Goal: Task Accomplishment & Management: Manage account settings

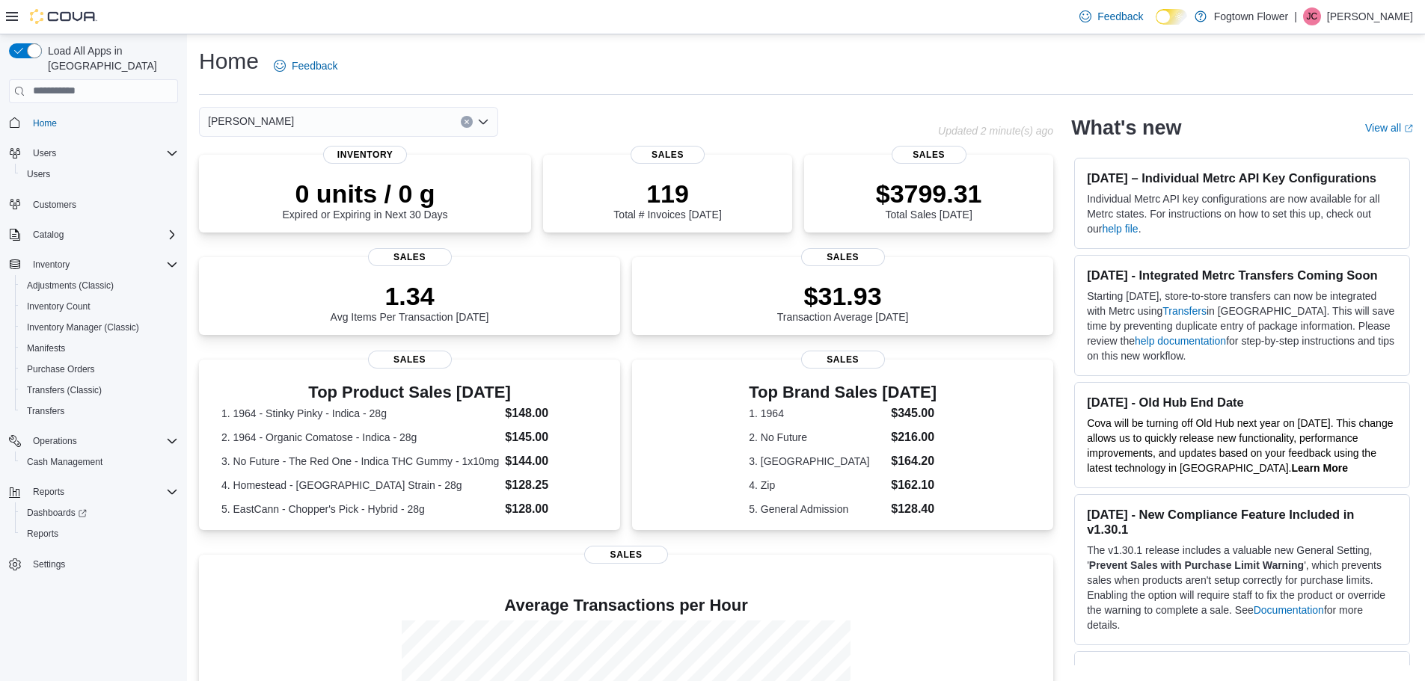
click at [410, 144] on div "Finch Updated 2 minute(s) ago 0 units / 0 g Expired or Expiring in Next 30 Days…" at bounding box center [626, 485] width 854 height 757
click at [408, 124] on div "[PERSON_NAME]" at bounding box center [348, 122] width 299 height 30
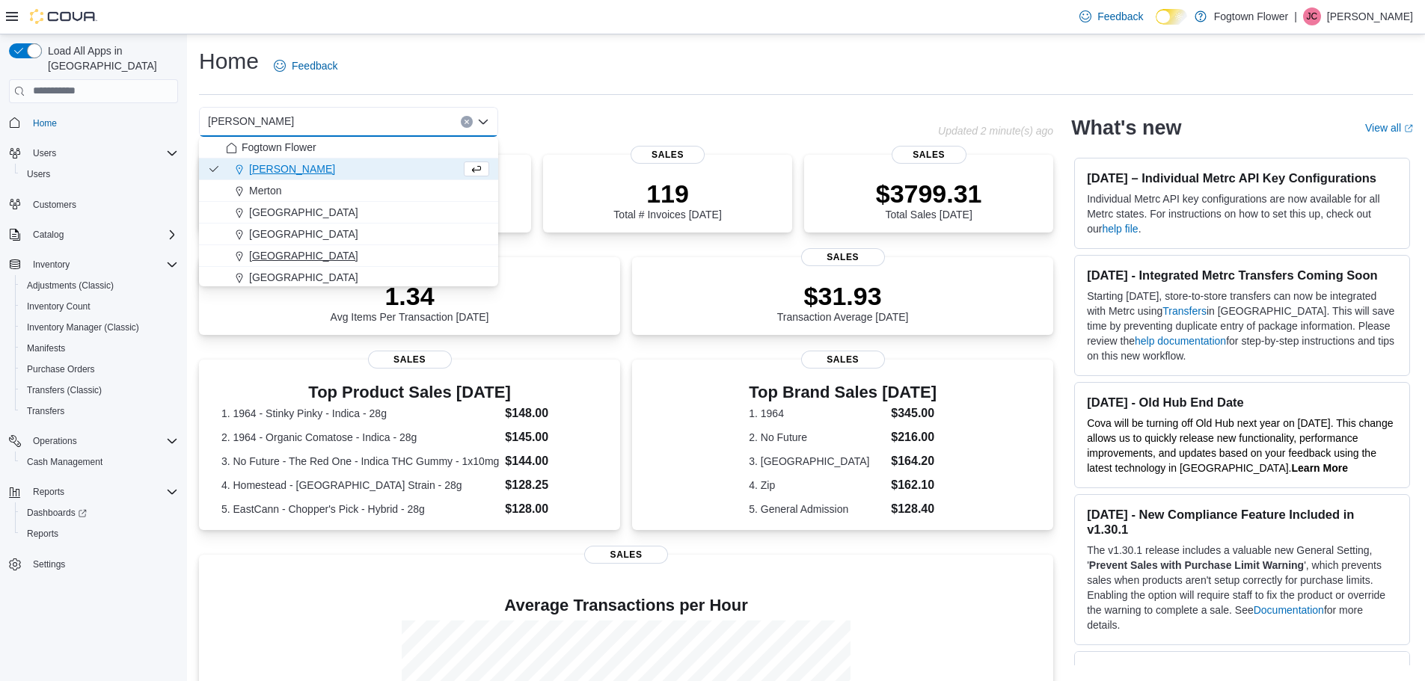
click at [319, 249] on div "[GEOGRAPHIC_DATA]" at bounding box center [357, 255] width 263 height 15
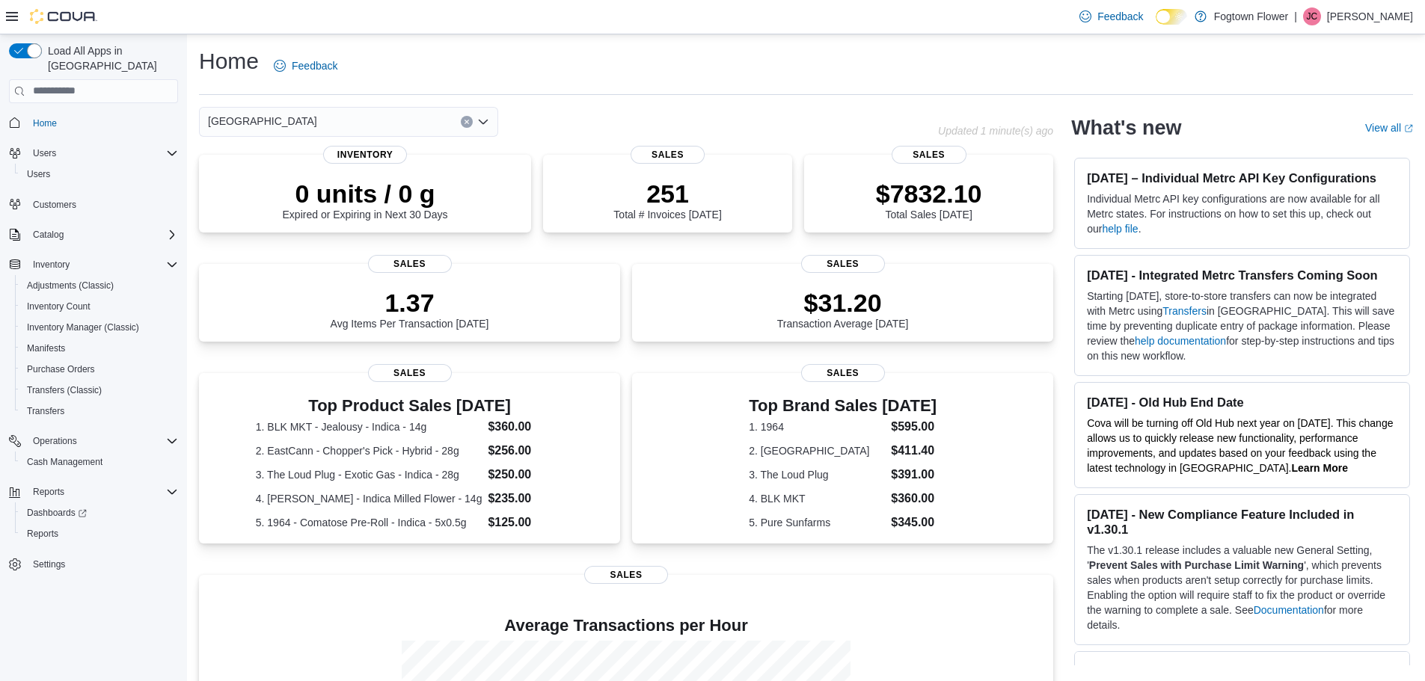
click at [391, 134] on div "North York Combo box. Selected. North York. Press Backspace to delete North Yor…" at bounding box center [348, 122] width 299 height 30
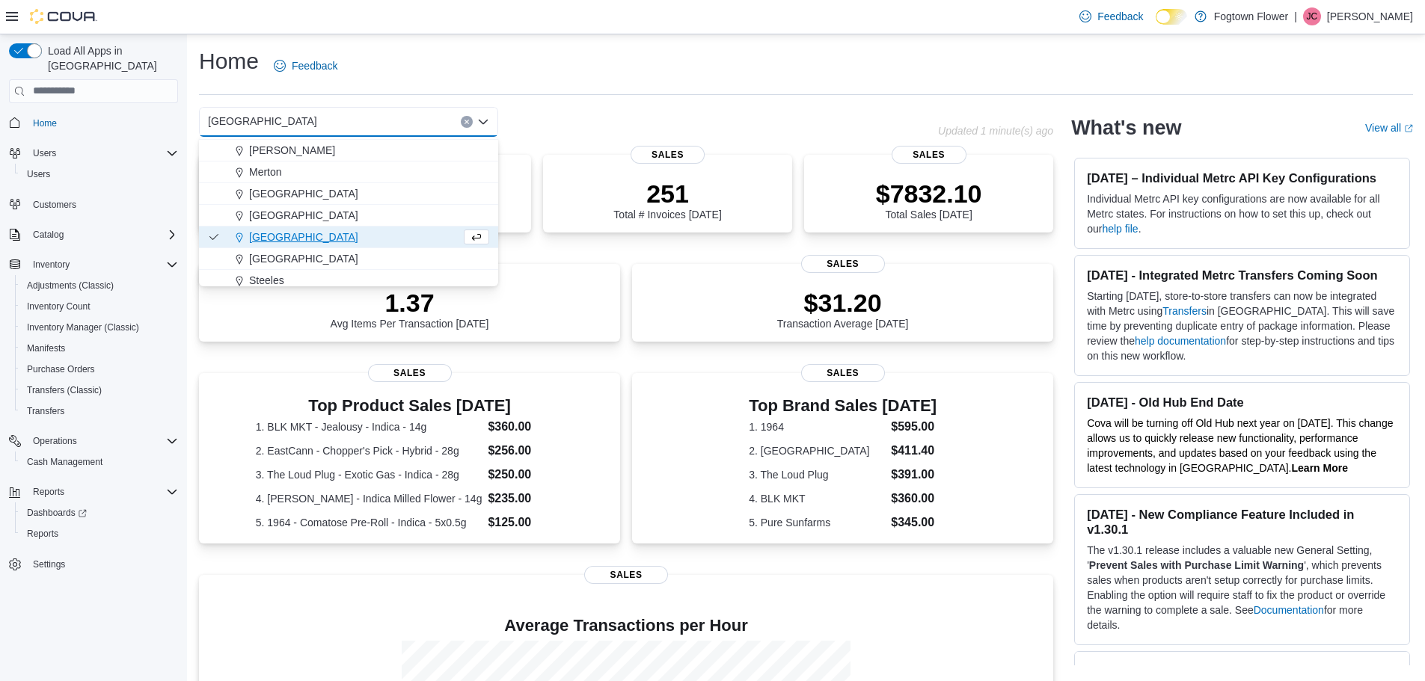
scroll to position [24, 0]
click at [309, 284] on button "Steeles" at bounding box center [348, 276] width 299 height 22
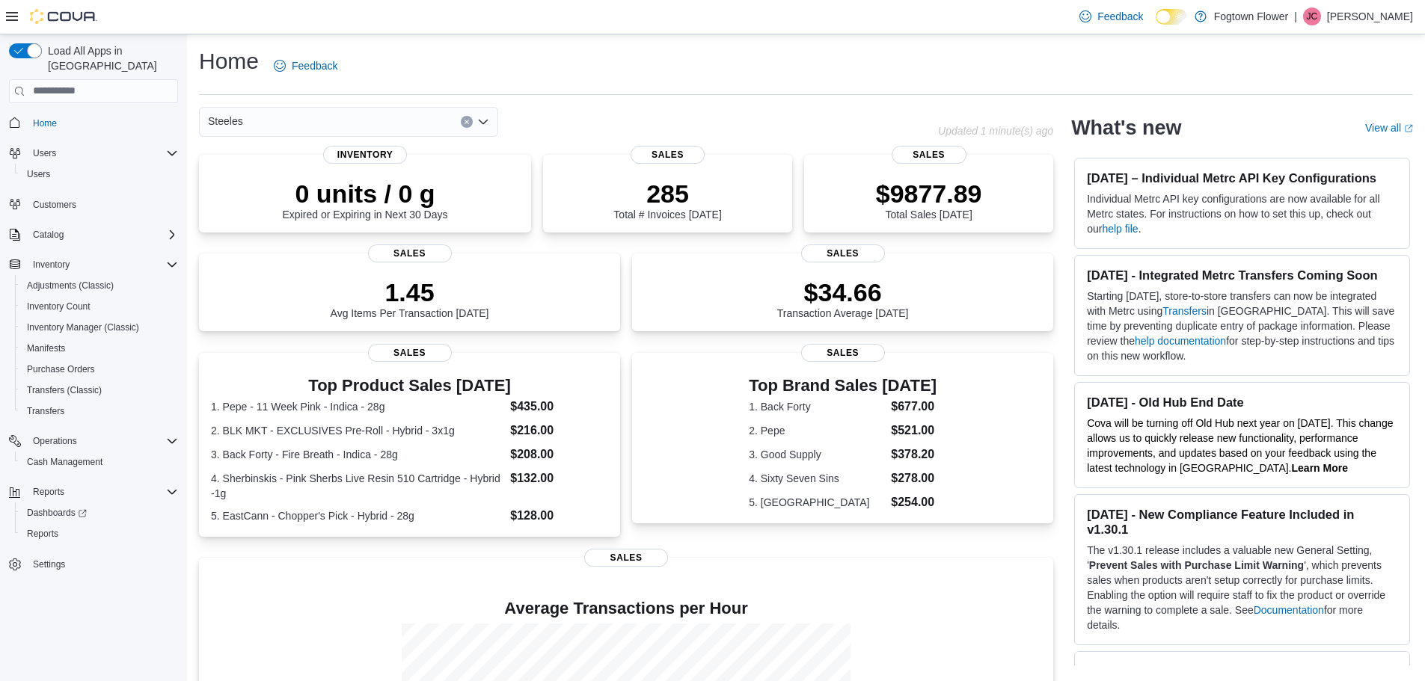
click at [358, 116] on div "Steeles" at bounding box center [348, 122] width 299 height 30
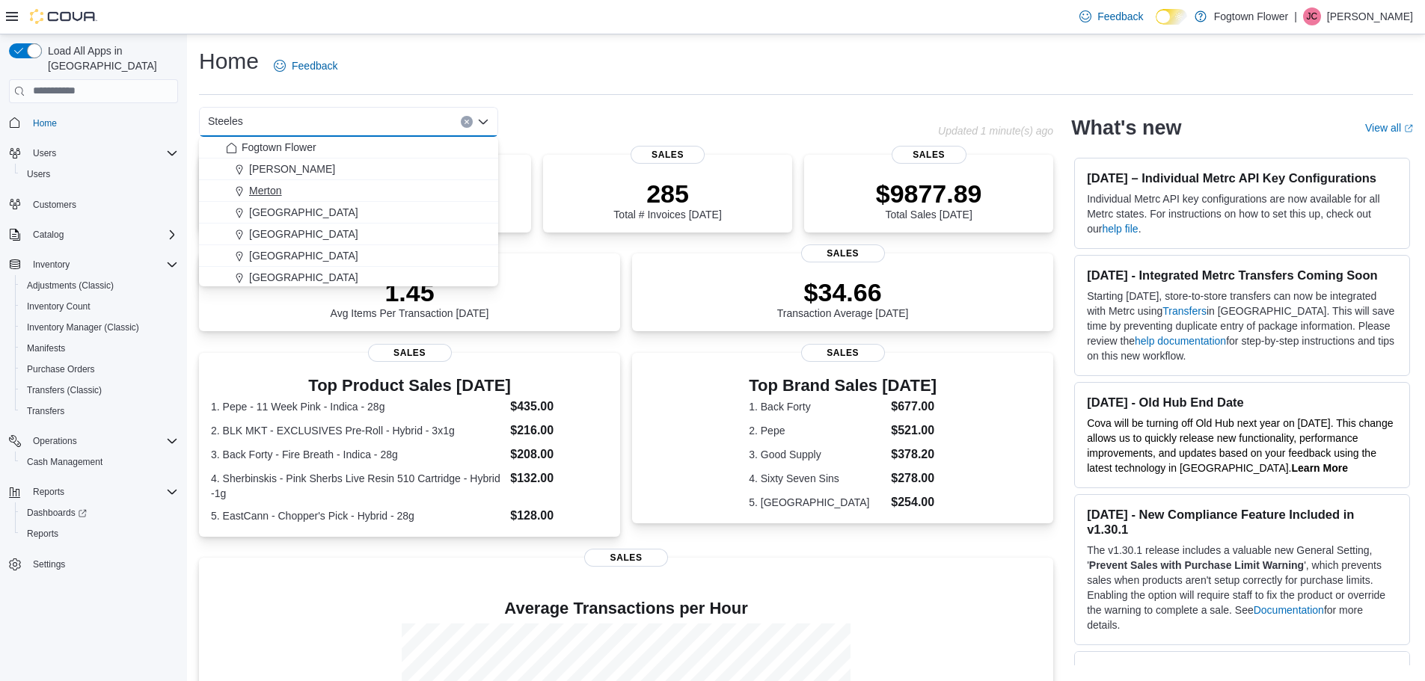
click at [319, 194] on div "Merton" at bounding box center [357, 190] width 263 height 15
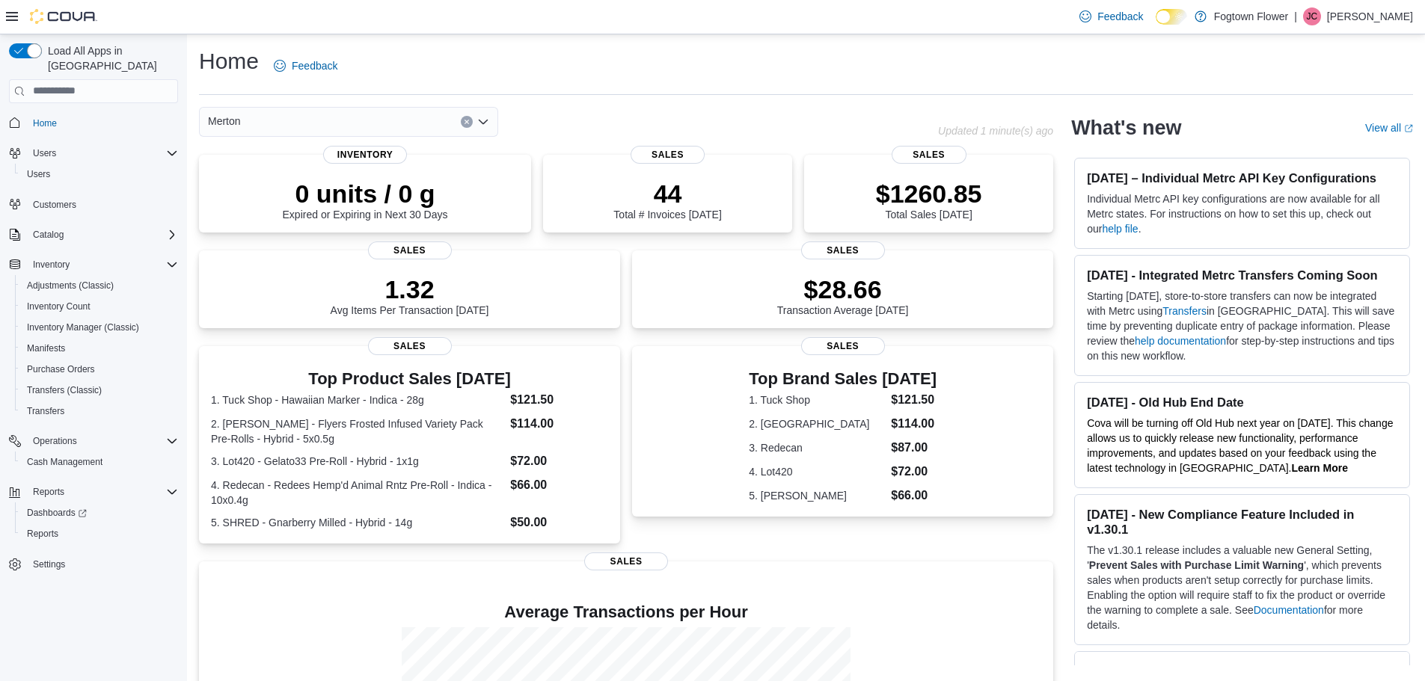
click at [360, 119] on div "Merton Combo box. Selected. Merton. Press Backspace to delete Merton. Combo box…" at bounding box center [348, 122] width 299 height 30
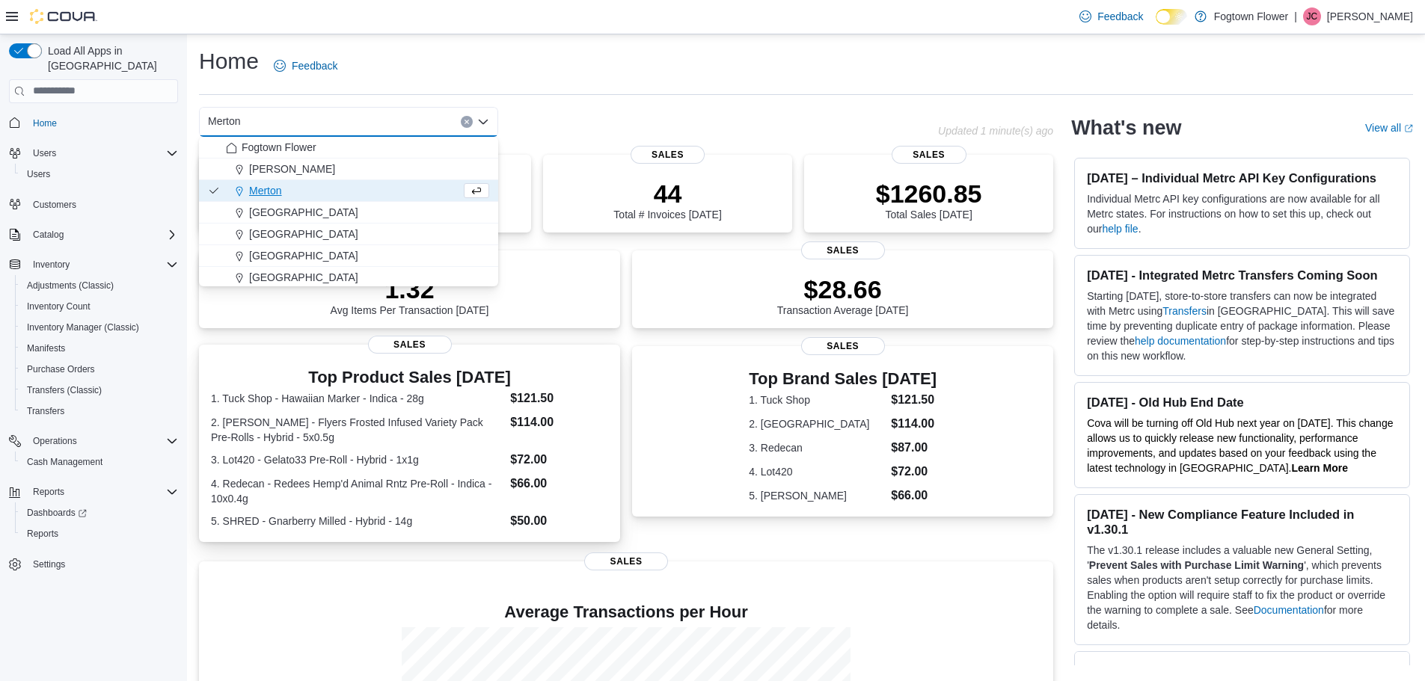
click at [326, 461] on dt "3. Lot420 - Gelato33 Pre-Roll - Hybrid - 1x1g" at bounding box center [357, 459] width 293 height 15
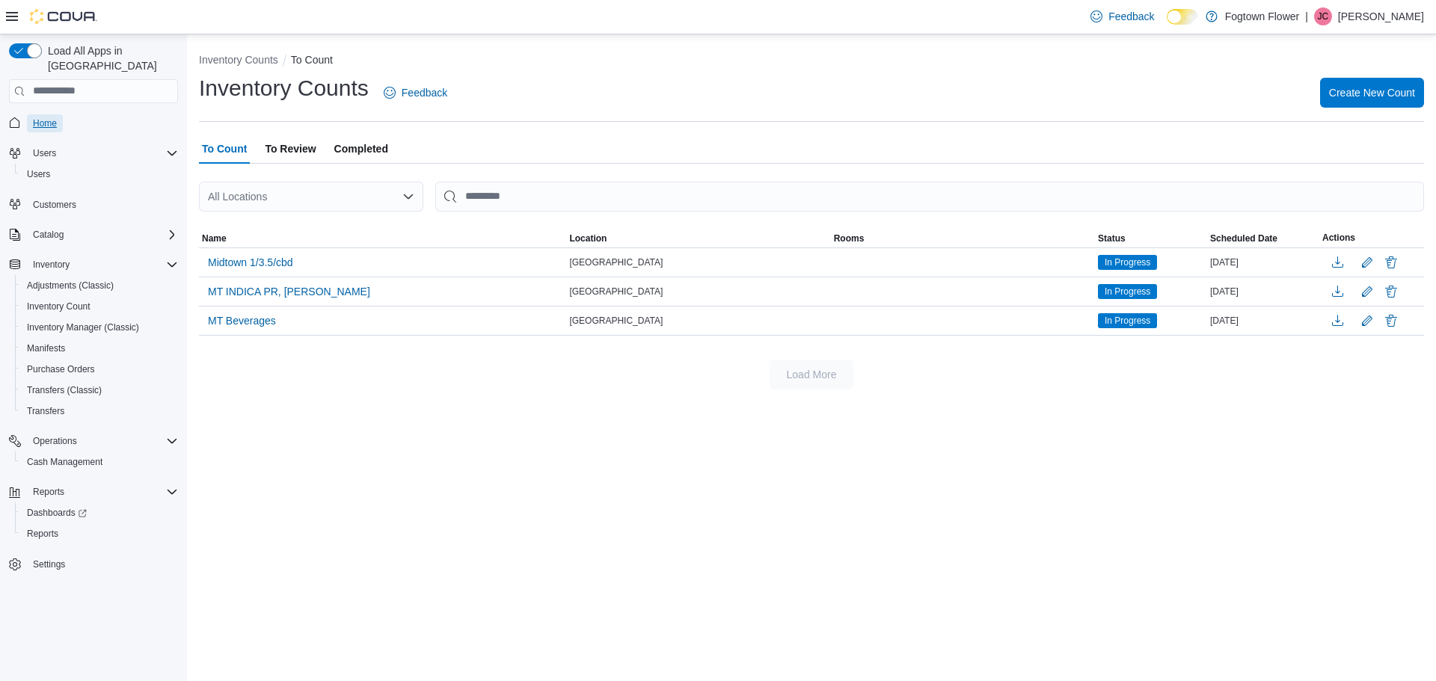
click at [51, 117] on span "Home" at bounding box center [45, 123] width 24 height 12
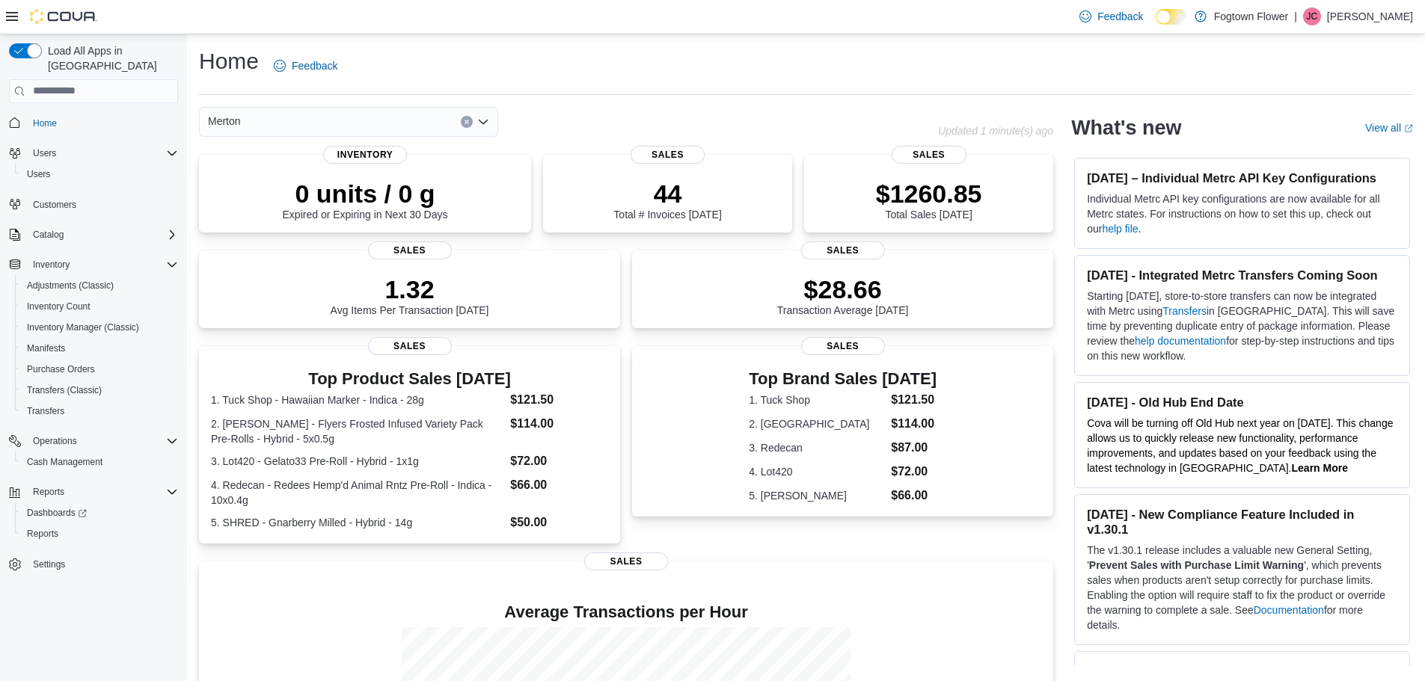
click at [372, 117] on div "Merton" at bounding box center [348, 122] width 299 height 30
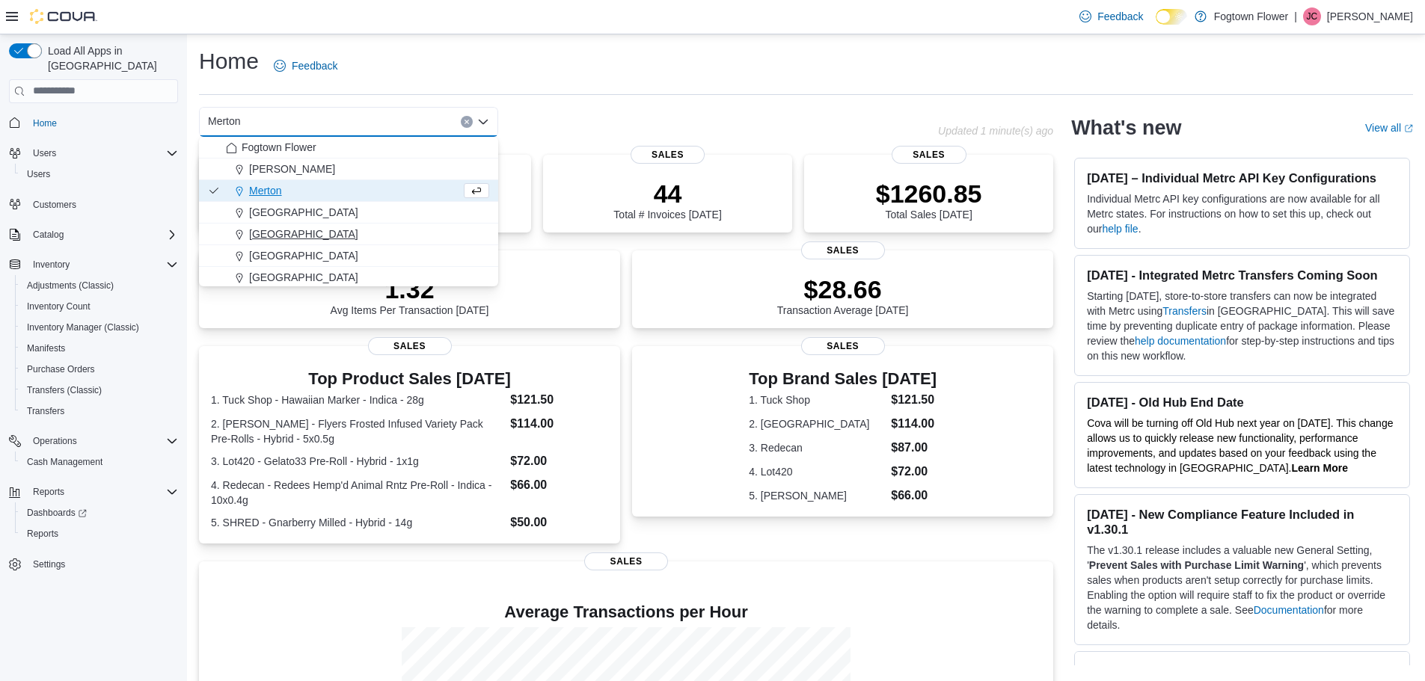
click at [348, 238] on div "Mount Pleasant" at bounding box center [357, 234] width 263 height 15
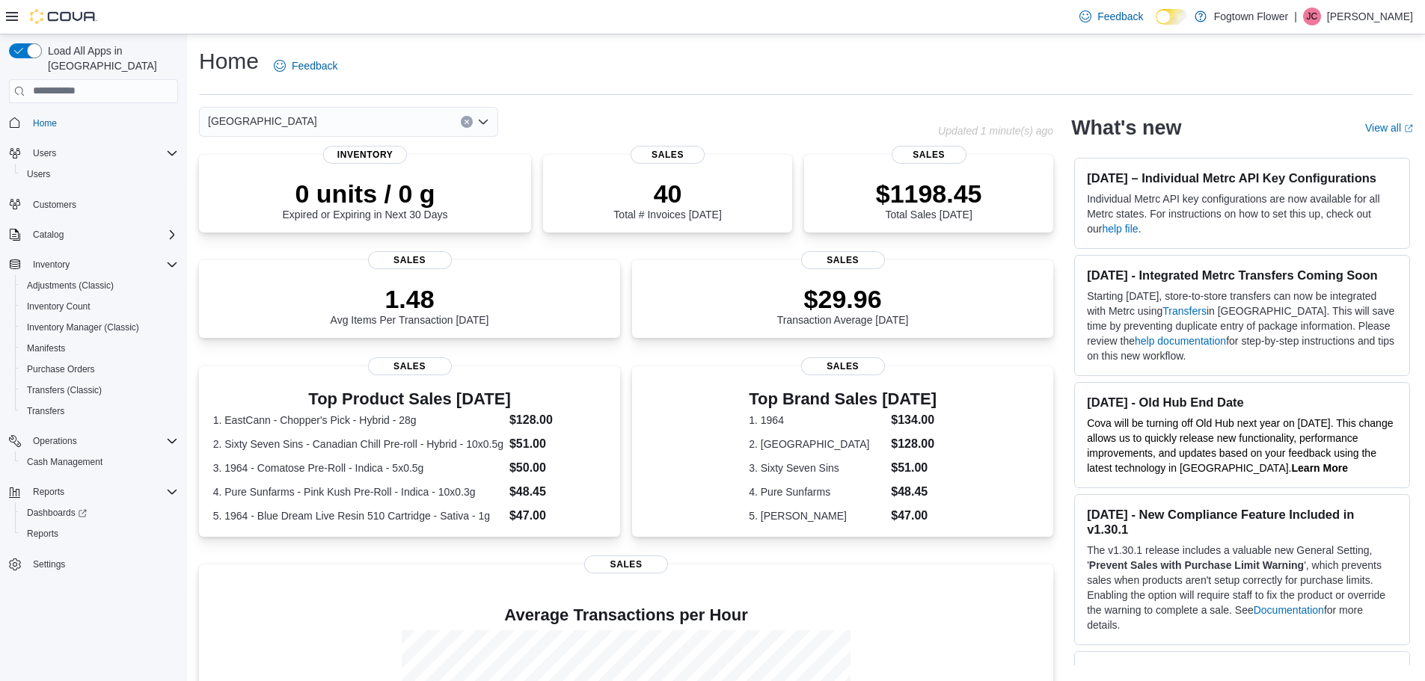
click at [372, 117] on div "Mount Pleasant Combo box. Selected. Mount Pleasant. Press Backspace to delete M…" at bounding box center [348, 122] width 299 height 30
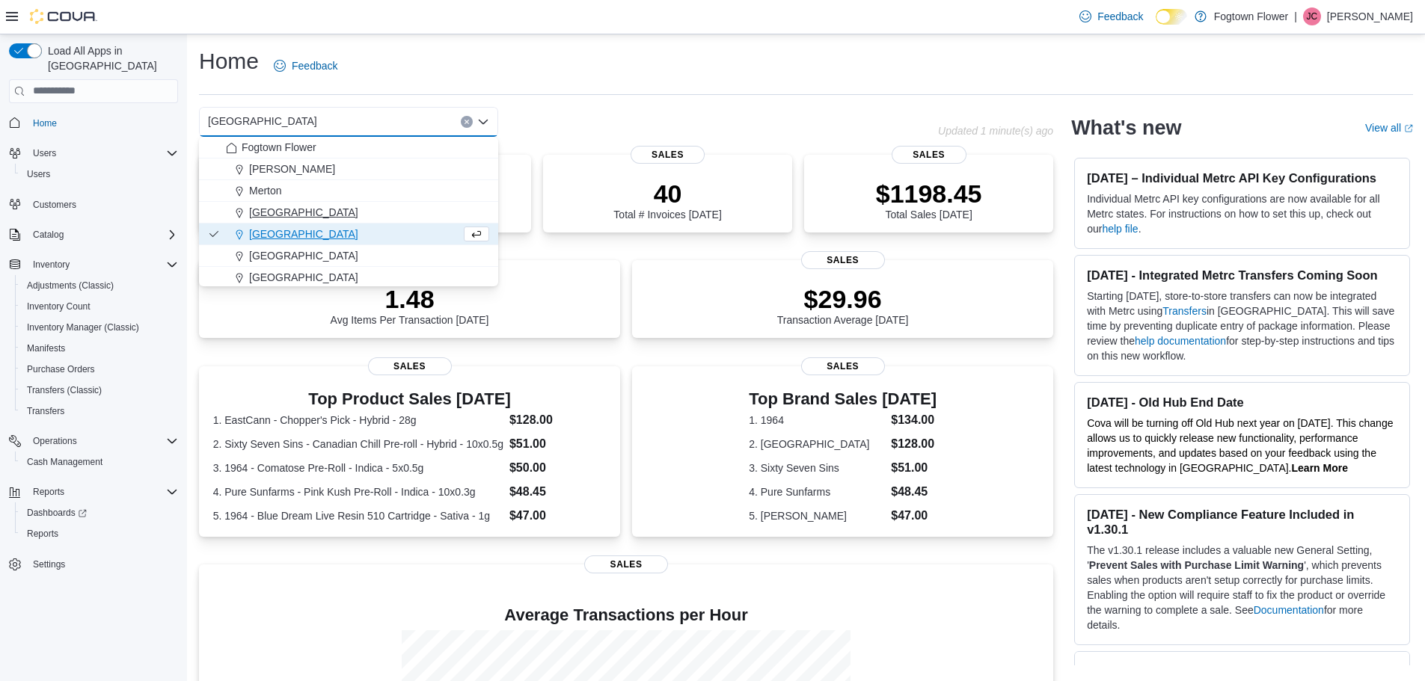
click at [313, 203] on button "Midtown" at bounding box center [348, 213] width 299 height 22
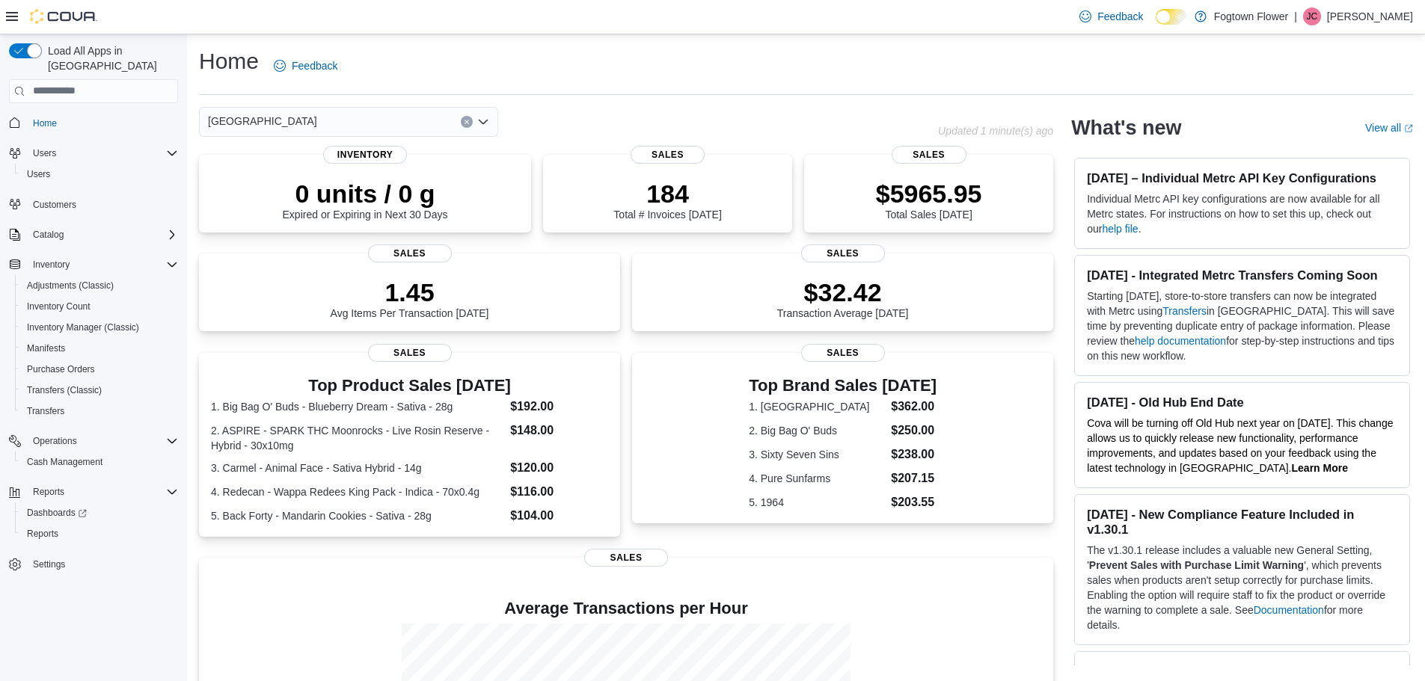
click at [466, 121] on icon "Clear input" at bounding box center [466, 122] width 4 height 4
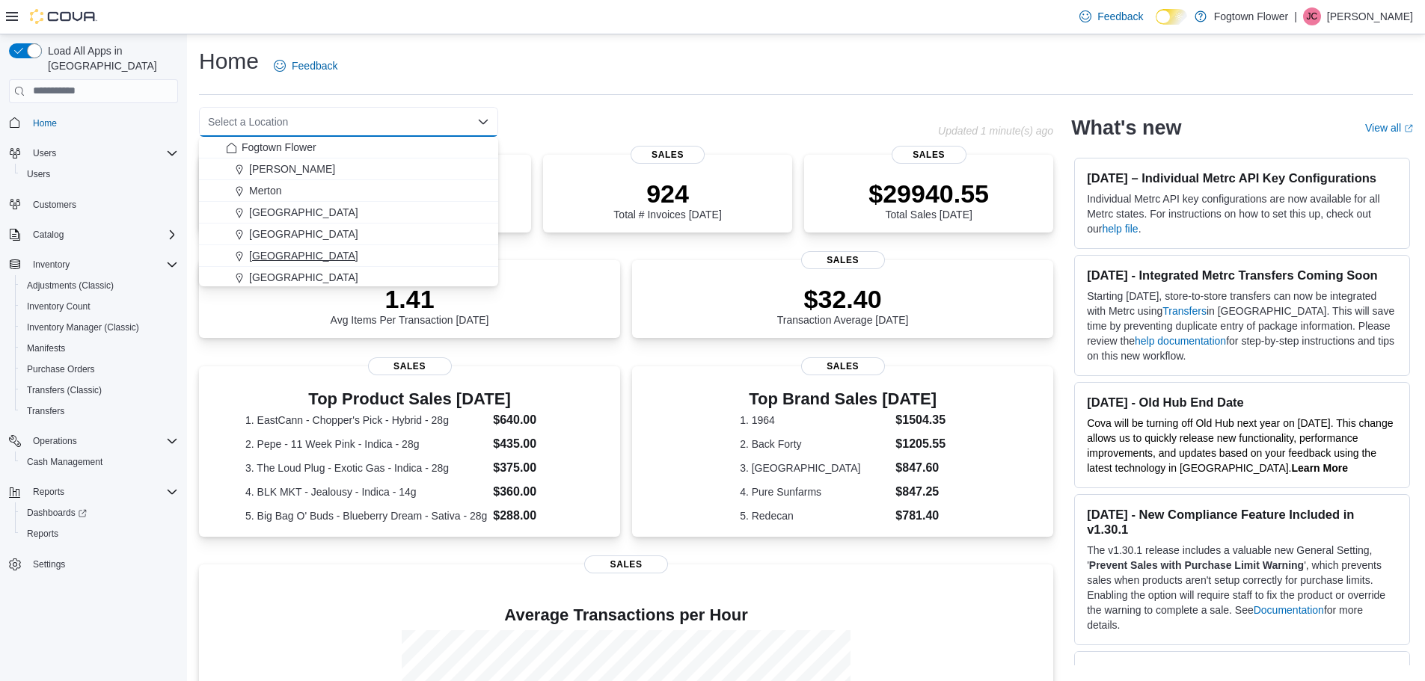
drag, startPoint x: 328, startPoint y: 244, endPoint x: 329, endPoint y: 255, distance: 11.2
click at [329, 255] on div "Fogtown Flower Finch Merton Midtown Mount Pleasant North York Parkway Forest St…" at bounding box center [348, 223] width 299 height 173
click at [330, 253] on div "North York" at bounding box center [357, 255] width 263 height 15
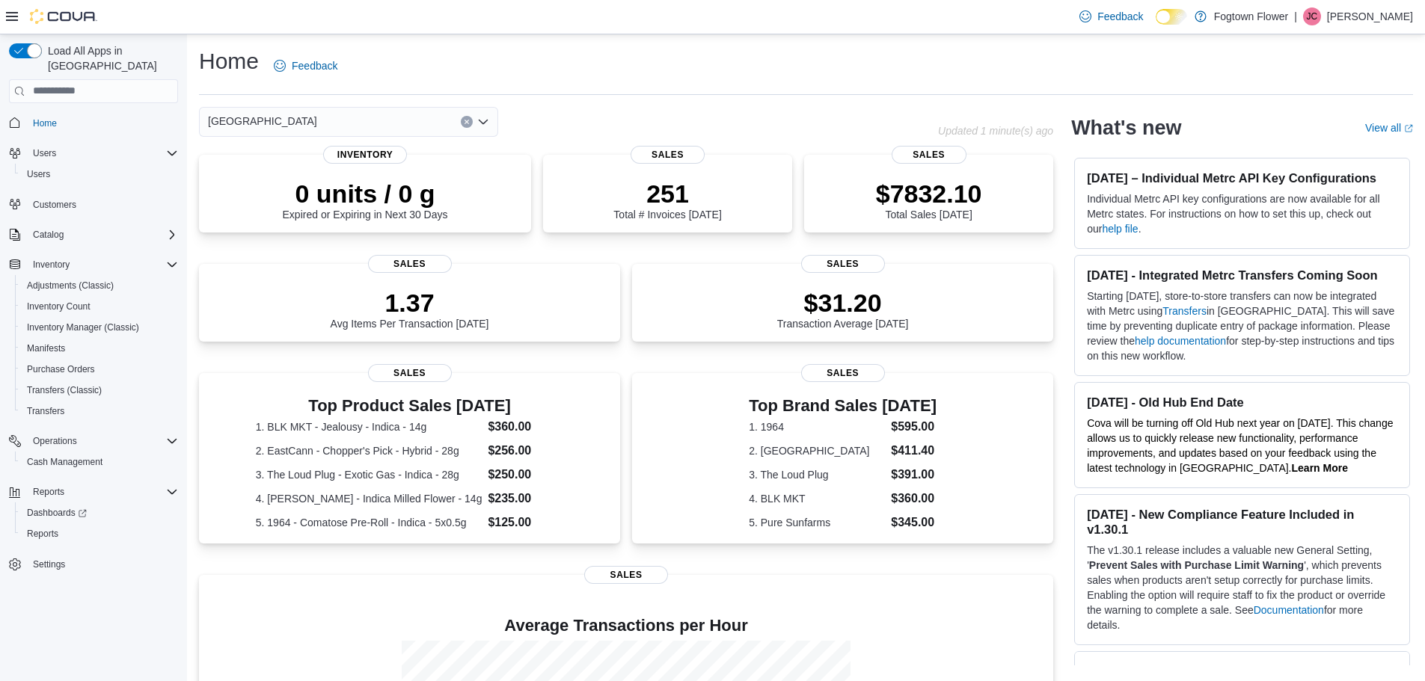
click at [498, 79] on div "Home Feedback" at bounding box center [806, 65] width 1214 height 39
click at [1206, 317] on link "Transfers" at bounding box center [1184, 311] width 44 height 12
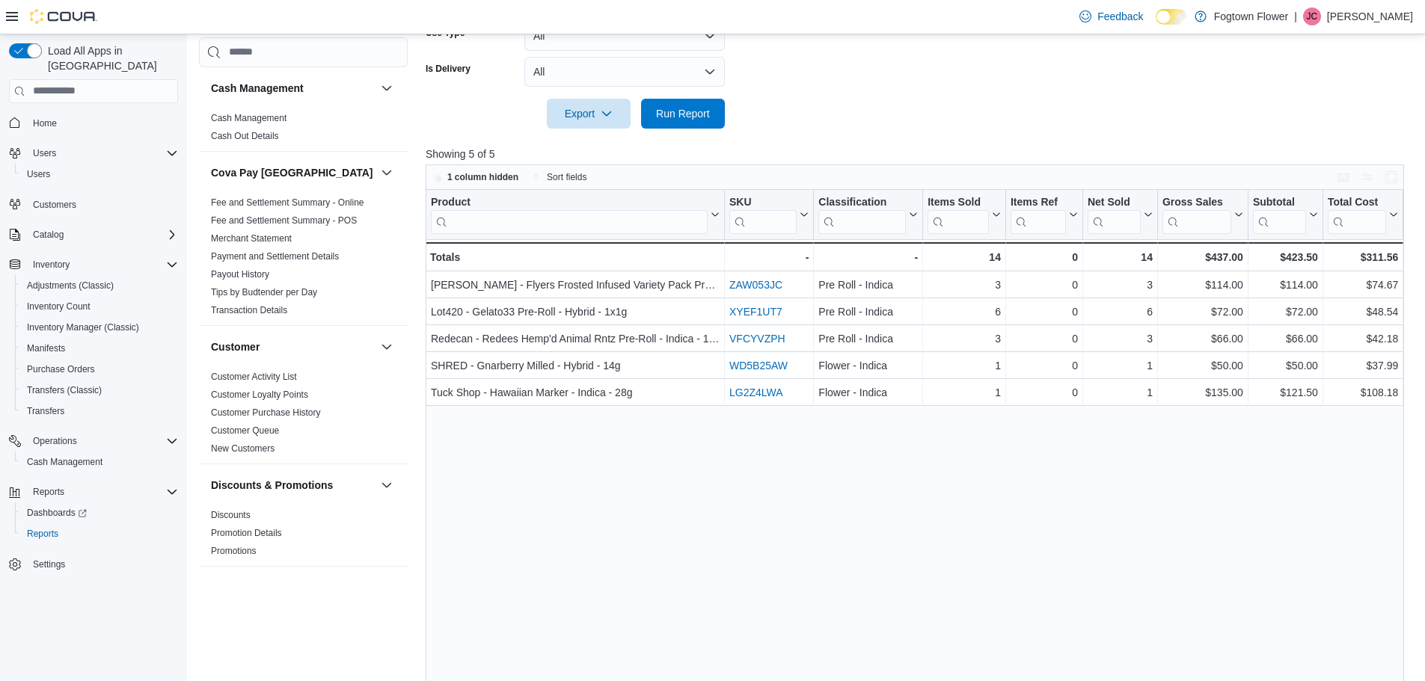
scroll to position [590, 0]
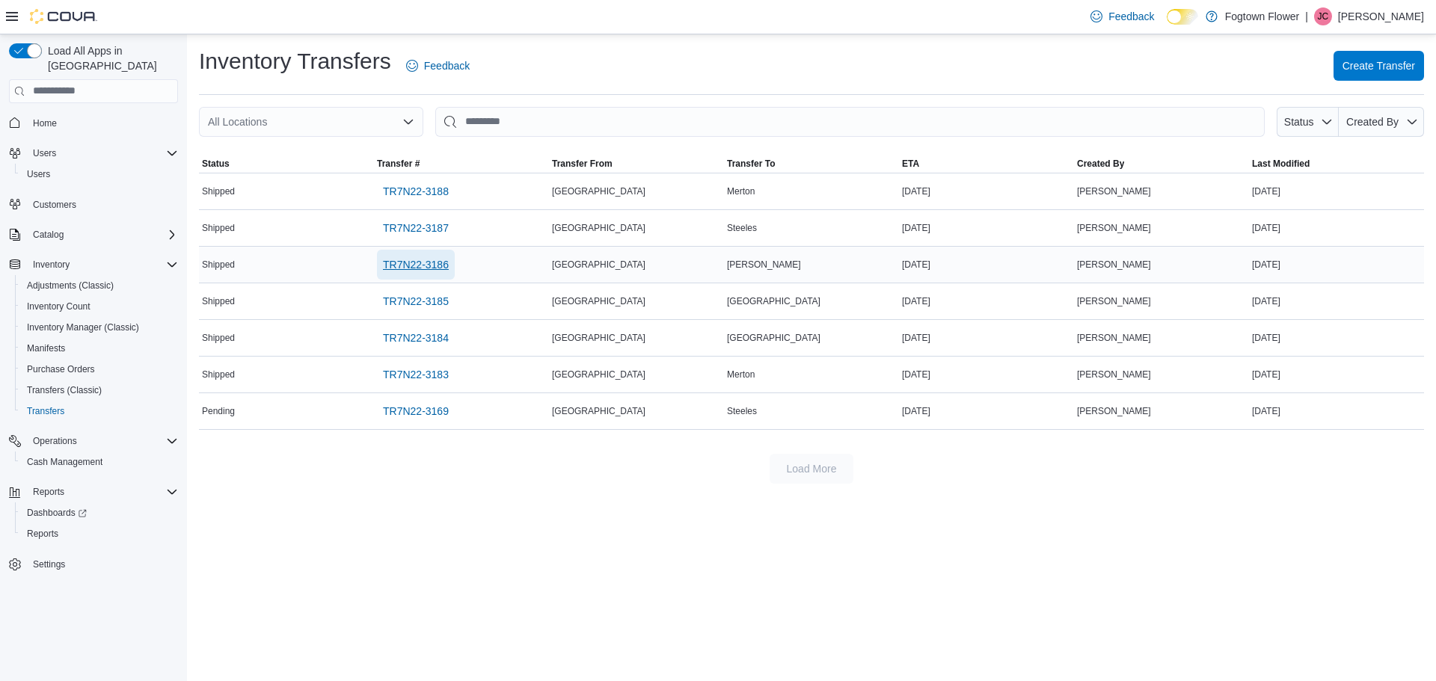
click at [415, 269] on span "TR7N22-3186" at bounding box center [416, 264] width 66 height 15
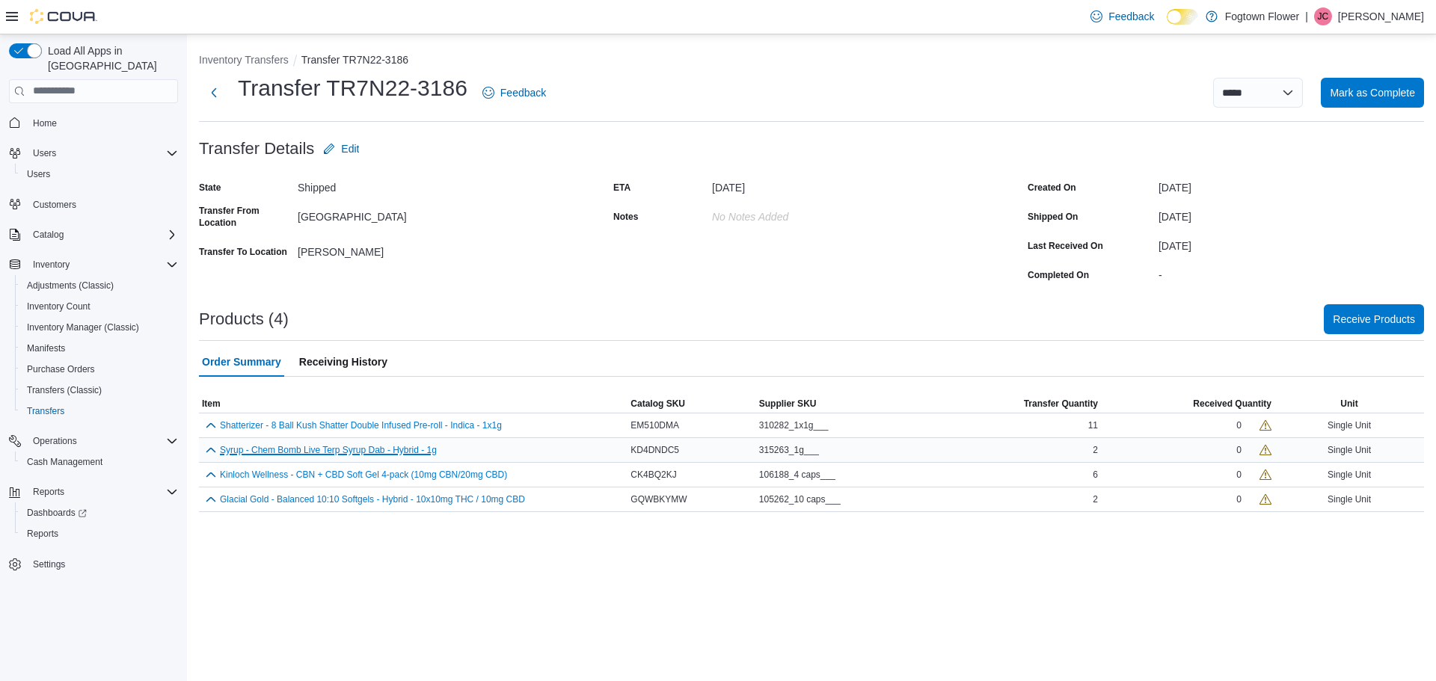
click at [380, 452] on button "Syrup - Chem Bomb Live Terp Syrup Dab - Hybrid - 1g" at bounding box center [328, 450] width 217 height 10
click at [431, 426] on button "Shatterizer - 8 Ball Kush Shatter Double Infused Pre-roll - Indica - 1x1g" at bounding box center [361, 425] width 282 height 10
click at [268, 63] on button "Inventory Transfers" at bounding box center [244, 60] width 90 height 12
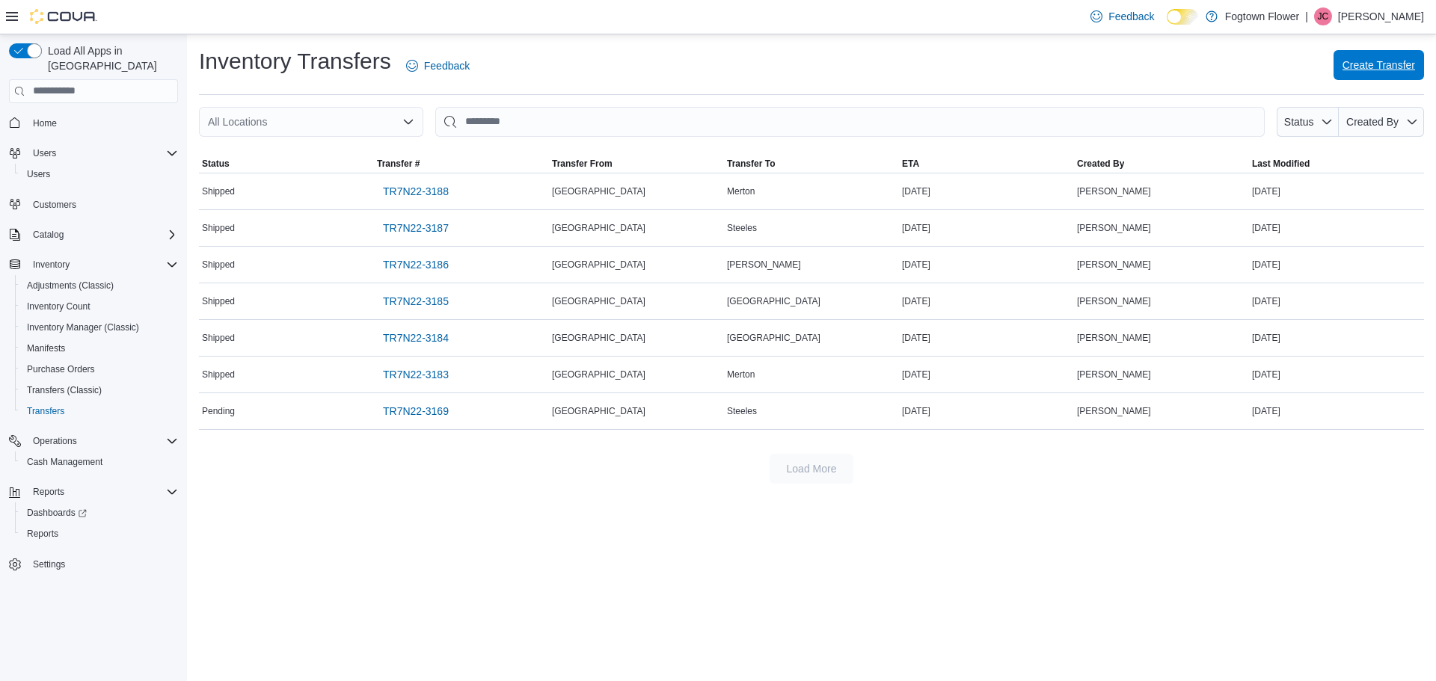
click at [1372, 65] on span "Create Transfer" at bounding box center [1378, 65] width 73 height 15
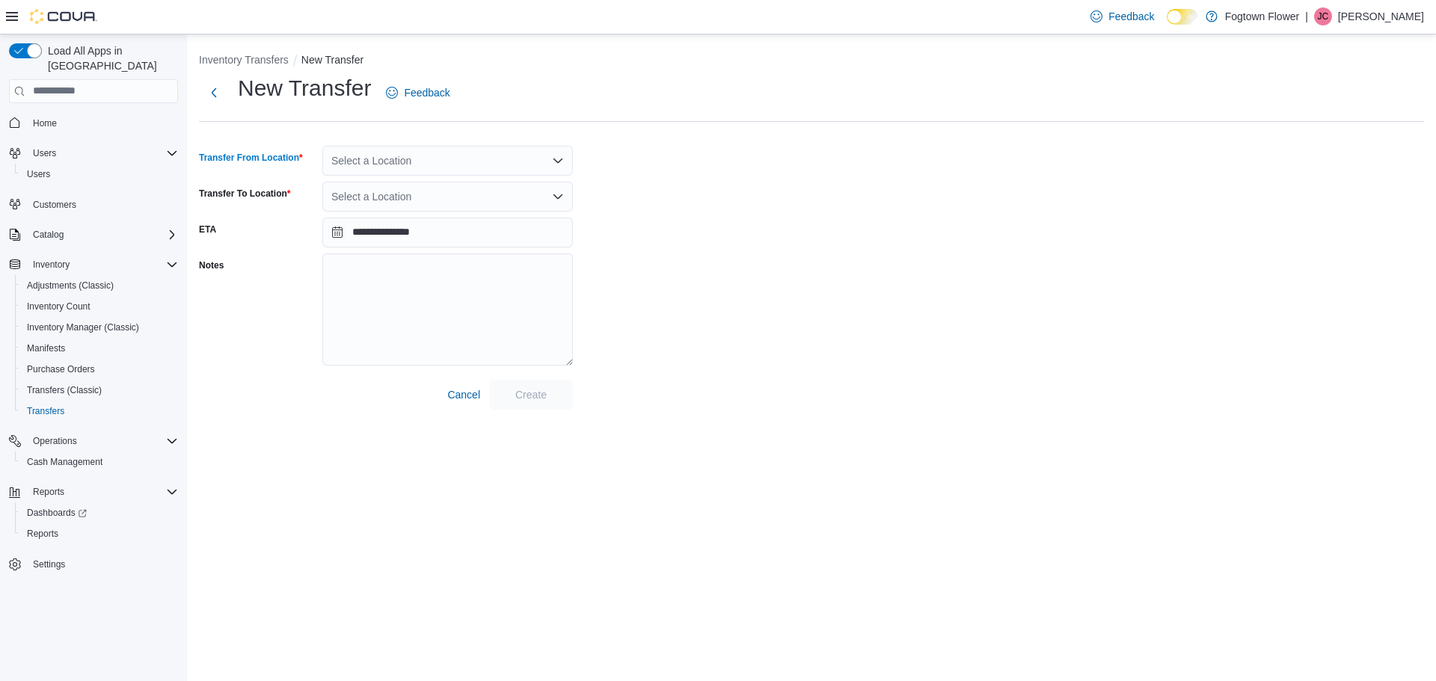
click at [514, 158] on div "Select a Location" at bounding box center [447, 161] width 251 height 30
type input "*"
click at [480, 205] on div "[PERSON_NAME]" at bounding box center [456, 207] width 215 height 15
click at [475, 200] on div "Select a Location" at bounding box center [447, 197] width 251 height 30
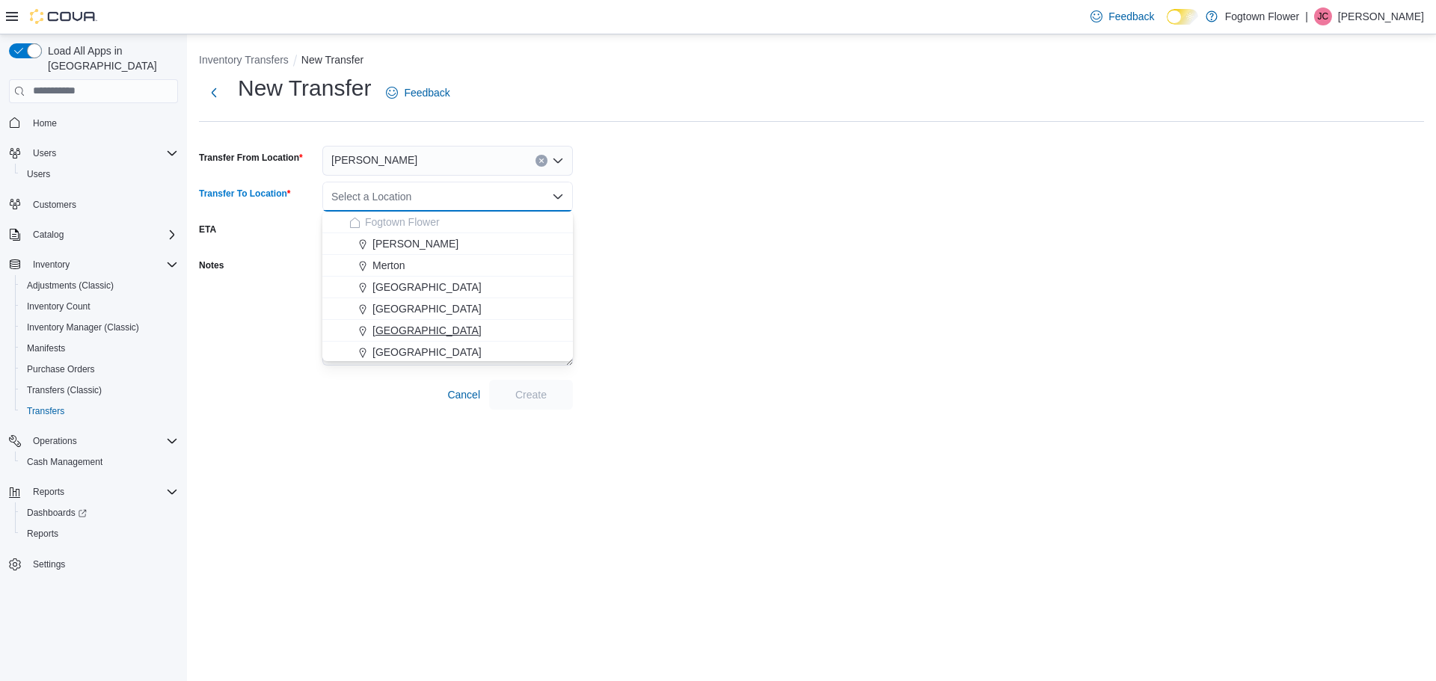
click at [434, 325] on div "[GEOGRAPHIC_DATA]" at bounding box center [456, 330] width 215 height 15
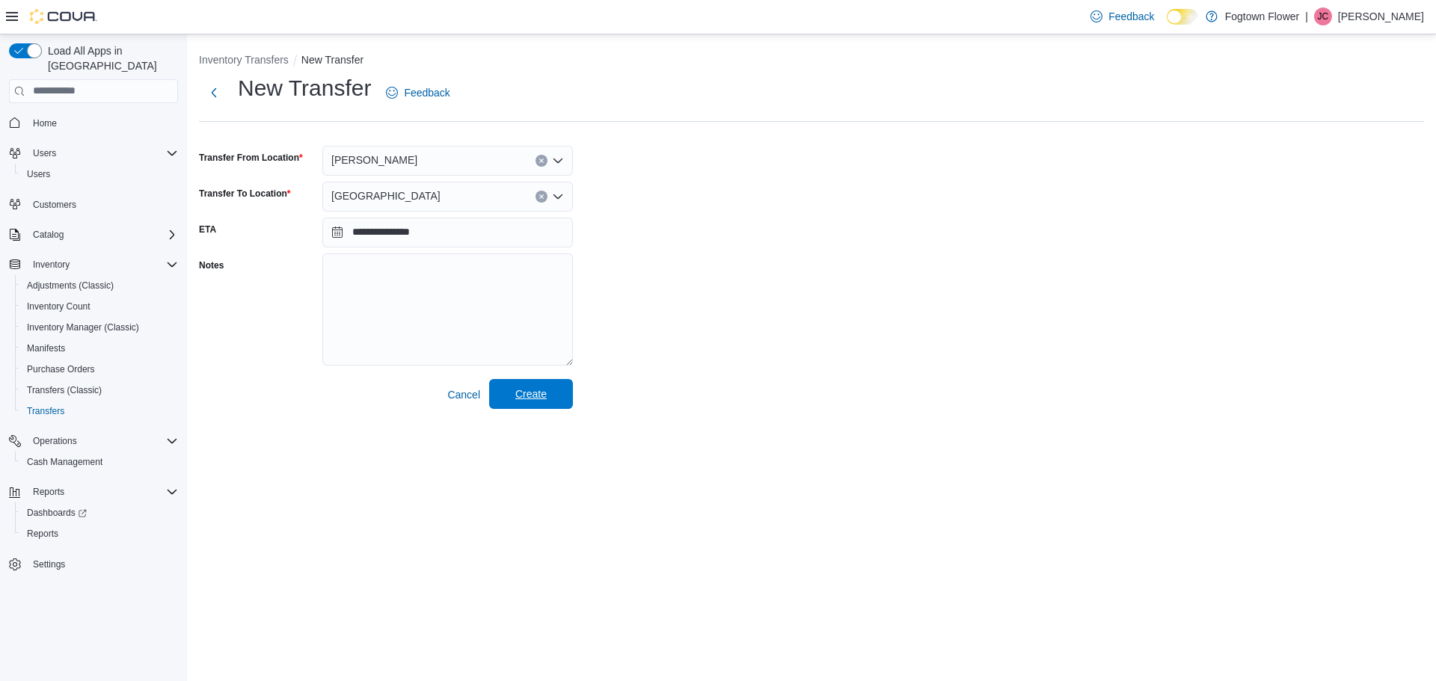
click at [523, 398] on span "Create" at bounding box center [530, 394] width 31 height 15
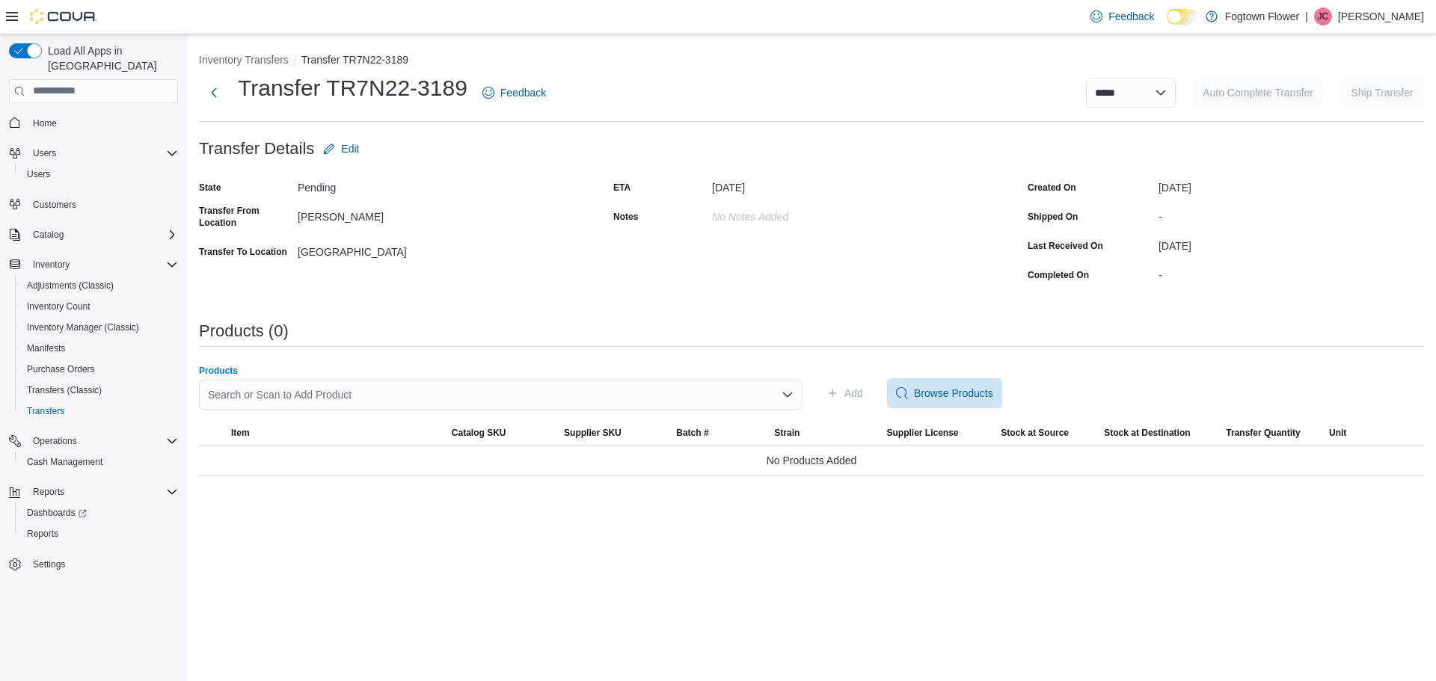
click at [579, 396] on div "Search or Scan to Add Product" at bounding box center [500, 395] width 603 height 30
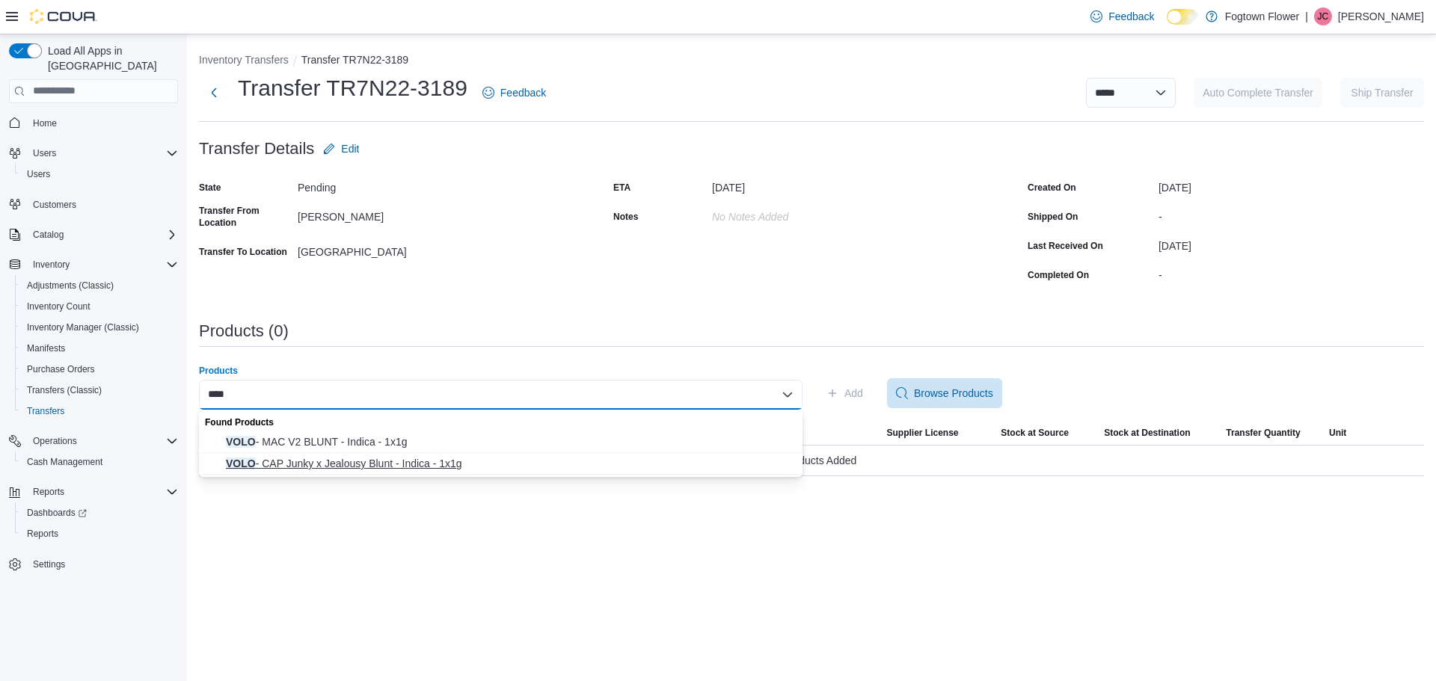
type input "****"
click at [546, 458] on span "VOLO - CAP Junky x Jealousy Blunt - Indica - 1x1g" at bounding box center [510, 463] width 568 height 15
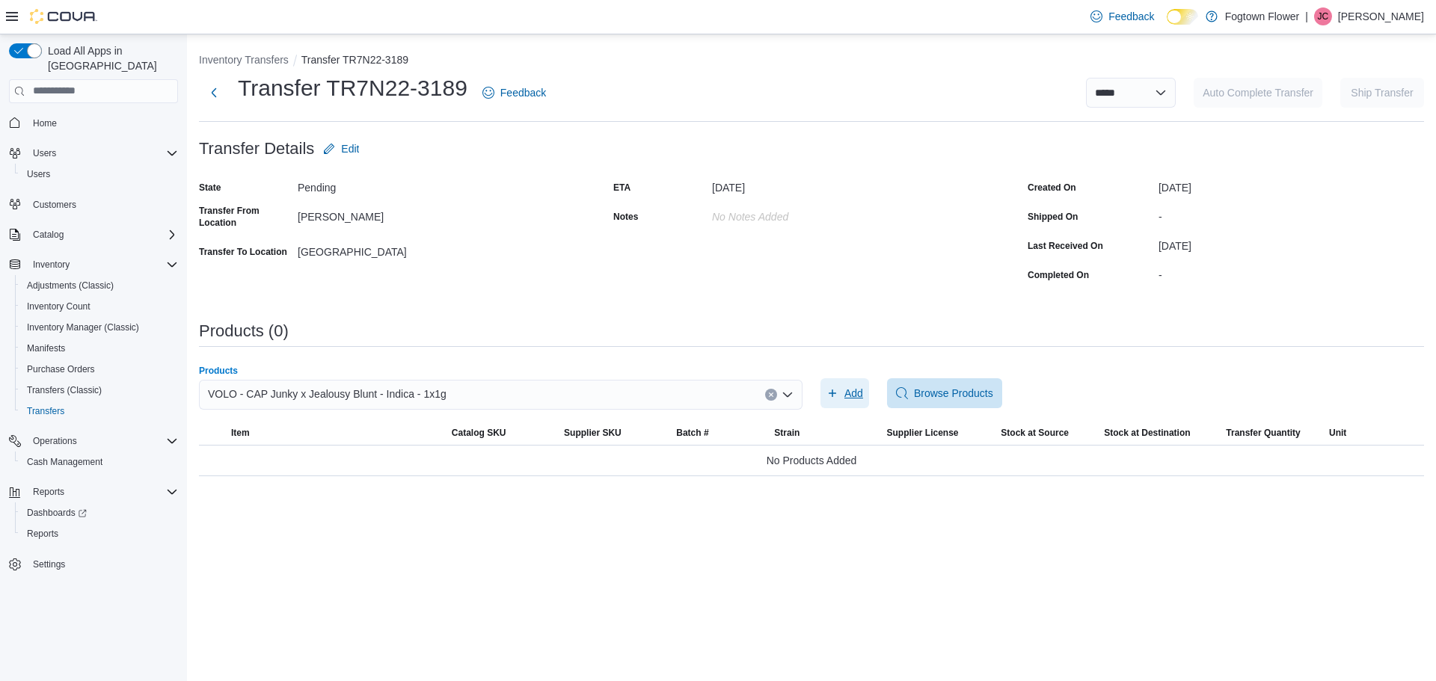
click at [849, 390] on span "Add" at bounding box center [853, 393] width 19 height 15
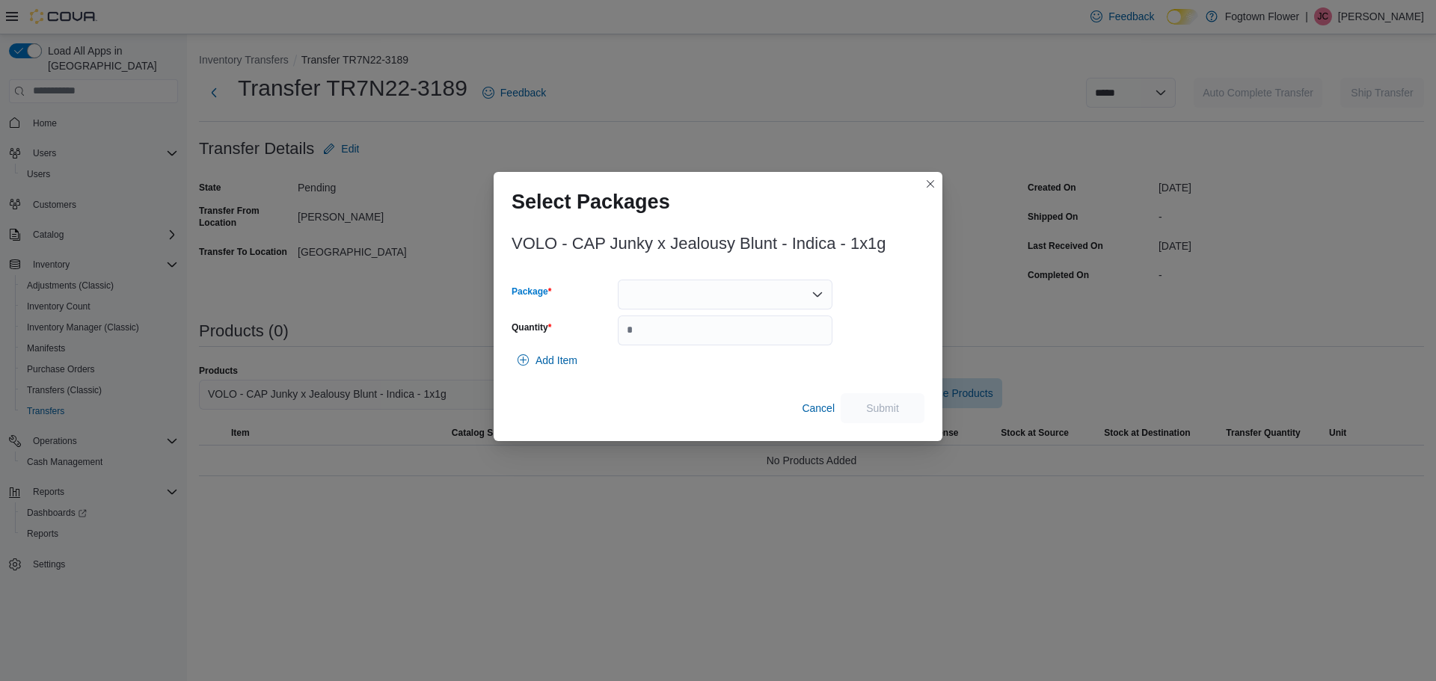
click at [721, 303] on div at bounding box center [725, 295] width 215 height 30
click at [713, 346] on span "BB03BL1" at bounding box center [734, 341] width 179 height 15
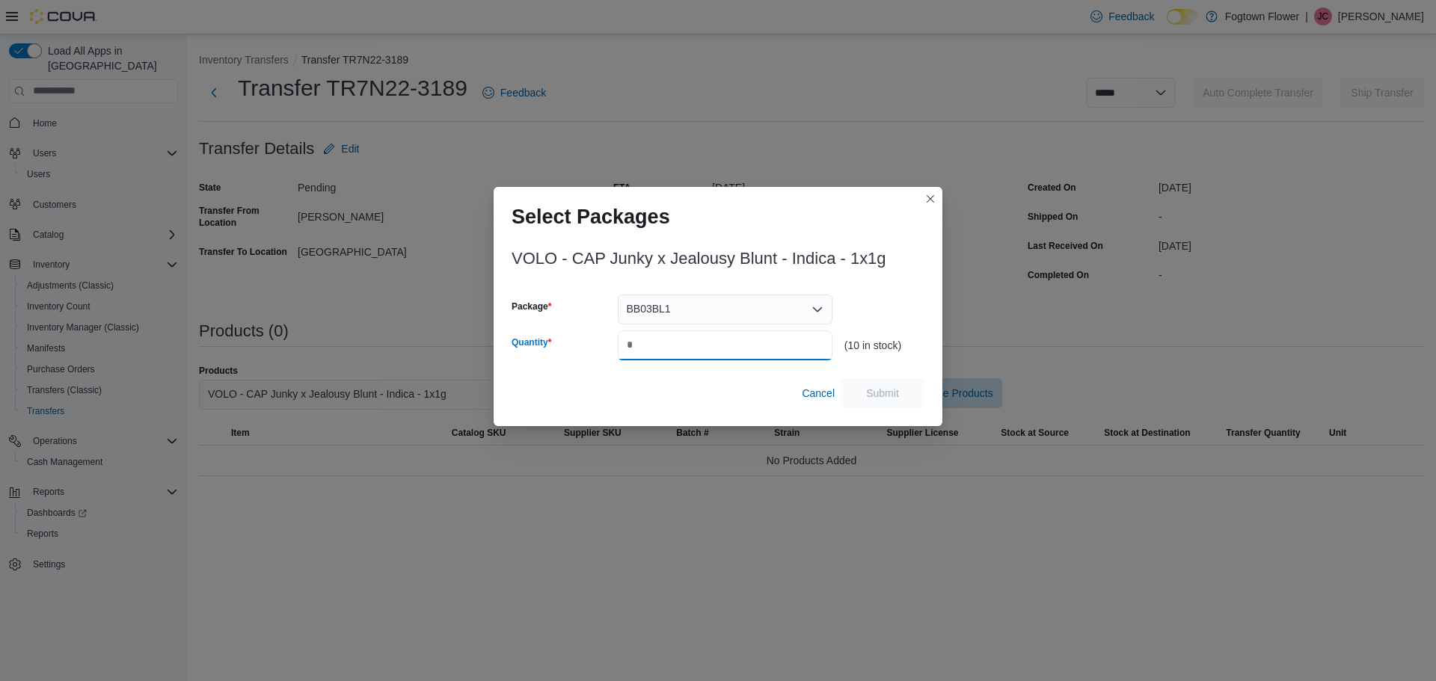
click at [717, 347] on input "Quantity" at bounding box center [725, 346] width 215 height 30
type input "*"
click at [897, 393] on span "Submit" at bounding box center [882, 392] width 33 height 15
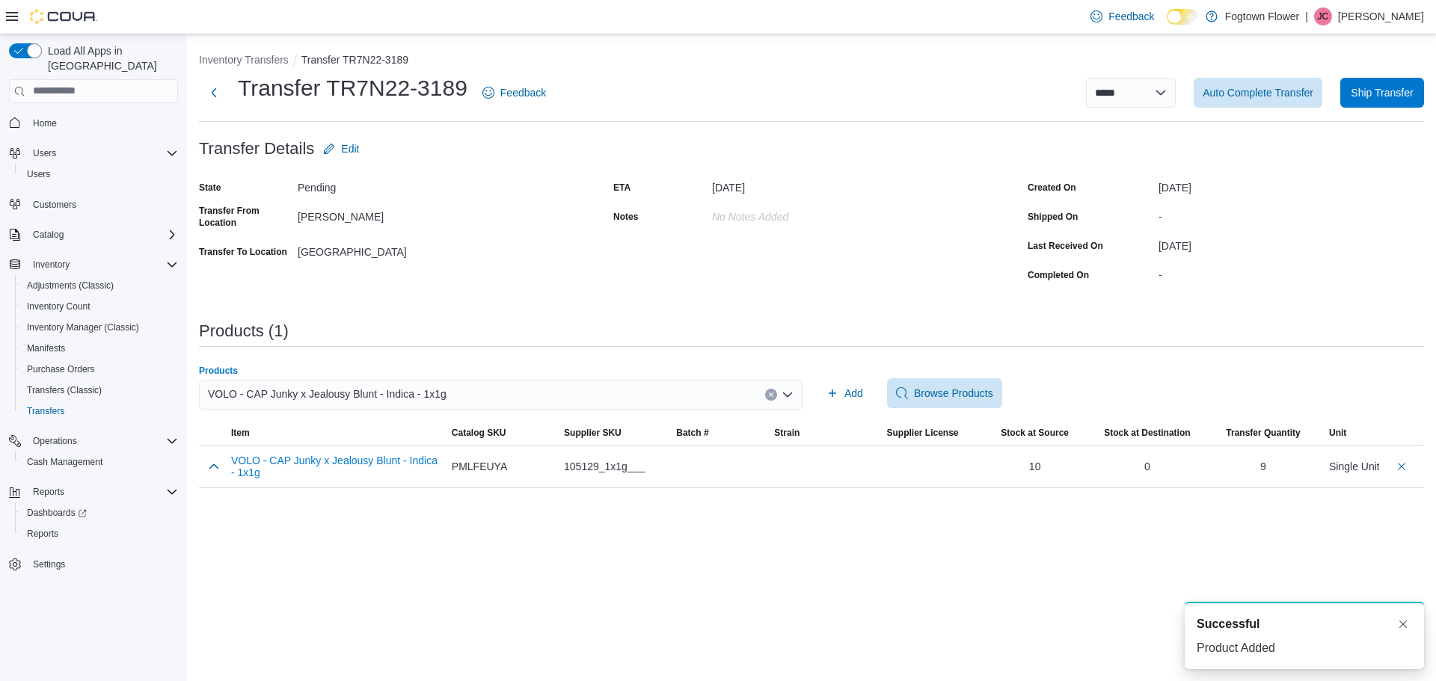
click at [497, 390] on div "VOLO - CAP Junky x Jealousy Blunt - Indica - 1x1g" at bounding box center [500, 395] width 603 height 30
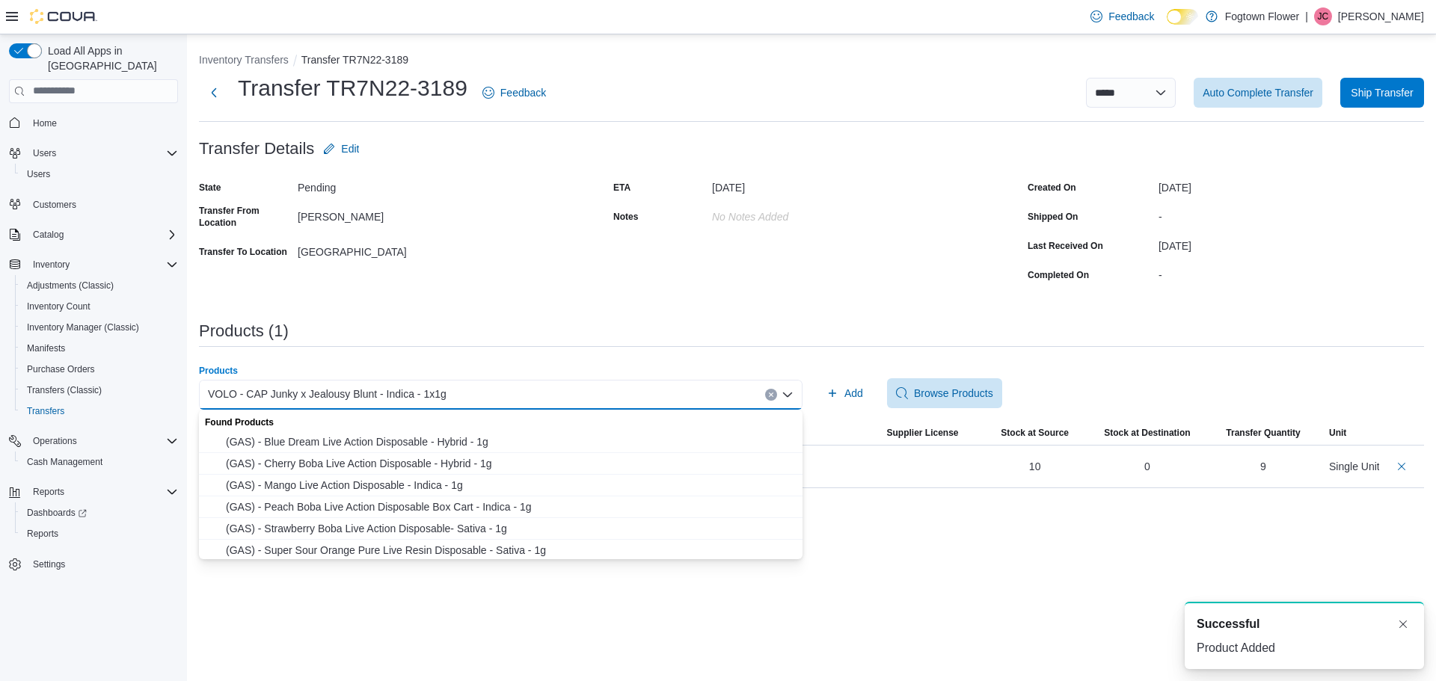
click at [770, 399] on button "Clear input" at bounding box center [771, 395] width 12 height 12
click at [755, 392] on div "Search or Scan to Add Product Combo box. Selected. Combo box input. Search or S…" at bounding box center [500, 395] width 603 height 30
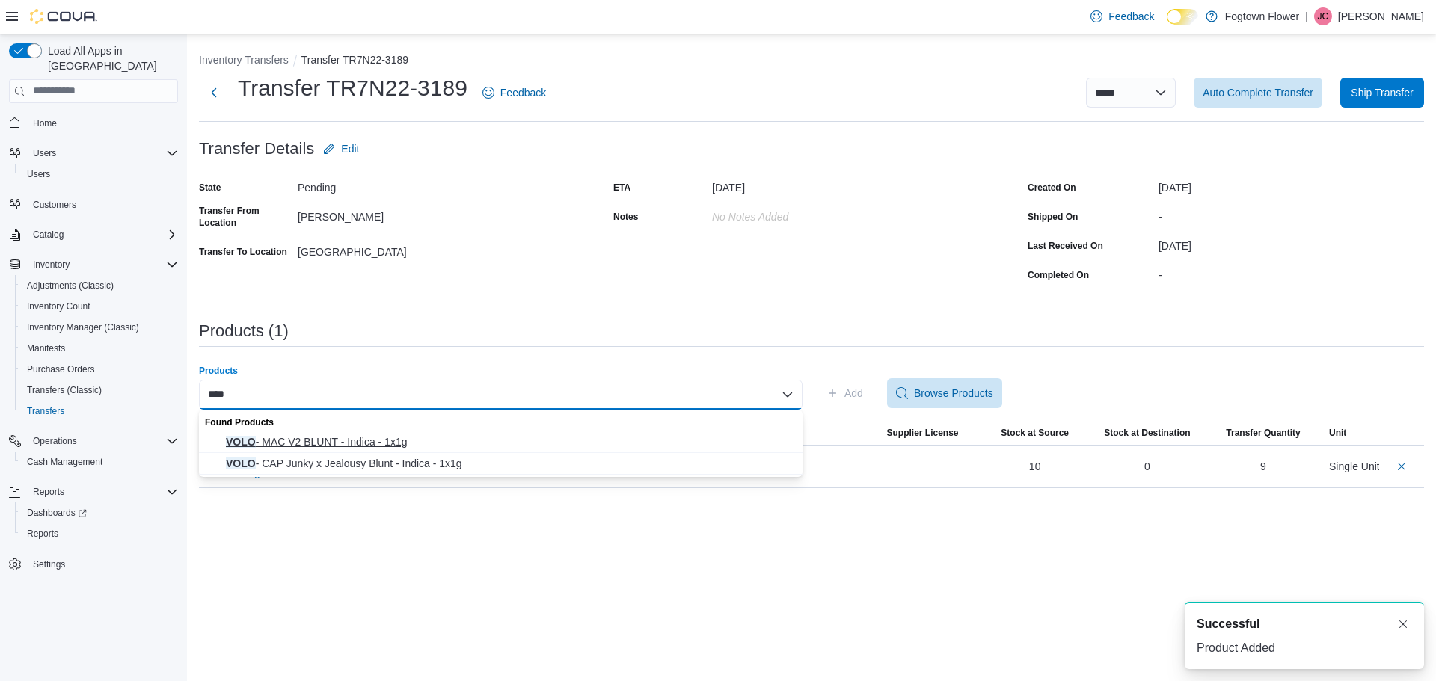
type input "****"
click at [624, 435] on span "VOLO - MAC V2 BLUNT - Indica - 1x1g" at bounding box center [510, 441] width 568 height 15
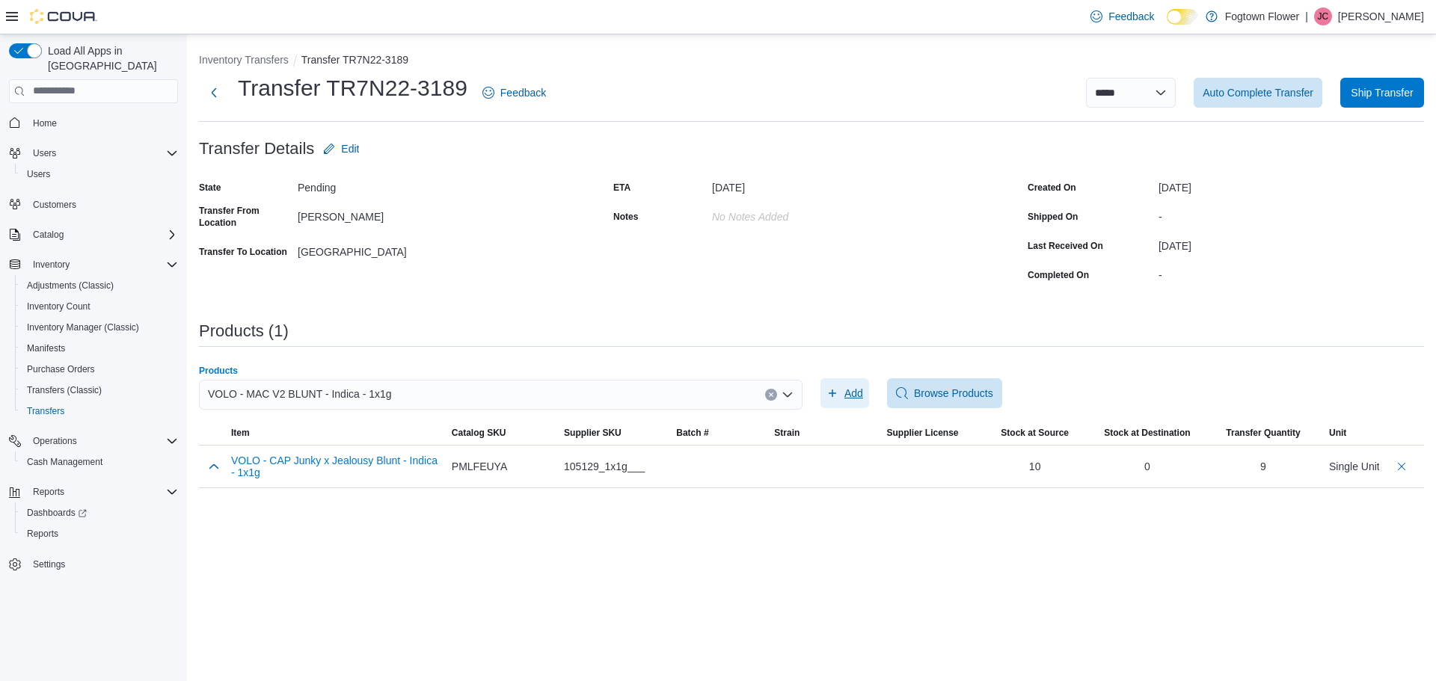
click at [853, 393] on span "Add" at bounding box center [853, 393] width 19 height 15
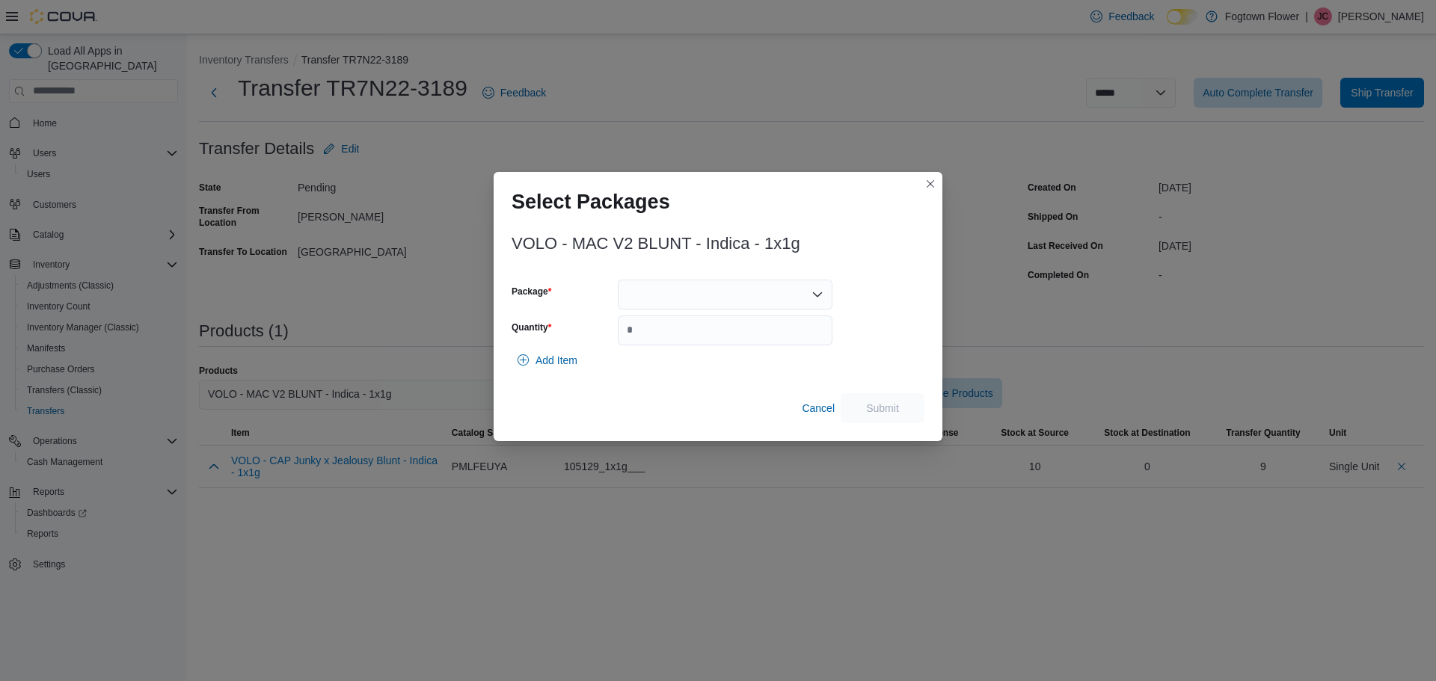
click at [745, 280] on div "VOLO - MAC V2 BLUNT - Indica - 1x1g Package Quantity Add Item Cancel Submit" at bounding box center [718, 324] width 413 height 197
click at [736, 313] on div "Package Quantity" at bounding box center [672, 313] width 321 height 66
click at [747, 305] on div at bounding box center [725, 295] width 215 height 30
click at [760, 295] on div "Combo box. Selected. . Press Backspace to delete . Combo box input. Select a Pa…" at bounding box center [725, 295] width 215 height 30
click at [739, 339] on span "BB10BL1" at bounding box center [734, 341] width 179 height 15
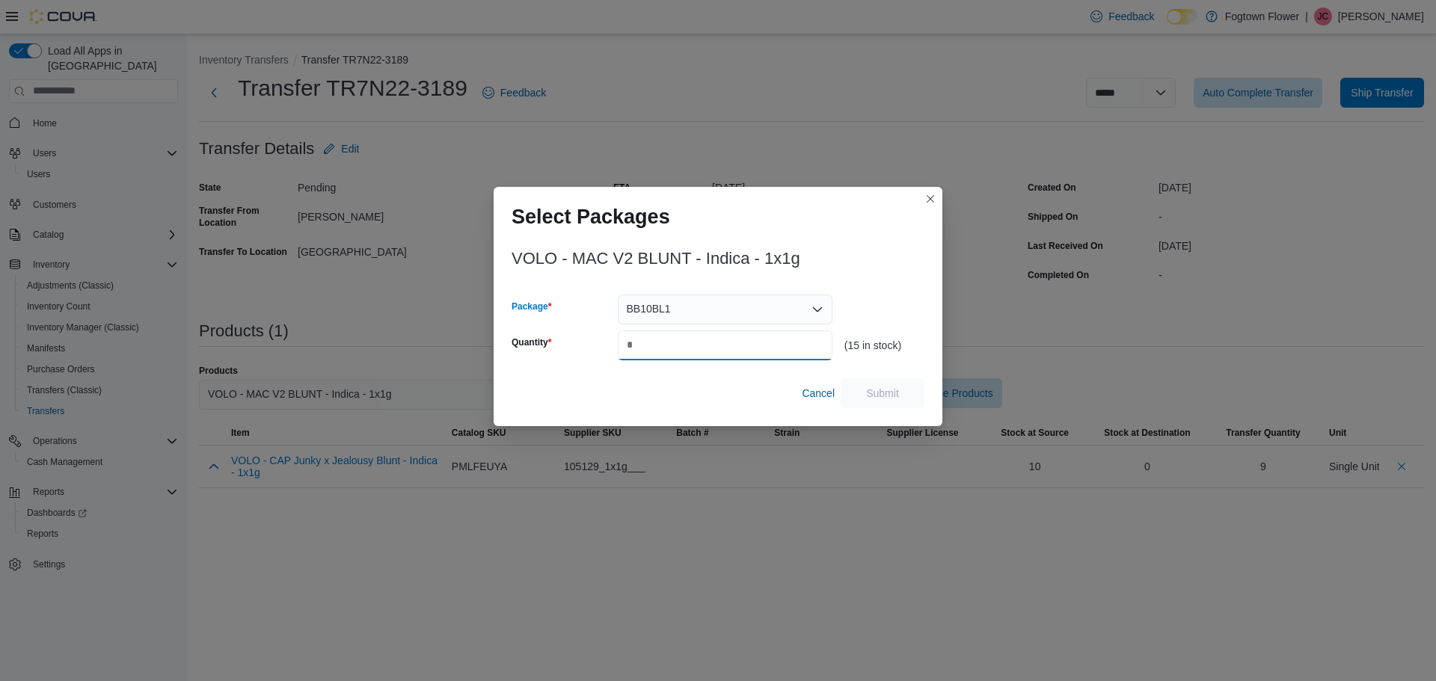
click at [739, 341] on input "Quantity" at bounding box center [725, 346] width 215 height 30
type input "*"
type input "**"
click at [891, 395] on span "Submit" at bounding box center [882, 392] width 33 height 15
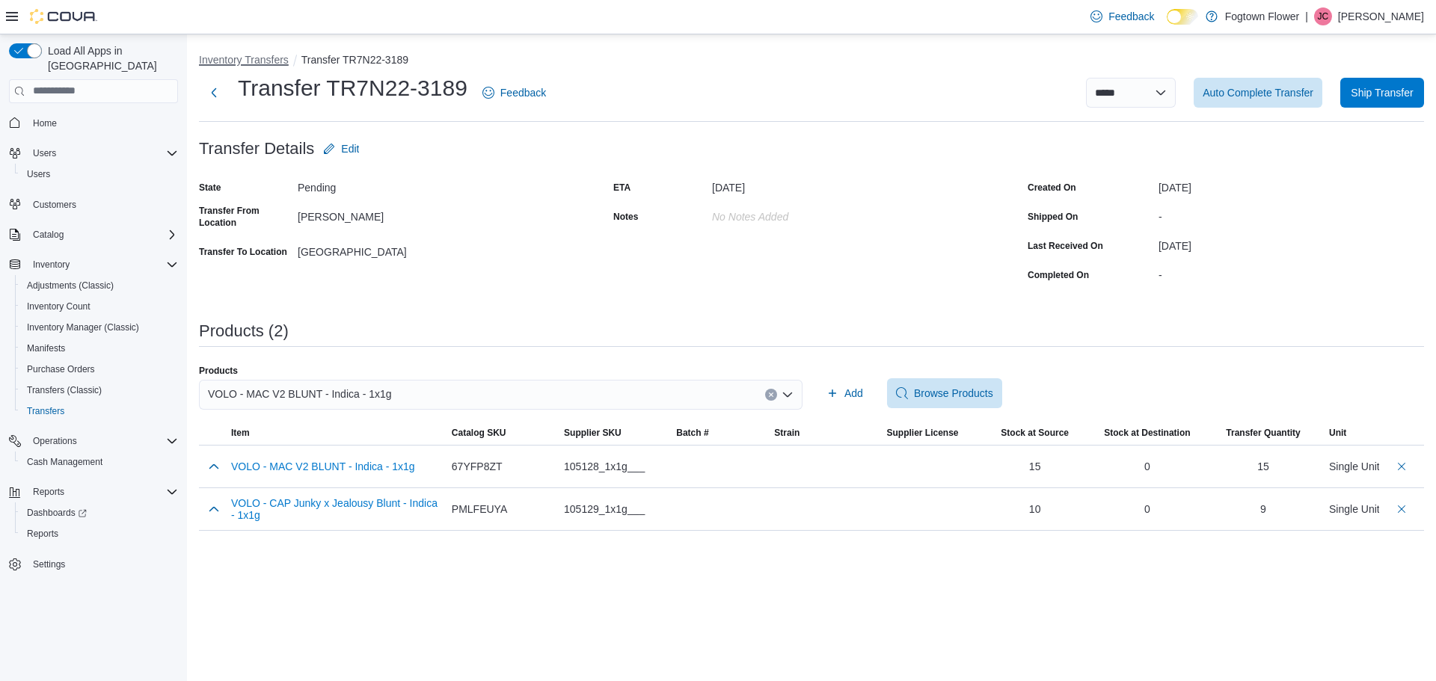
click at [230, 64] on button "Inventory Transfers" at bounding box center [244, 60] width 90 height 12
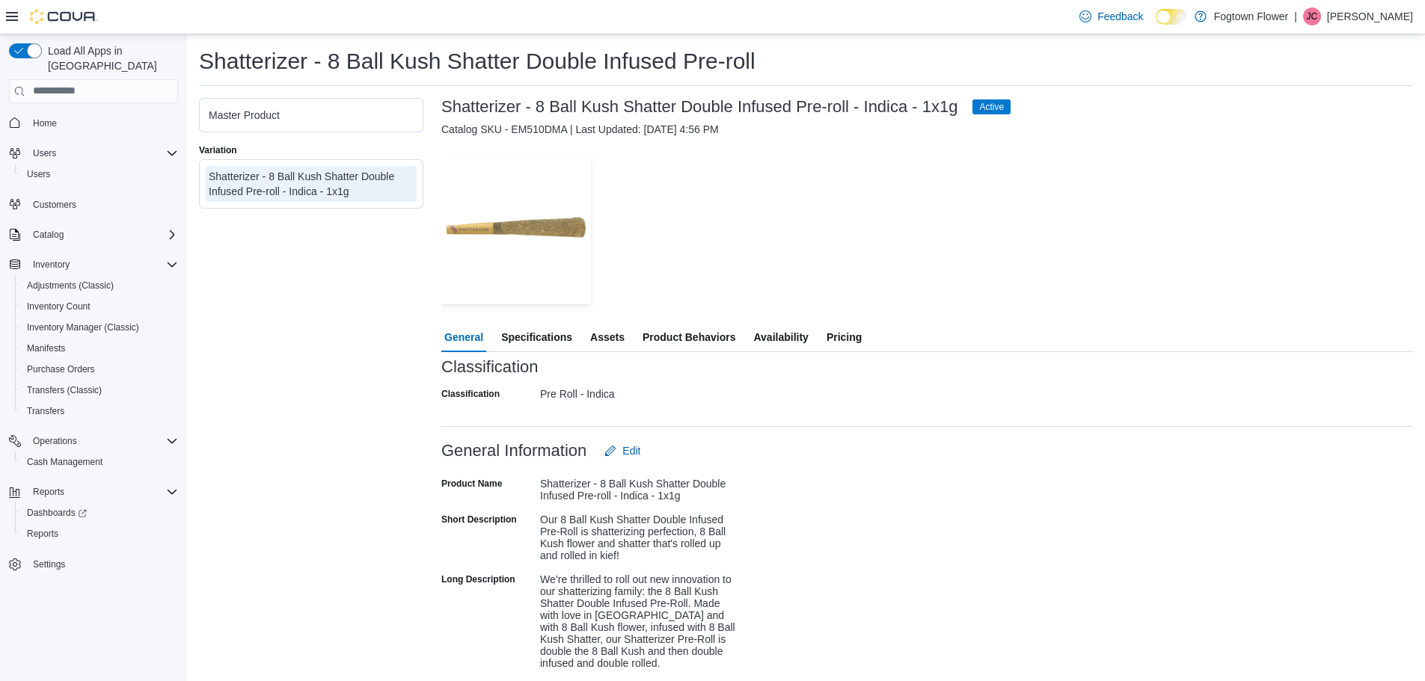
click at [562, 337] on span "Specifications" at bounding box center [536, 337] width 71 height 30
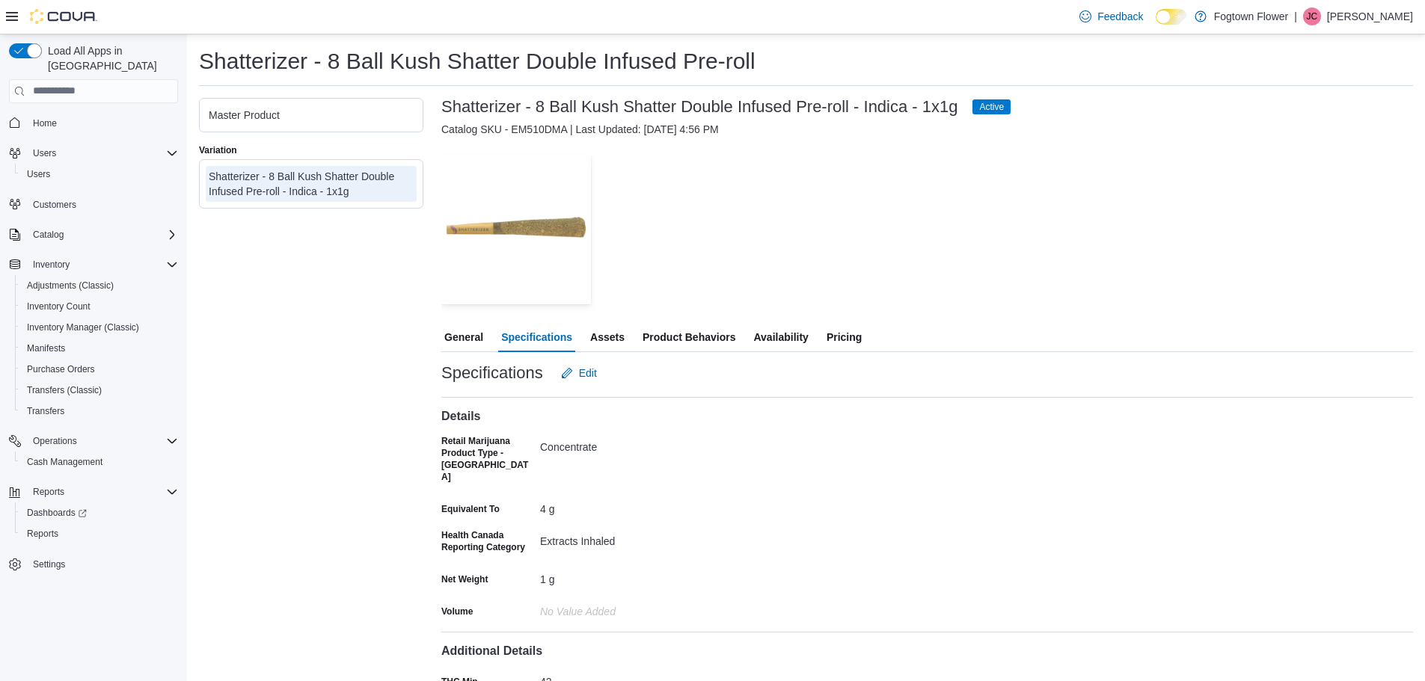
click at [604, 337] on span "Assets" at bounding box center [607, 337] width 34 height 30
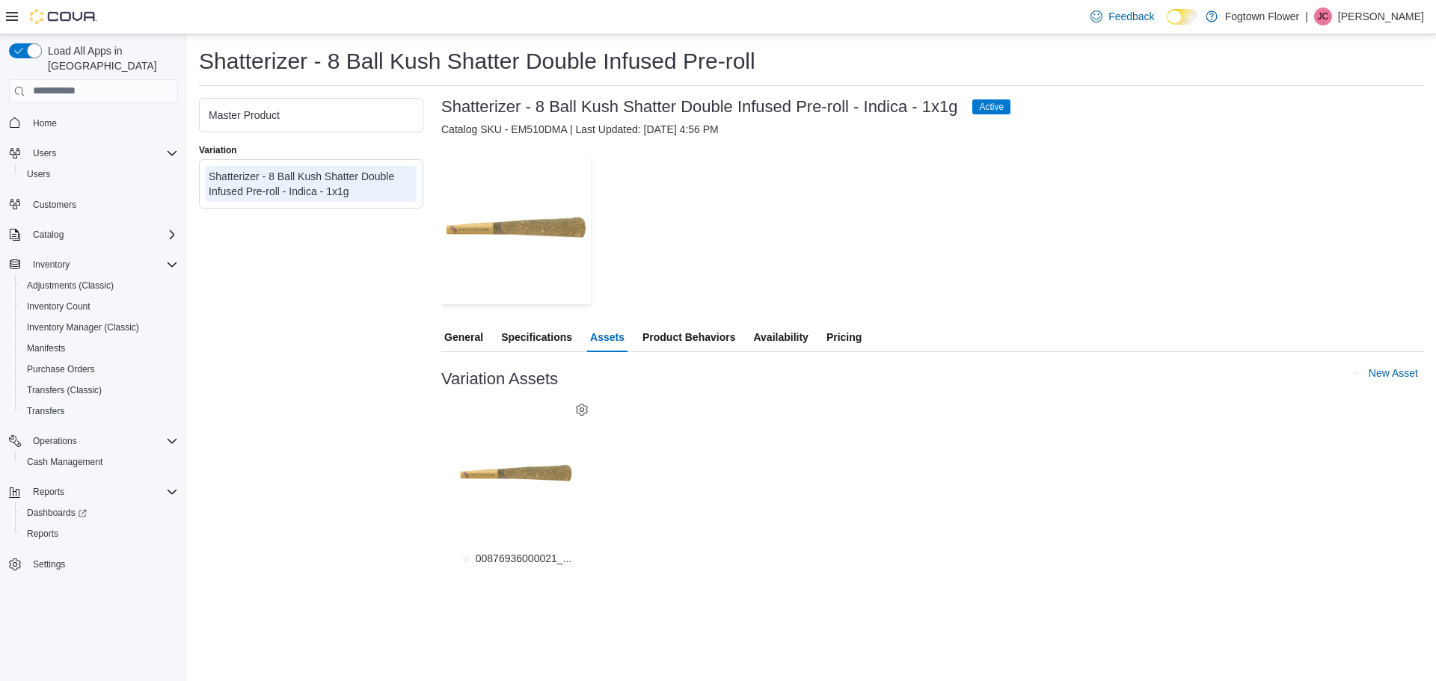
click at [764, 327] on span "Availability" at bounding box center [780, 337] width 55 height 30
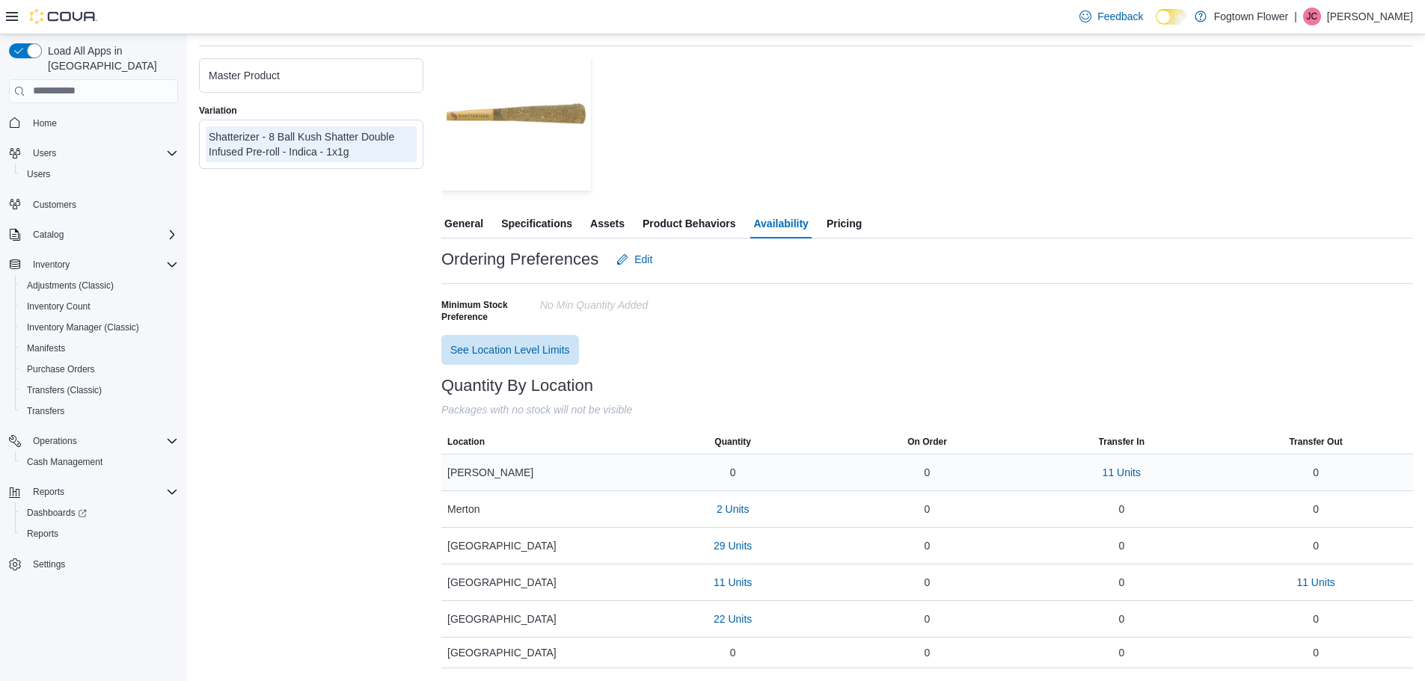
scroll to position [76, 0]
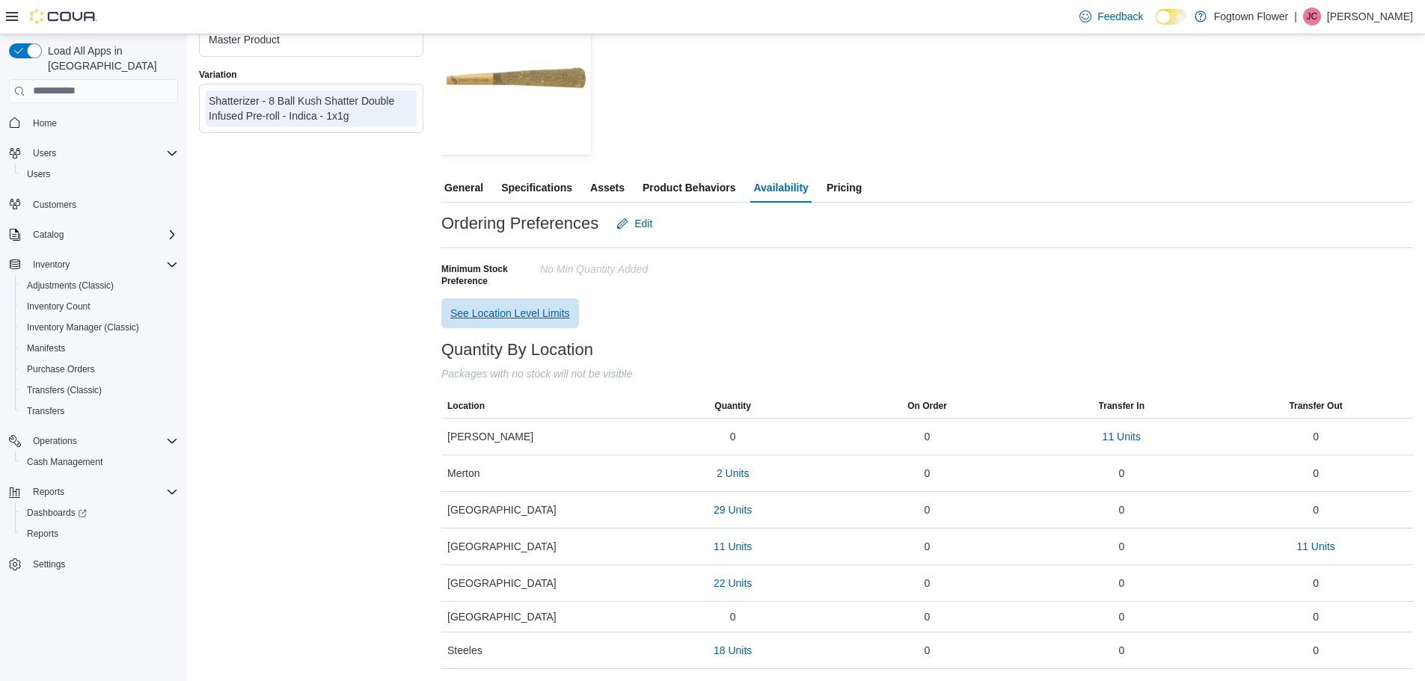
click at [500, 311] on span "See Location Level Limits" at bounding box center [510, 313] width 120 height 15
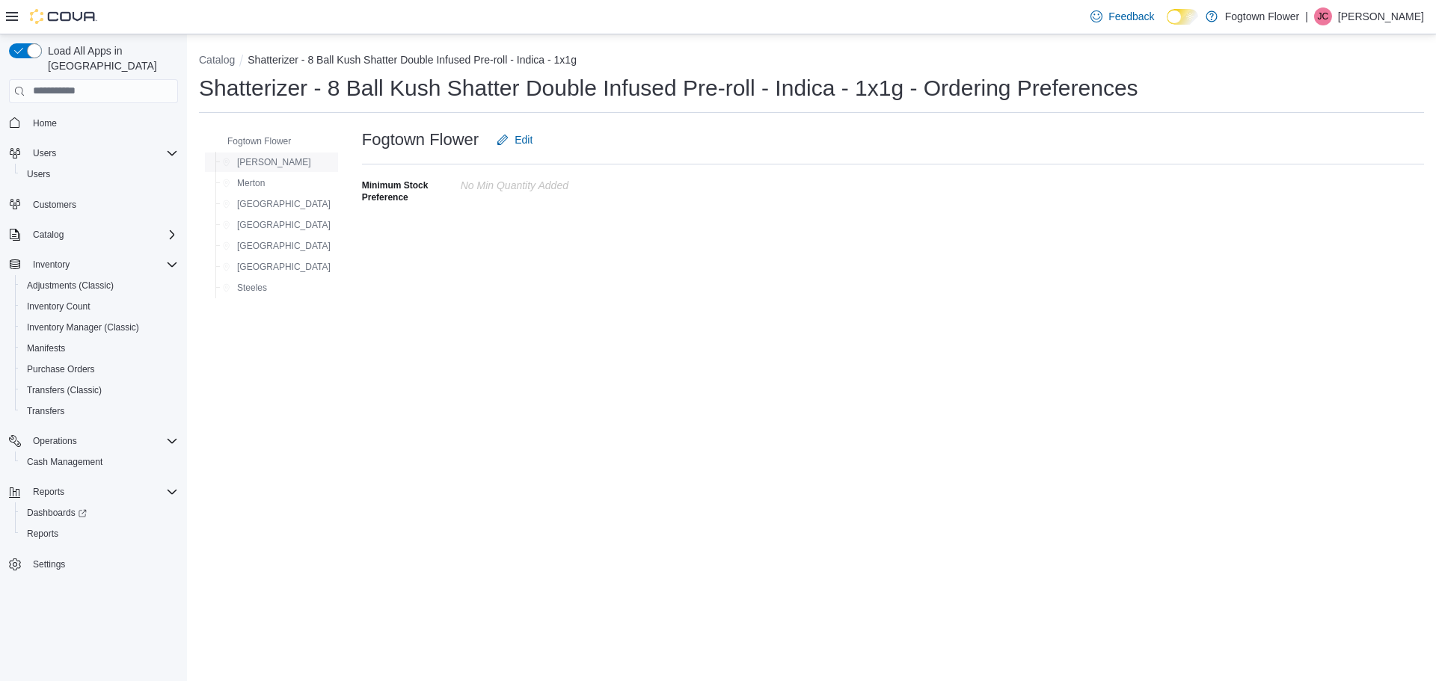
click at [277, 161] on div "[PERSON_NAME]" at bounding box center [276, 162] width 120 height 18
click at [282, 143] on span "Fogtown Flower" at bounding box center [259, 141] width 64 height 12
click at [210, 65] on button "Catalog" at bounding box center [217, 60] width 36 height 12
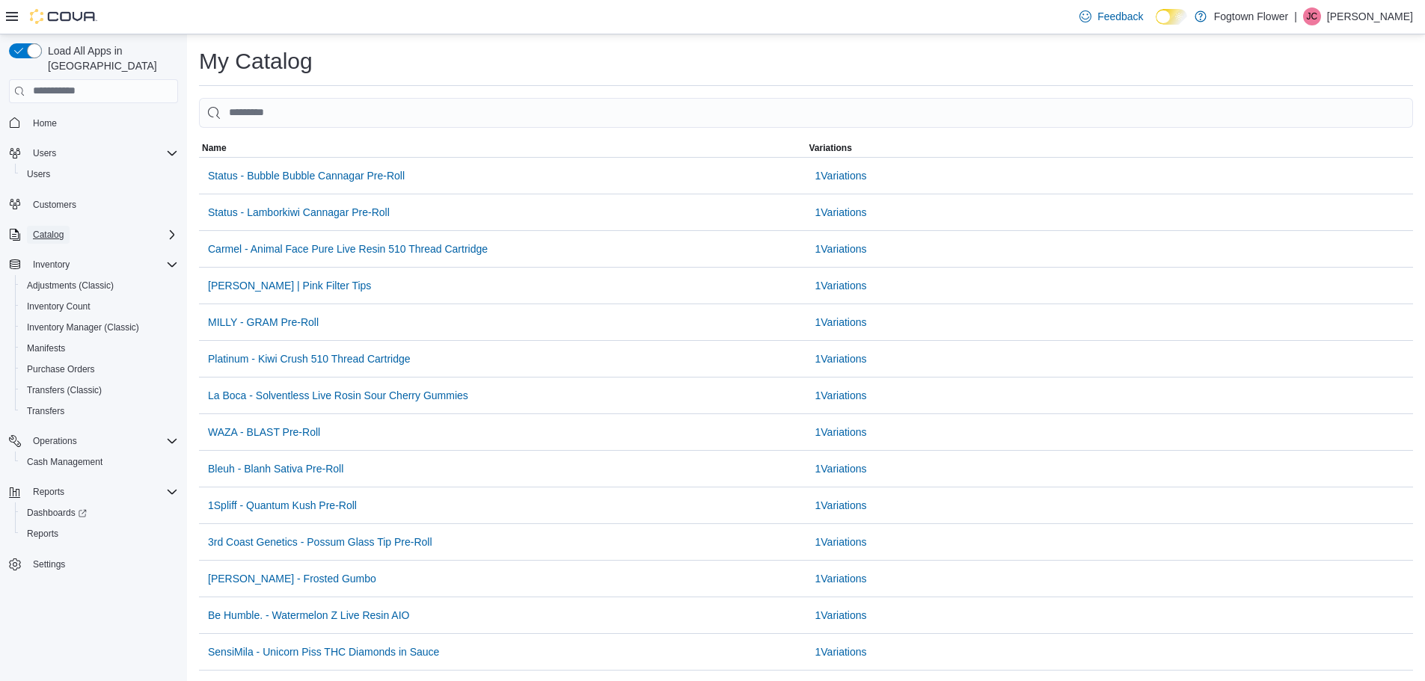
click at [40, 229] on span "Catalog" at bounding box center [48, 235] width 31 height 12
click at [57, 250] on span "Classification (Classic)" at bounding box center [72, 256] width 90 height 12
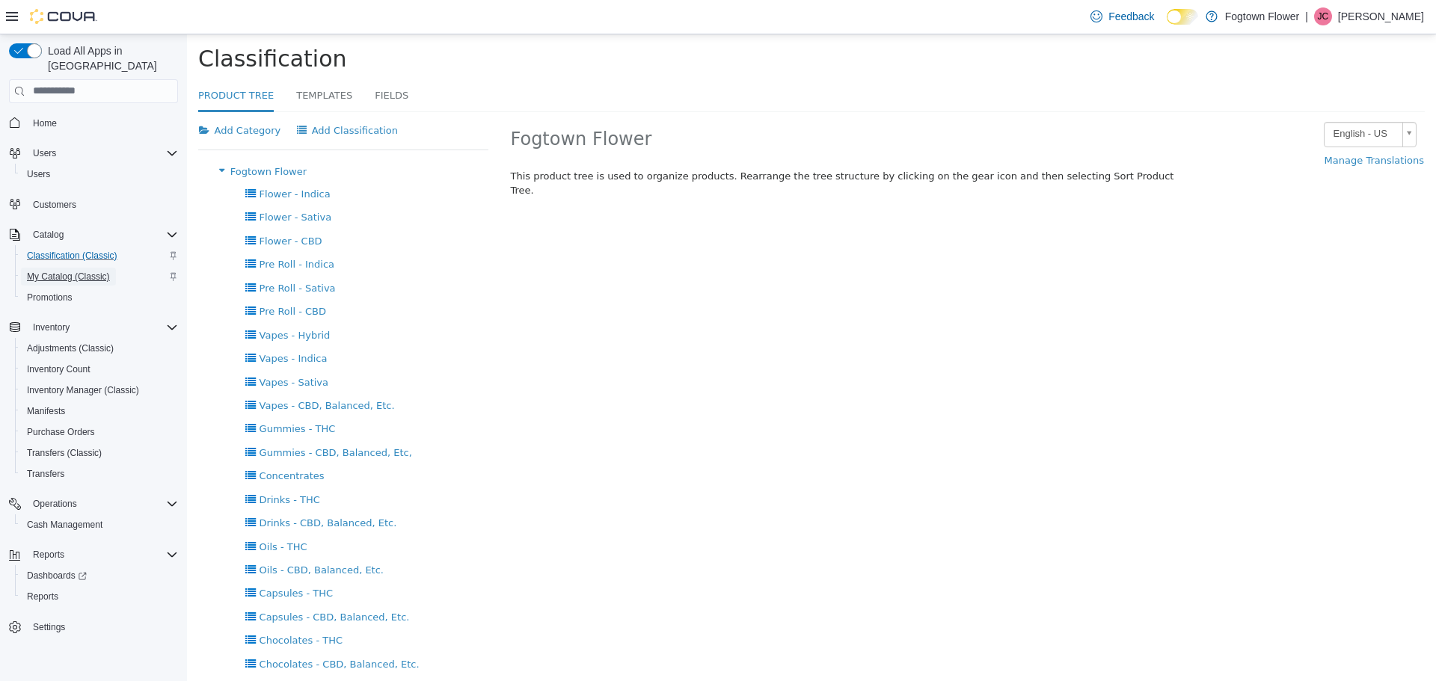
click at [60, 271] on span "My Catalog (Classic)" at bounding box center [68, 277] width 83 height 12
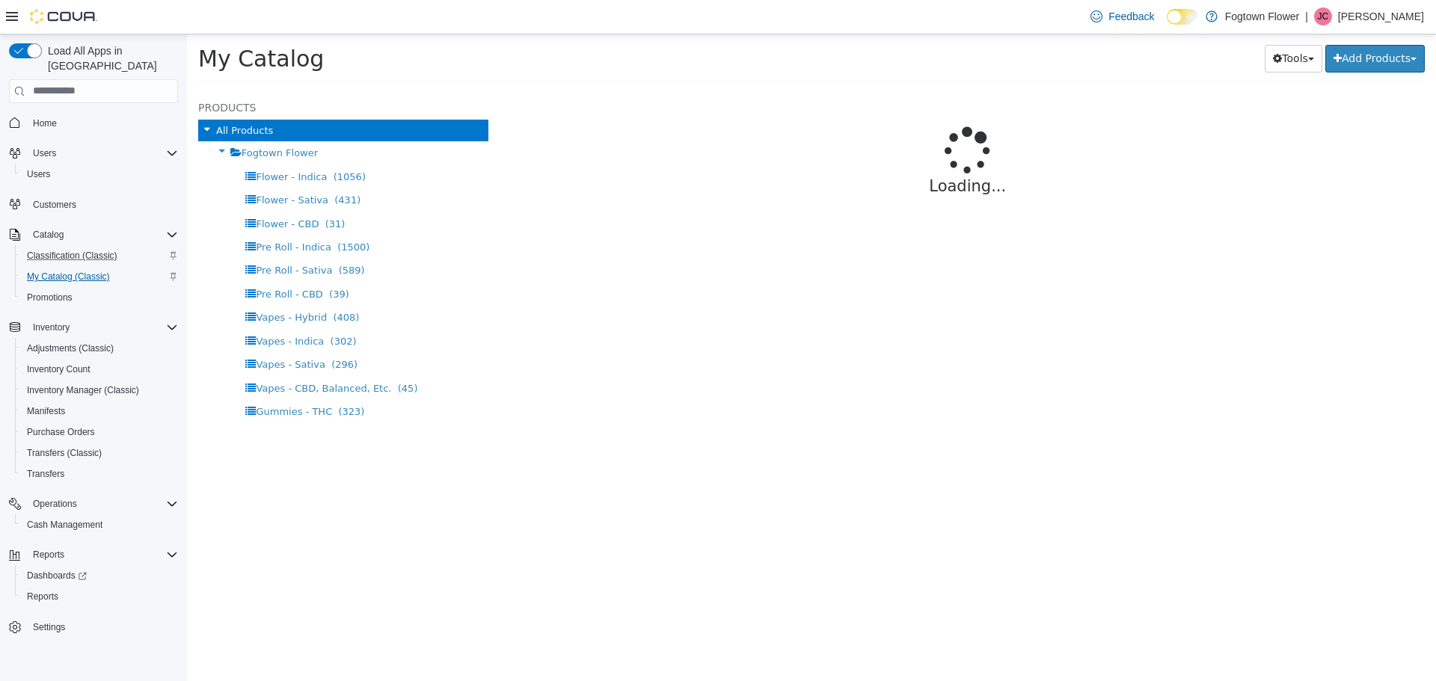
select select "**********"
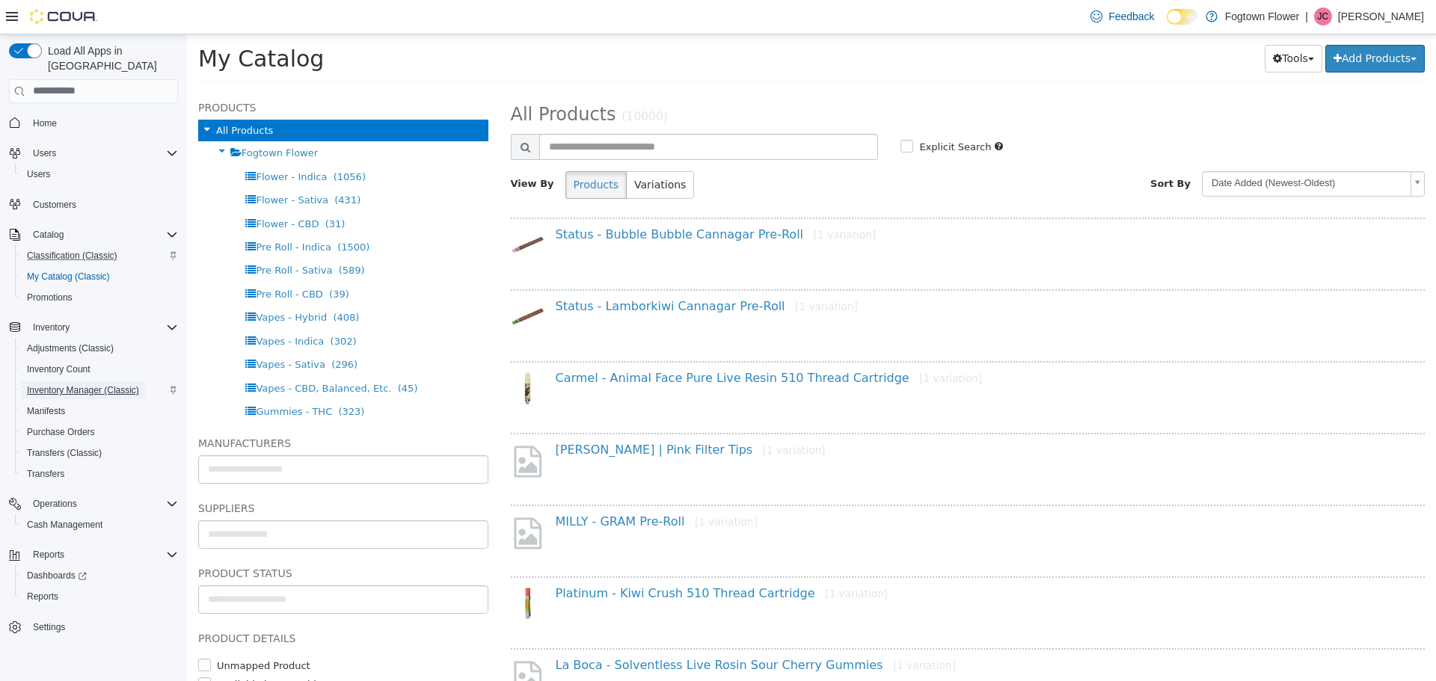
click at [48, 384] on span "Inventory Manager (Classic)" at bounding box center [83, 390] width 112 height 12
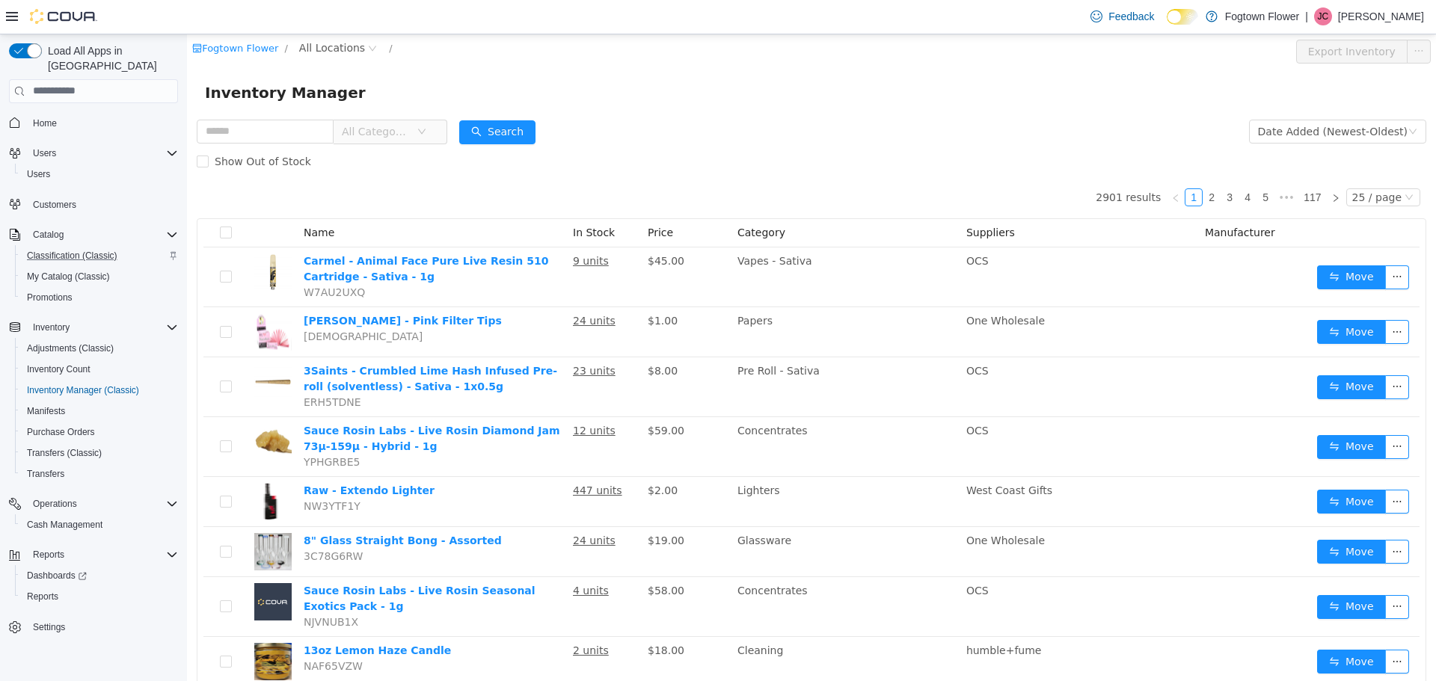
click at [73, 114] on span "Home" at bounding box center [102, 123] width 151 height 19
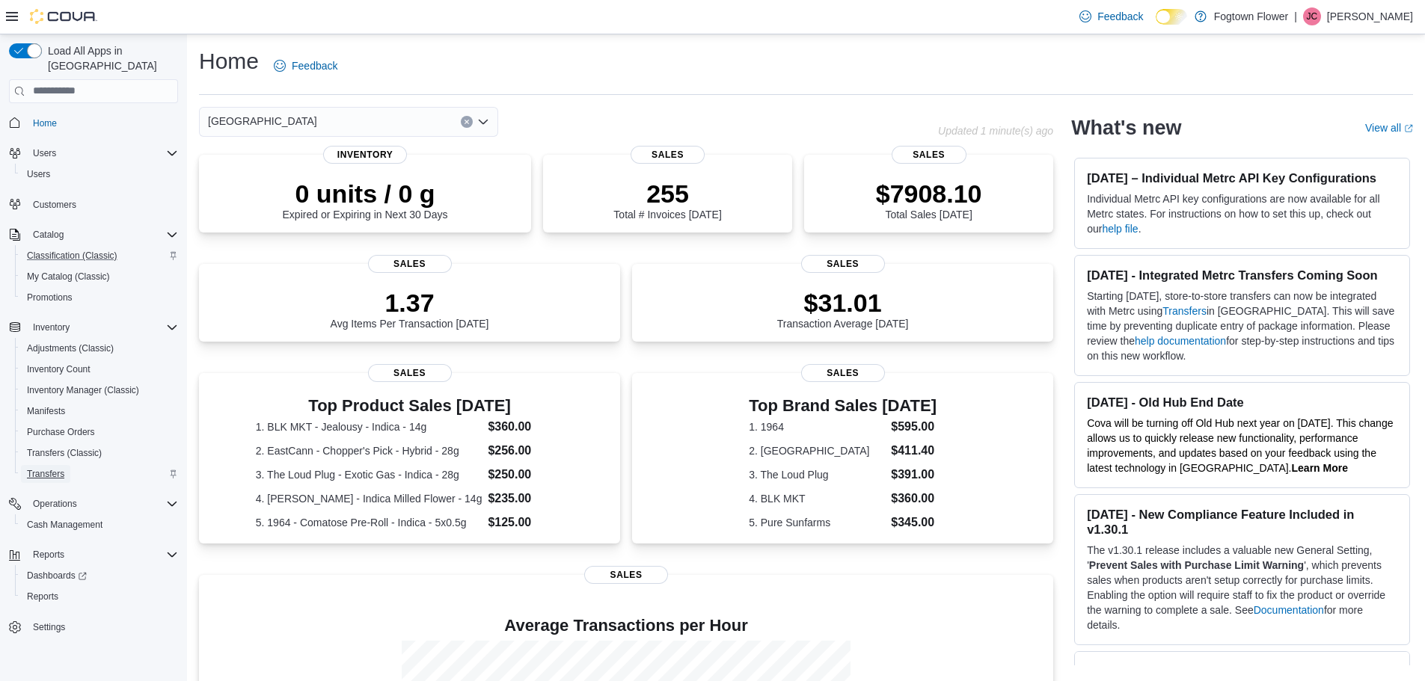
click at [55, 468] on span "Transfers" at bounding box center [45, 474] width 37 height 12
click at [1206, 317] on link "Transfers" at bounding box center [1184, 311] width 44 height 12
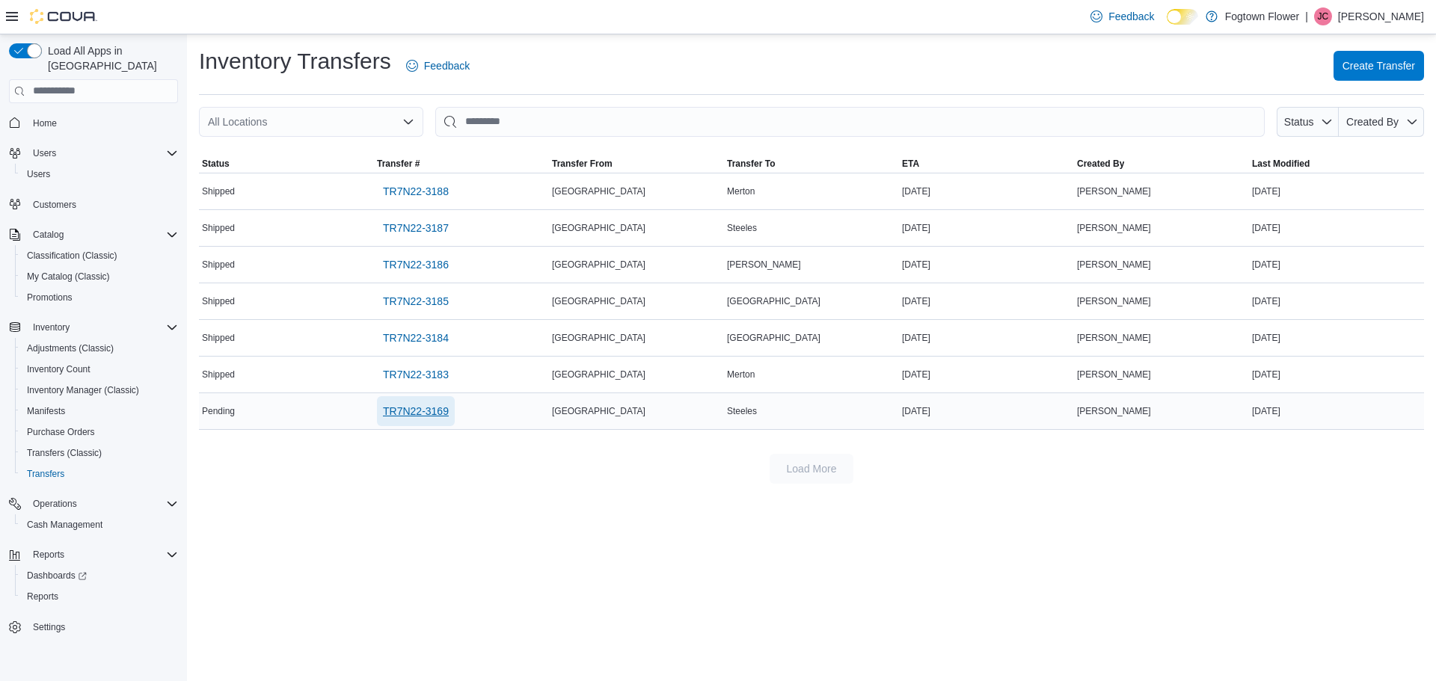
click at [434, 412] on span "TR7N22-3169" at bounding box center [416, 411] width 66 height 15
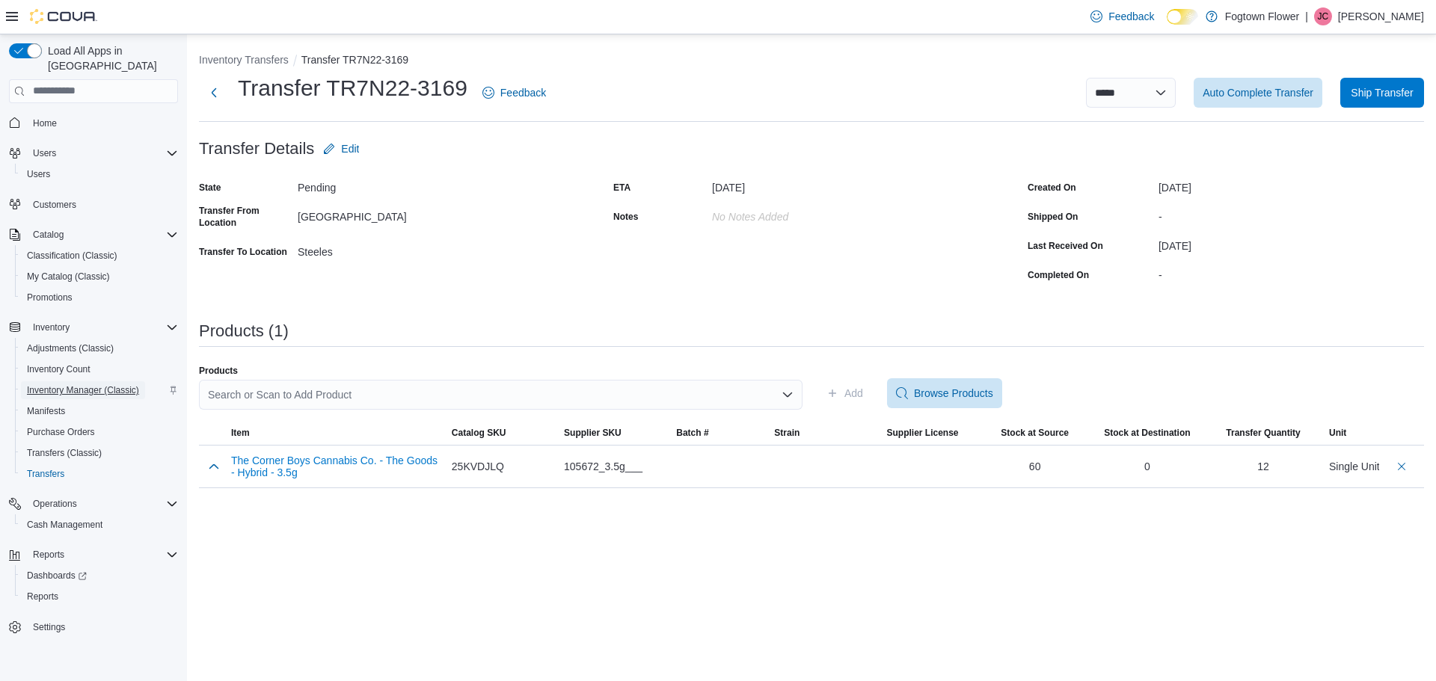
click at [64, 384] on span "Inventory Manager (Classic)" at bounding box center [83, 390] width 112 height 12
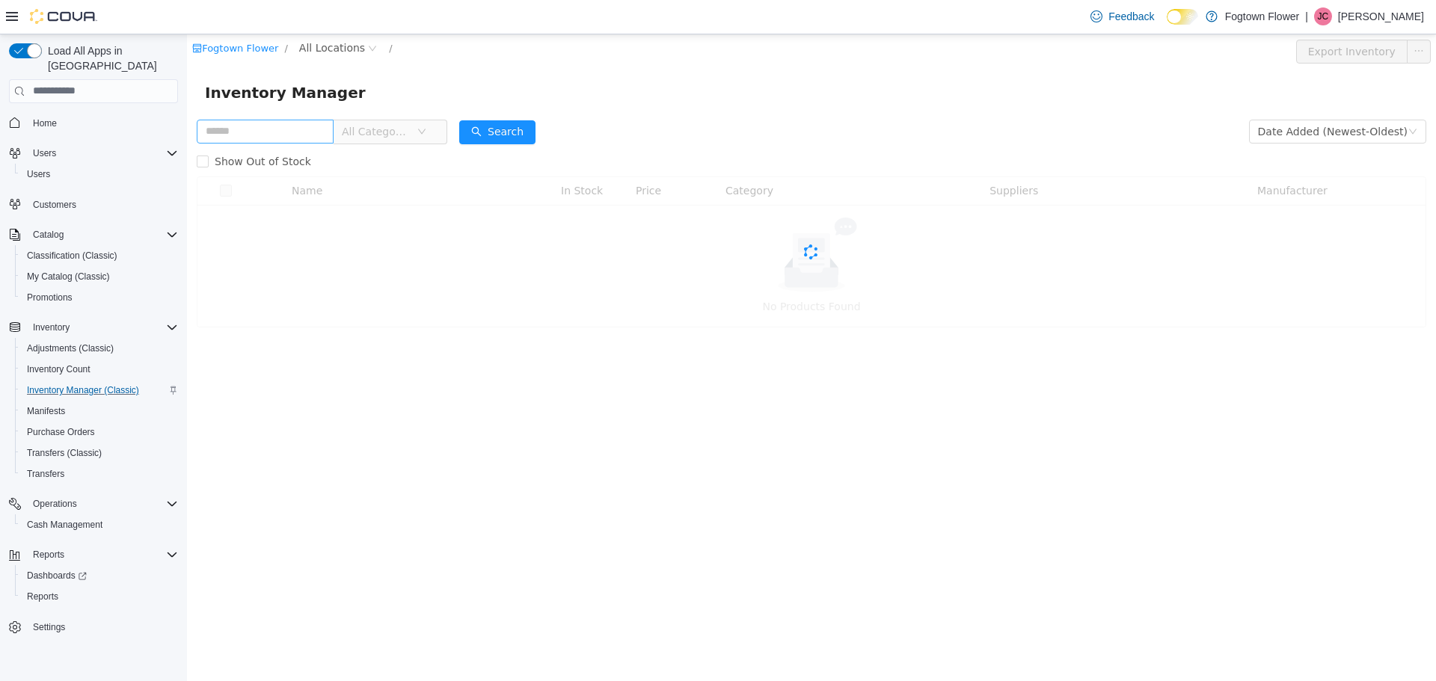
click at [305, 133] on input "text" at bounding box center [265, 131] width 137 height 24
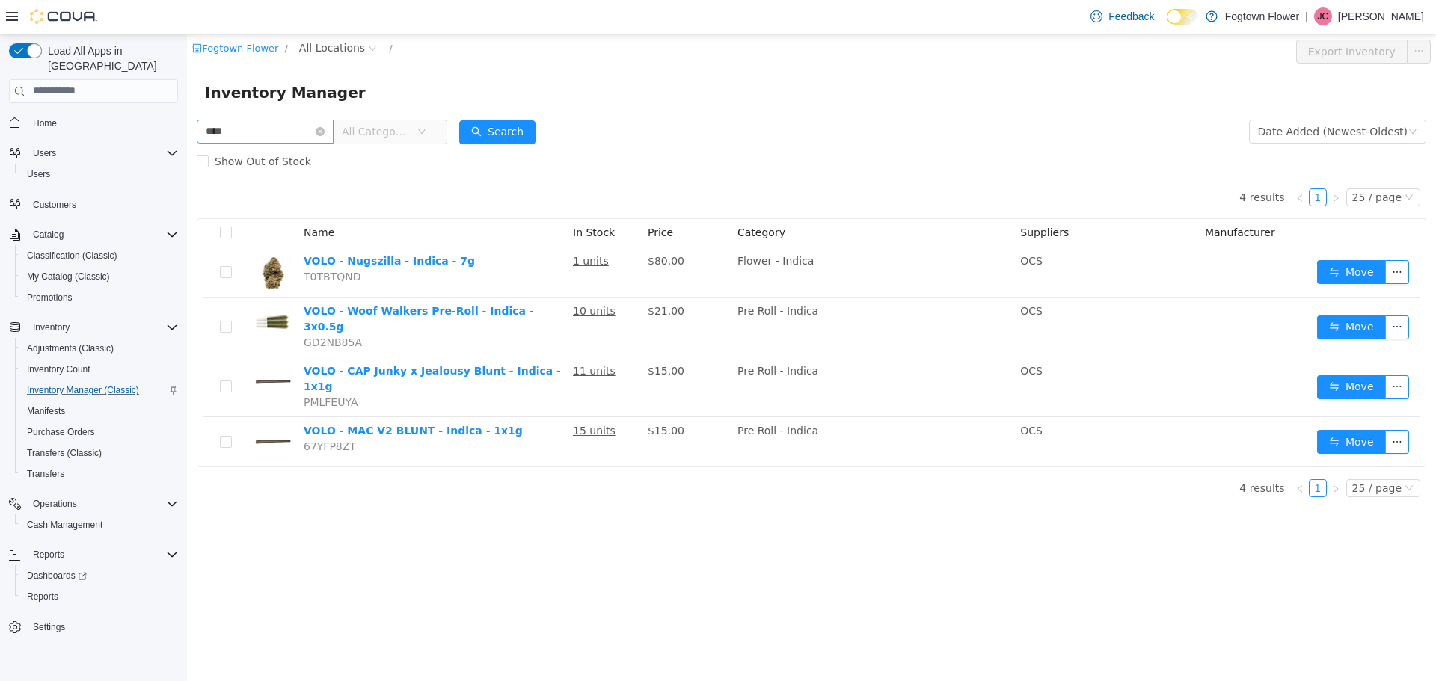
type input "****"
click at [606, 522] on div "Fogtown Flower / All Locations / Export Inventory Inventory Manager **** All Ca…" at bounding box center [811, 357] width 1249 height 647
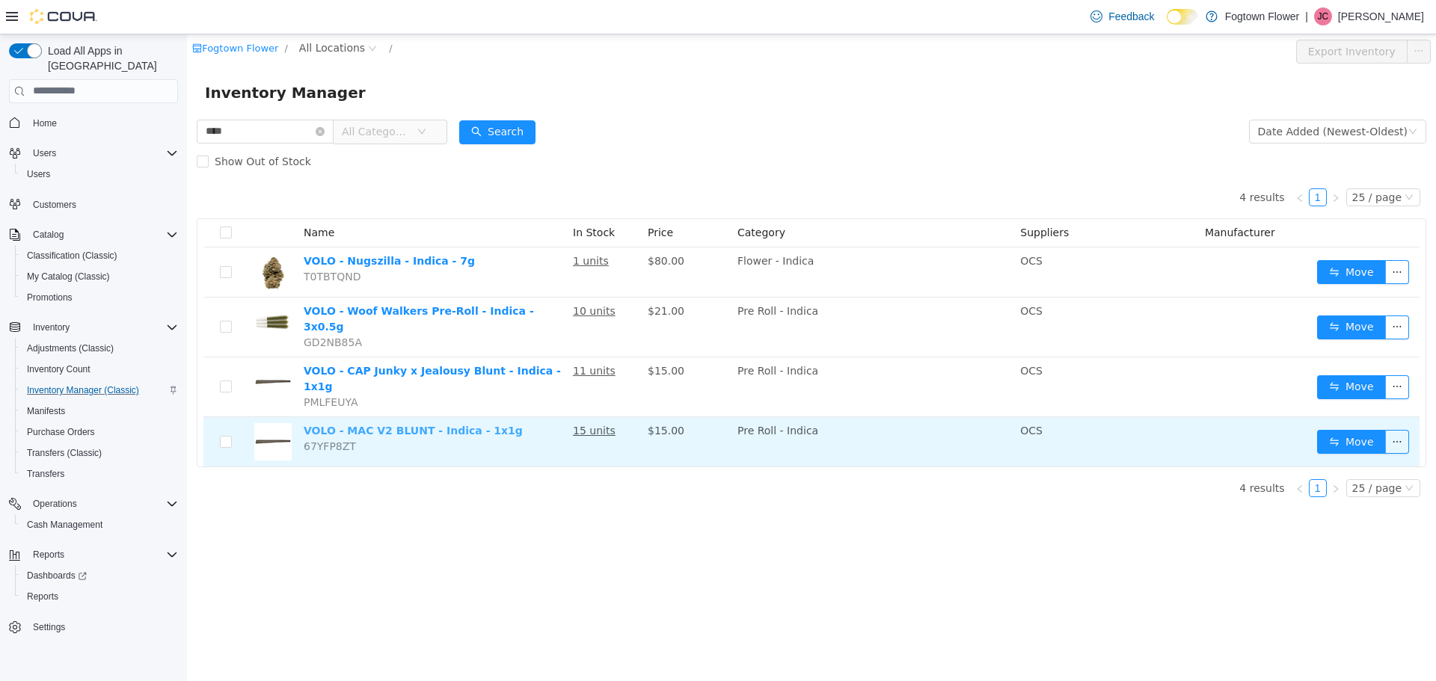
click at [461, 424] on link "VOLO - MAC V2 BLUNT - Indica - 1x1g" at bounding box center [413, 430] width 219 height 12
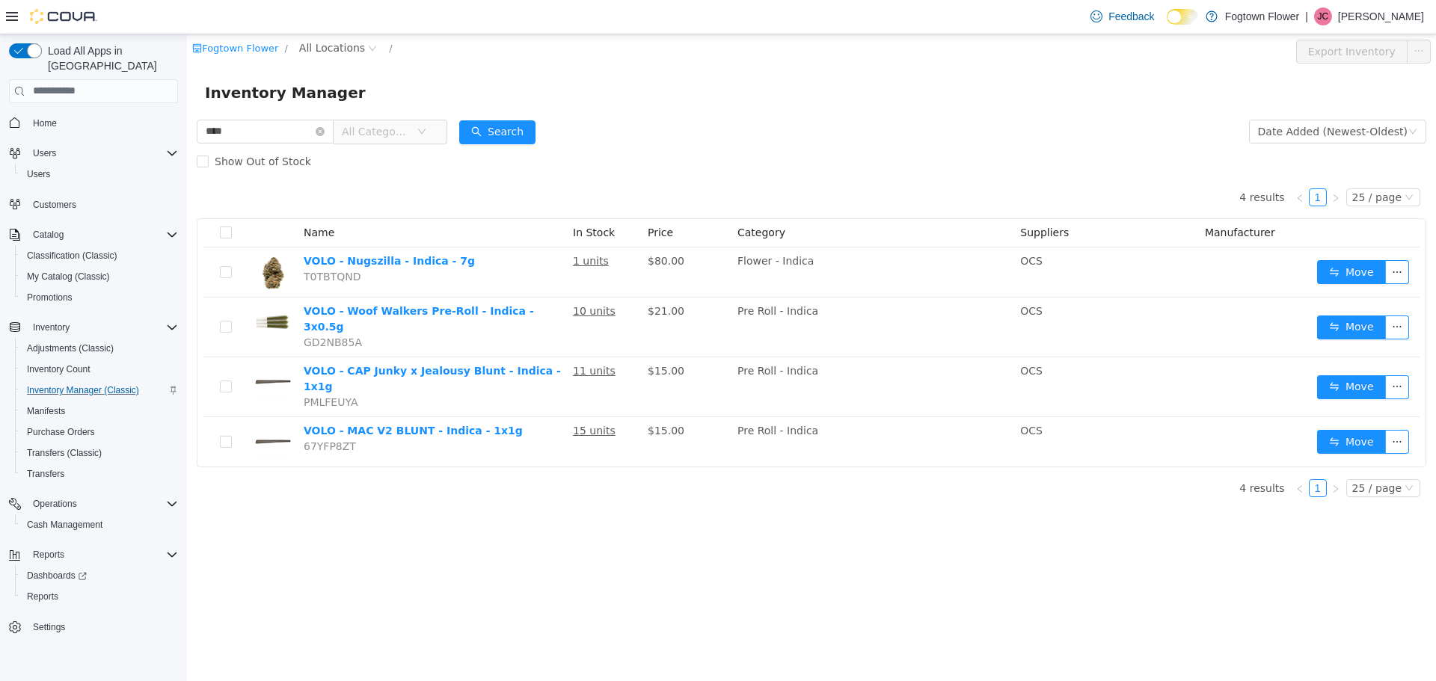
drag, startPoint x: 712, startPoint y: 104, endPoint x: 709, endPoint y: 121, distance: 17.5
click at [711, 100] on div "Inventory Manager" at bounding box center [811, 92] width 1249 height 48
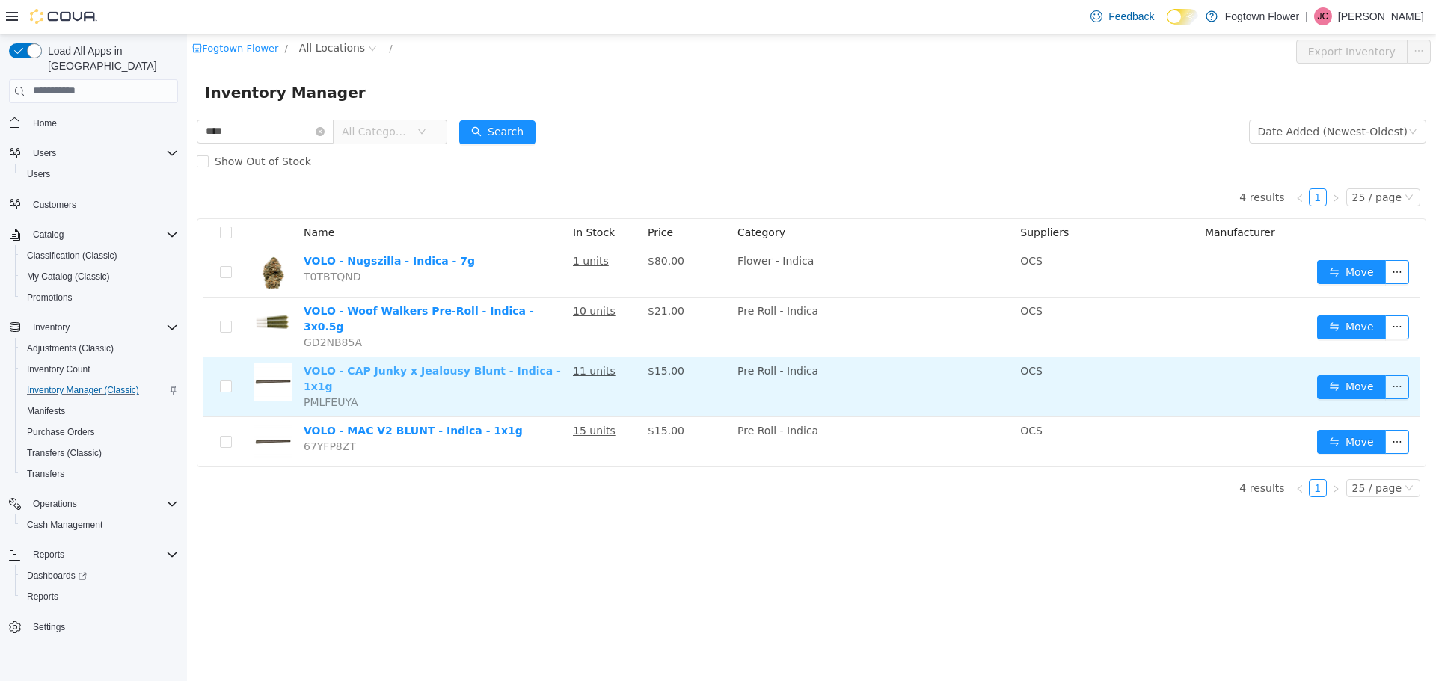
click at [506, 366] on link "VOLO - CAP Junky x Jealousy Blunt - Indica - 1x1g" at bounding box center [432, 378] width 257 height 28
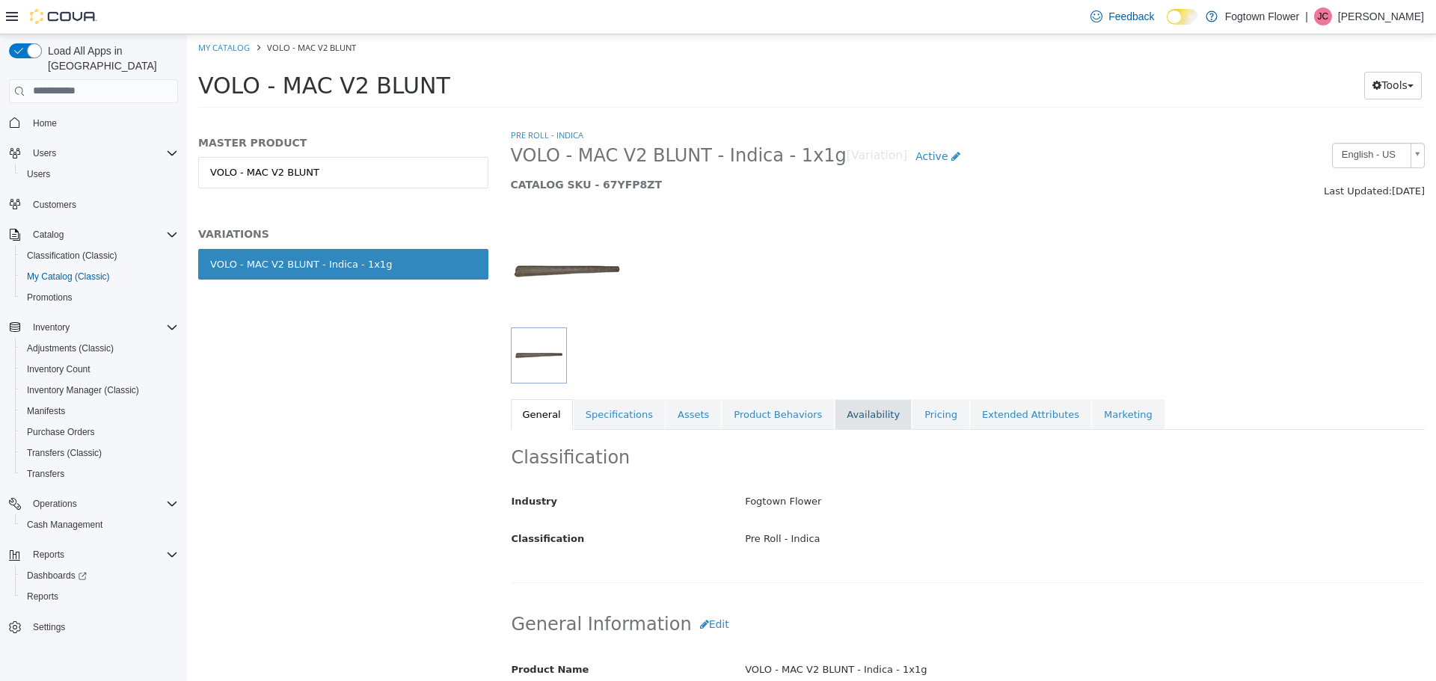
click at [876, 411] on link "Availability" at bounding box center [873, 414] width 77 height 31
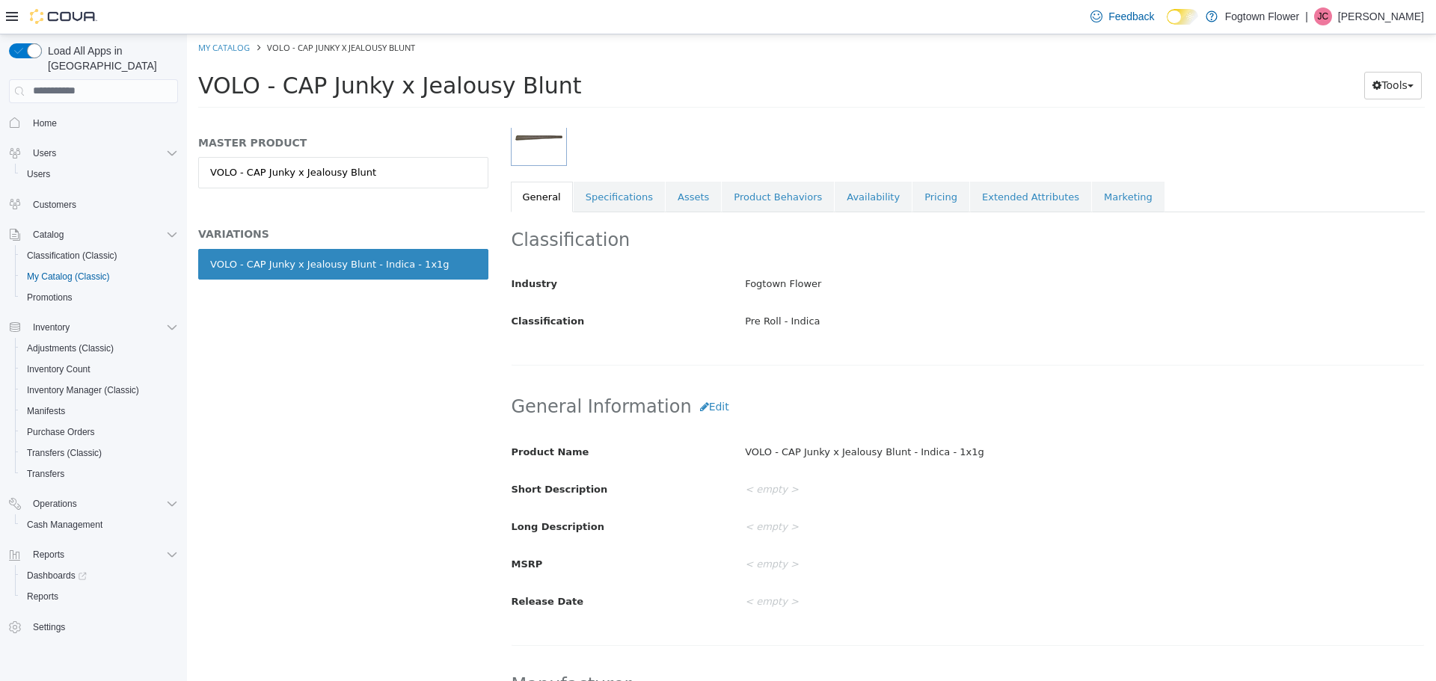
scroll to position [150, 0]
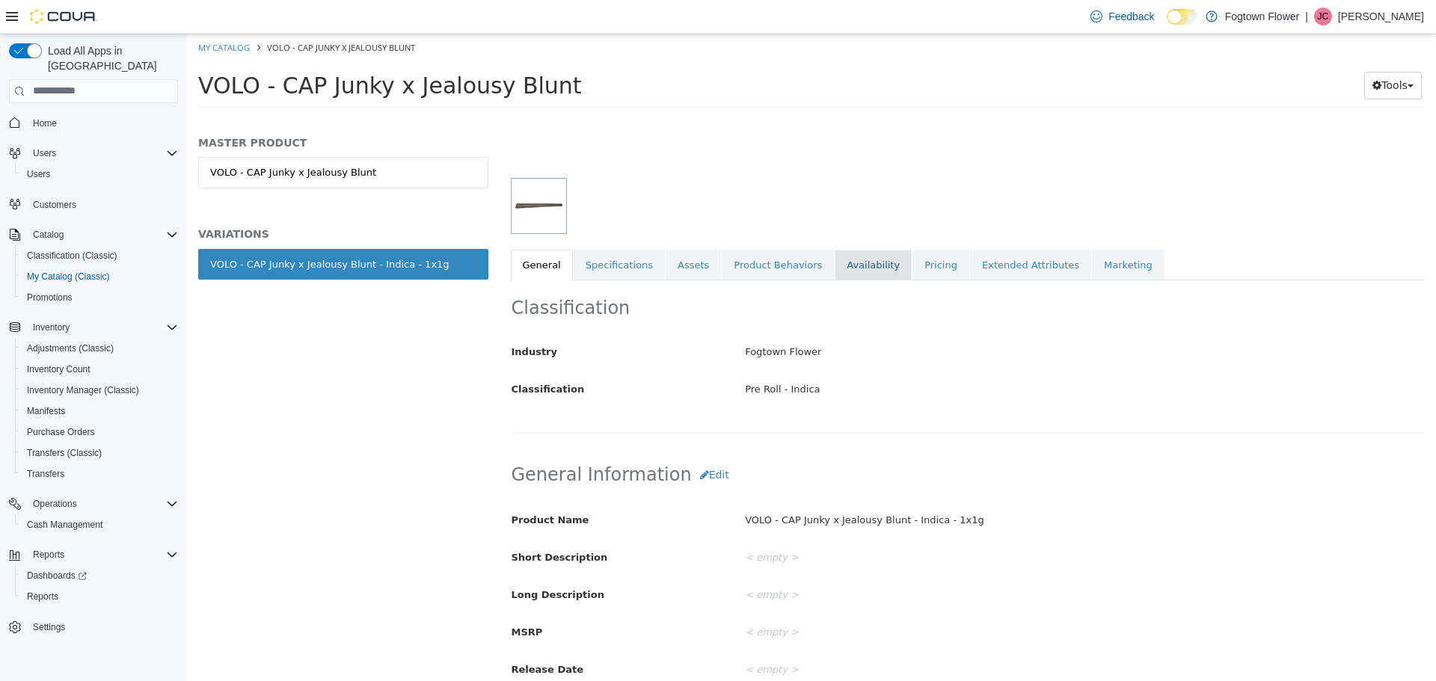
click at [835, 265] on link "Availability" at bounding box center [873, 264] width 77 height 31
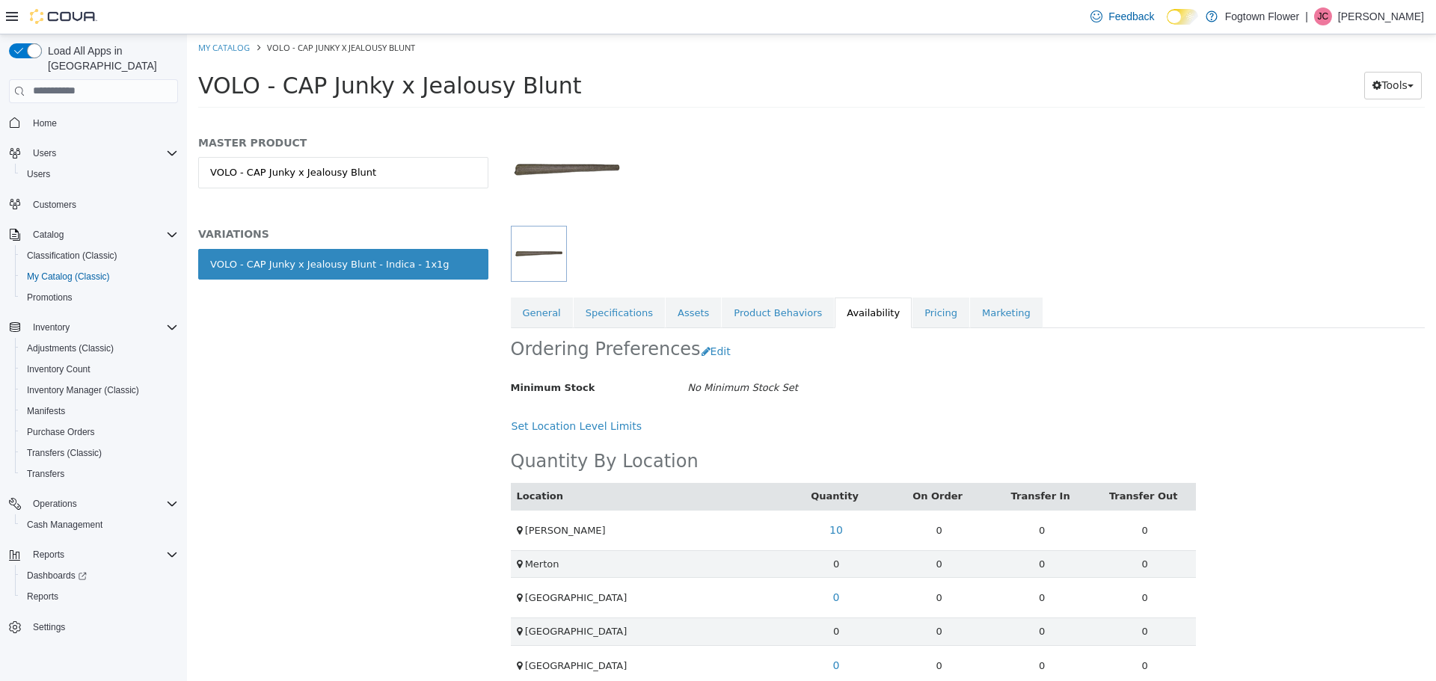
scroll to position [191, 0]
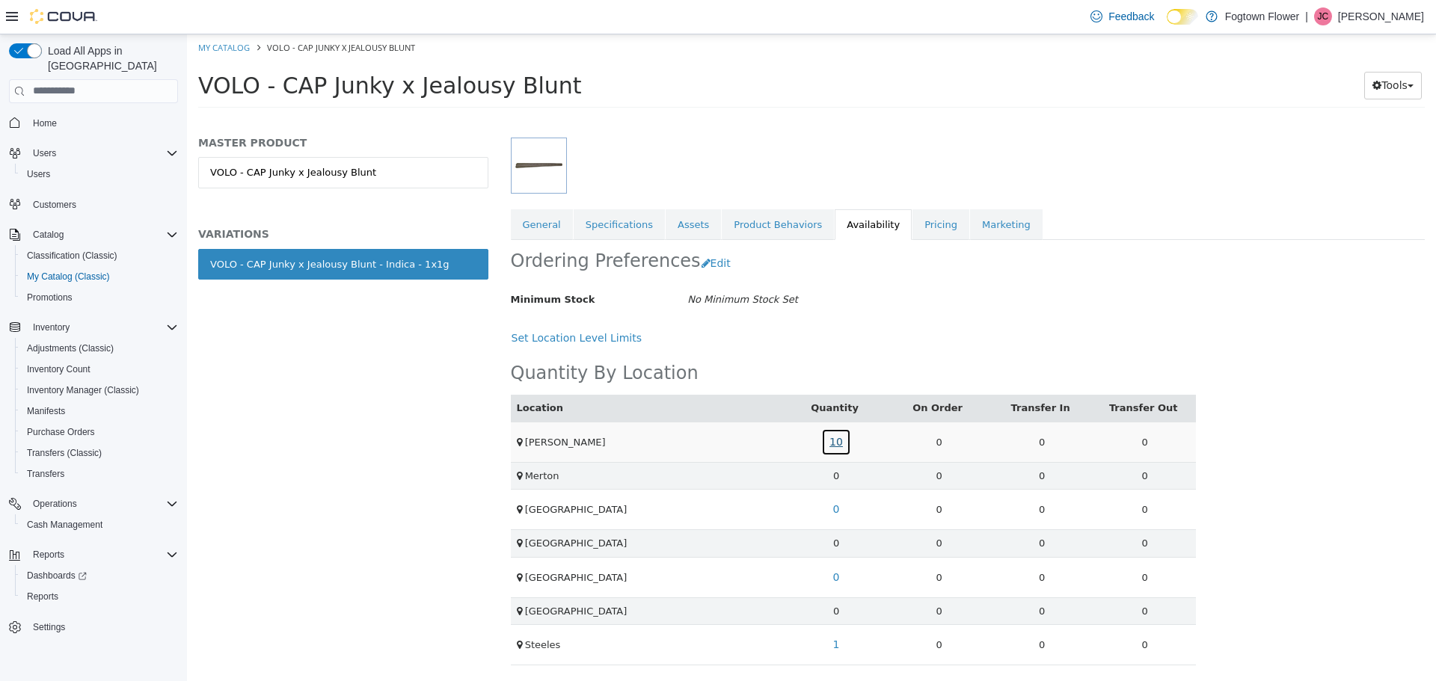
click at [835, 437] on link "10" at bounding box center [836, 442] width 30 height 28
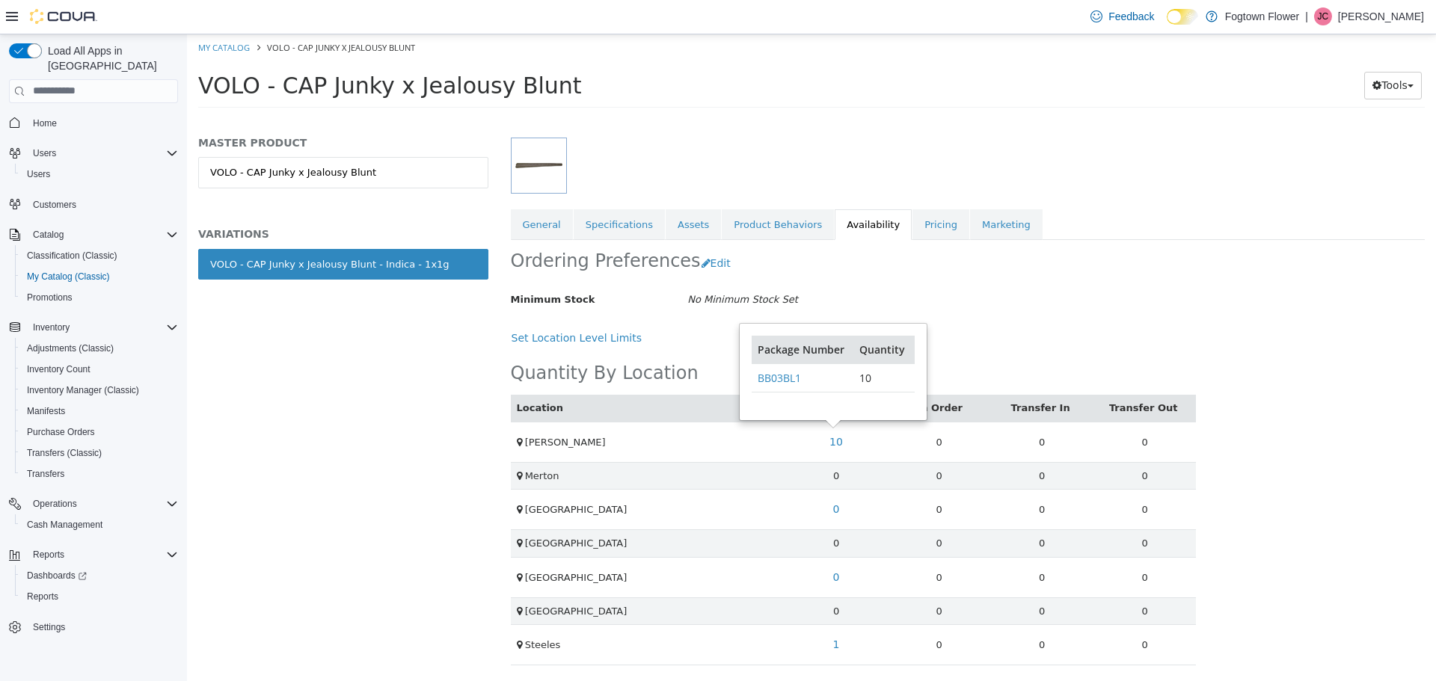
click at [1004, 289] on div "Minimum Stock No Minimum Stock Set" at bounding box center [854, 299] width 708 height 26
click at [555, 226] on link "General" at bounding box center [542, 224] width 62 height 31
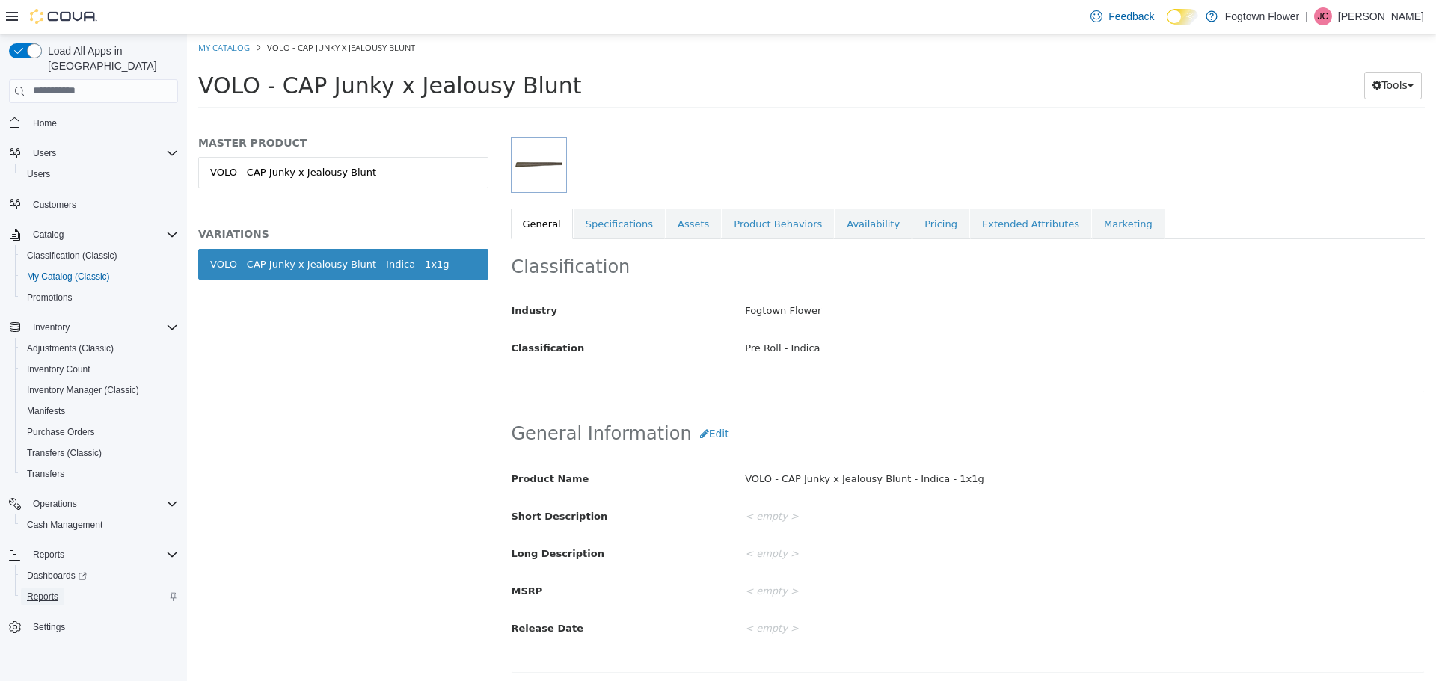
click at [55, 588] on span "Reports" at bounding box center [42, 597] width 31 height 18
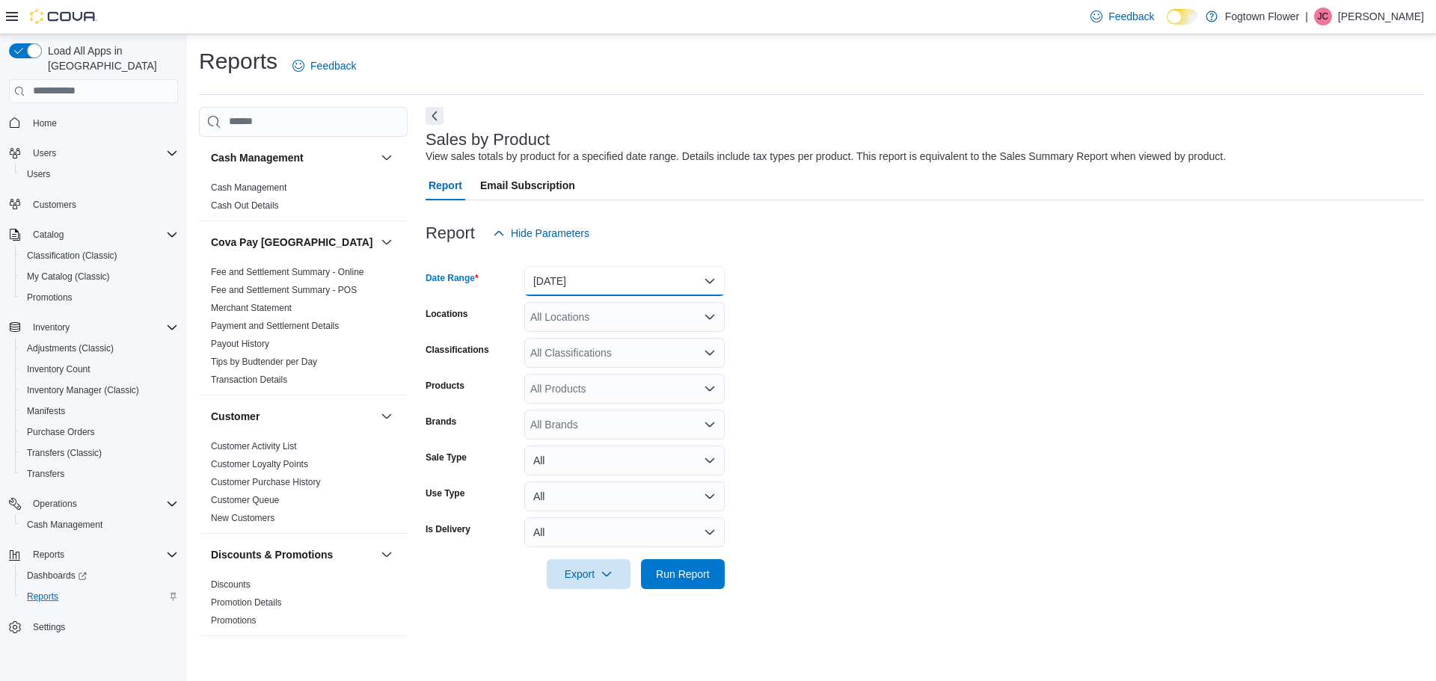
click at [581, 288] on button "[DATE]" at bounding box center [624, 281] width 200 height 30
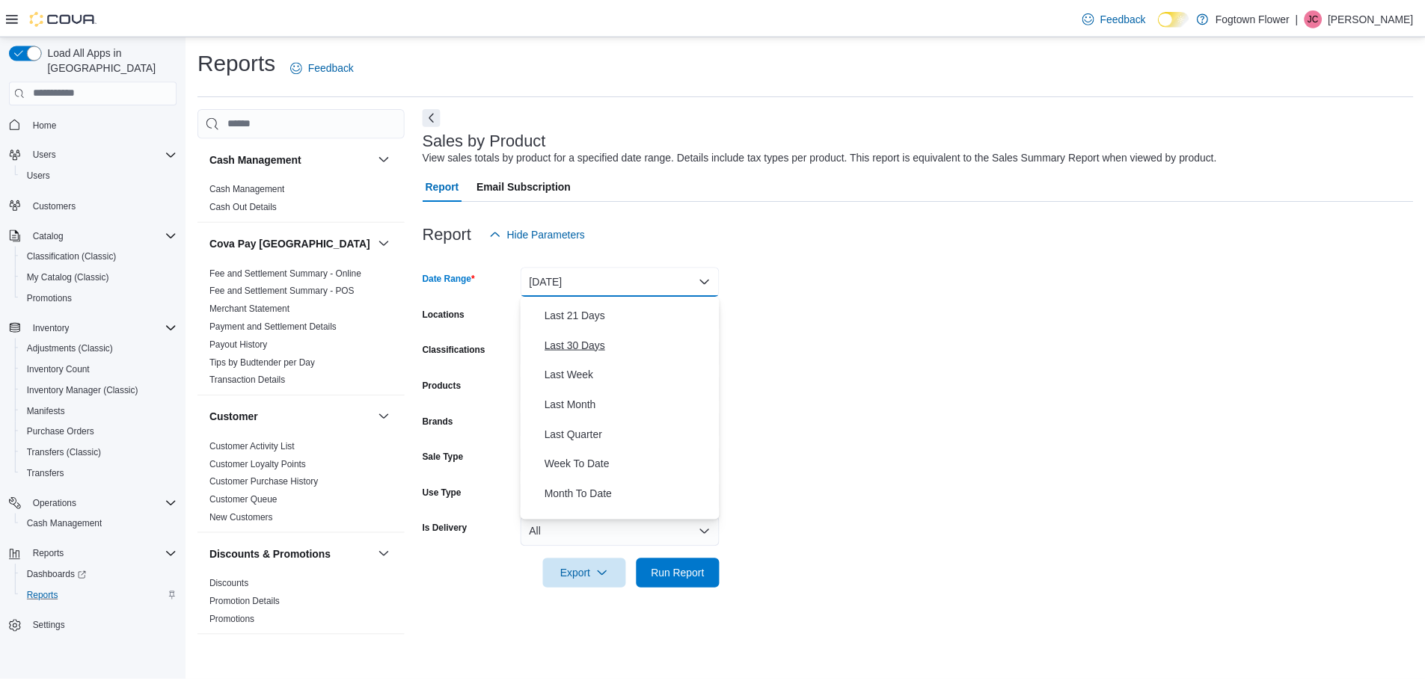
scroll to position [150, 0]
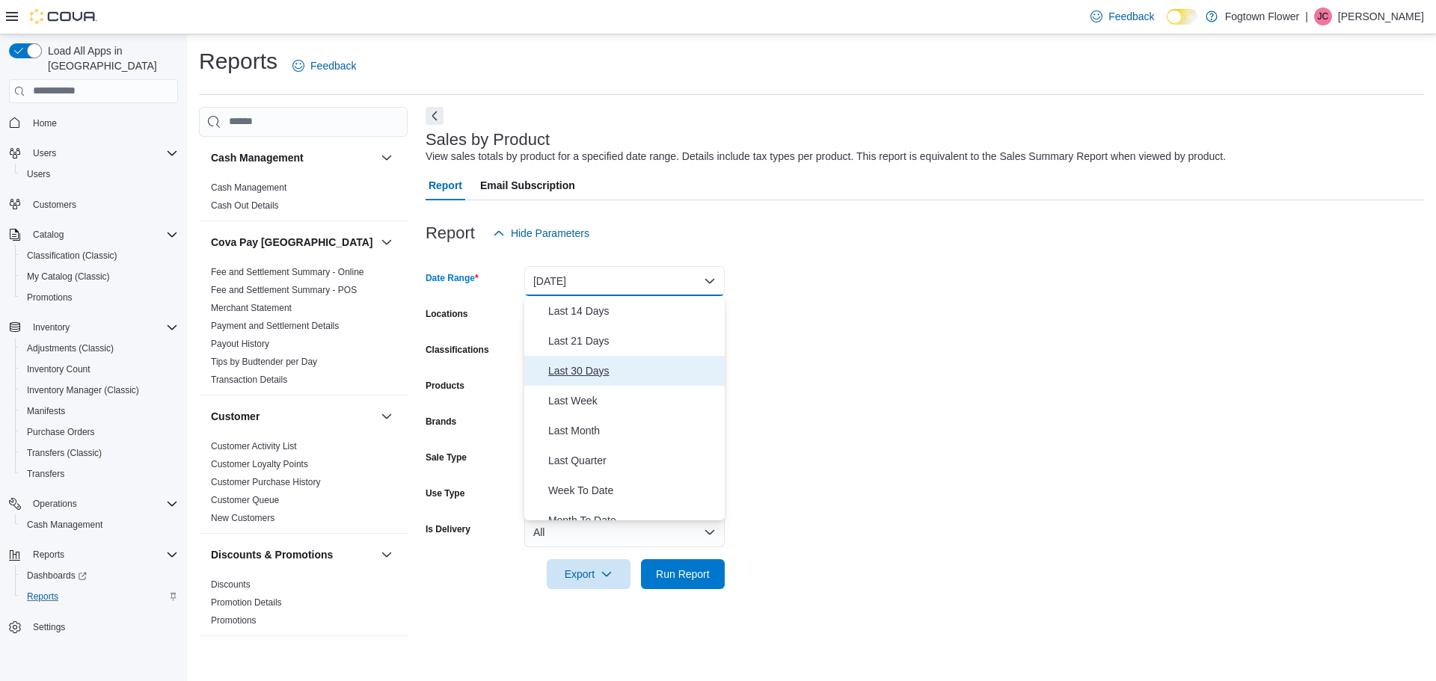
click at [596, 372] on span "Last 30 Days" at bounding box center [633, 371] width 171 height 18
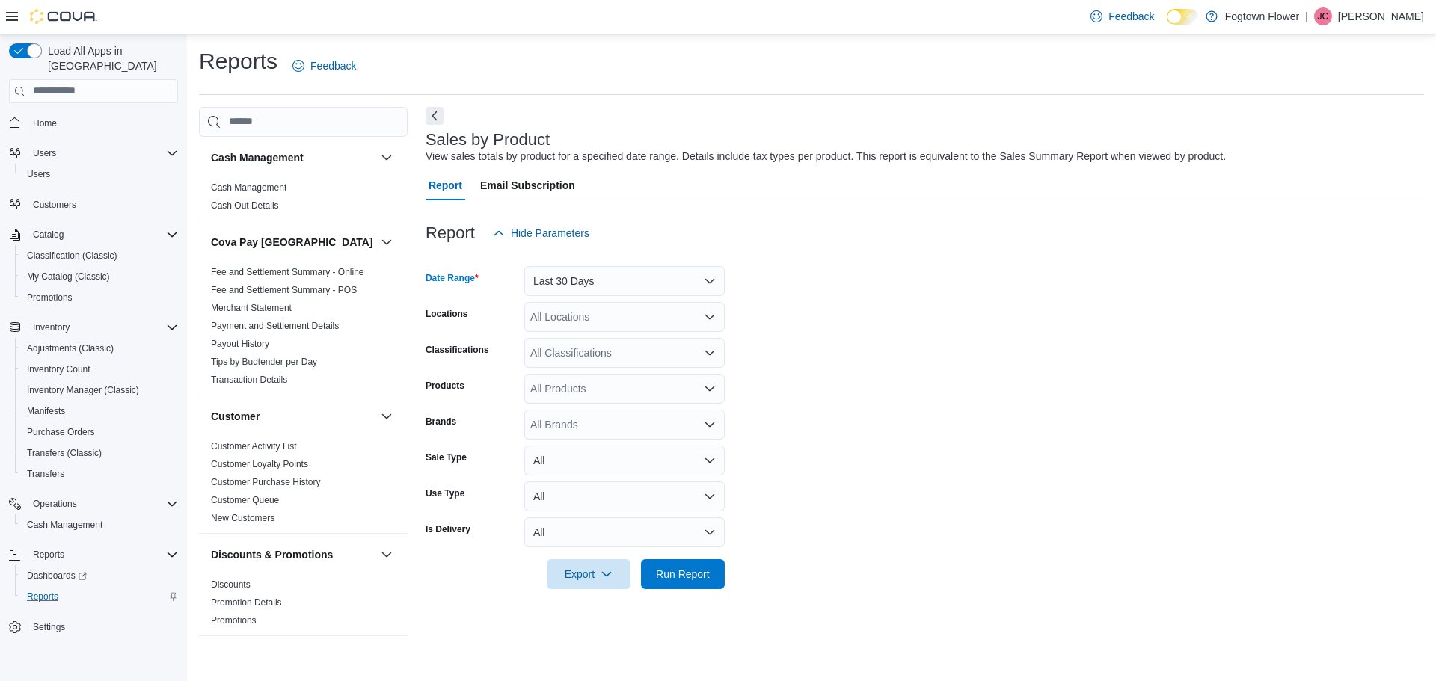
click at [598, 384] on div "All Products" at bounding box center [624, 389] width 200 height 30
drag, startPoint x: 864, startPoint y: 395, endPoint x: 744, endPoint y: 423, distance: 123.5
click at [864, 396] on form "Date Range Last 30 Days Locations All Locations Classifications All Classificat…" at bounding box center [925, 418] width 998 height 341
click at [657, 440] on form "Date Range Last 30 Days Locations All Locations Classifications All Classificat…" at bounding box center [925, 418] width 998 height 341
click at [657, 426] on div "All Brands" at bounding box center [624, 425] width 200 height 30
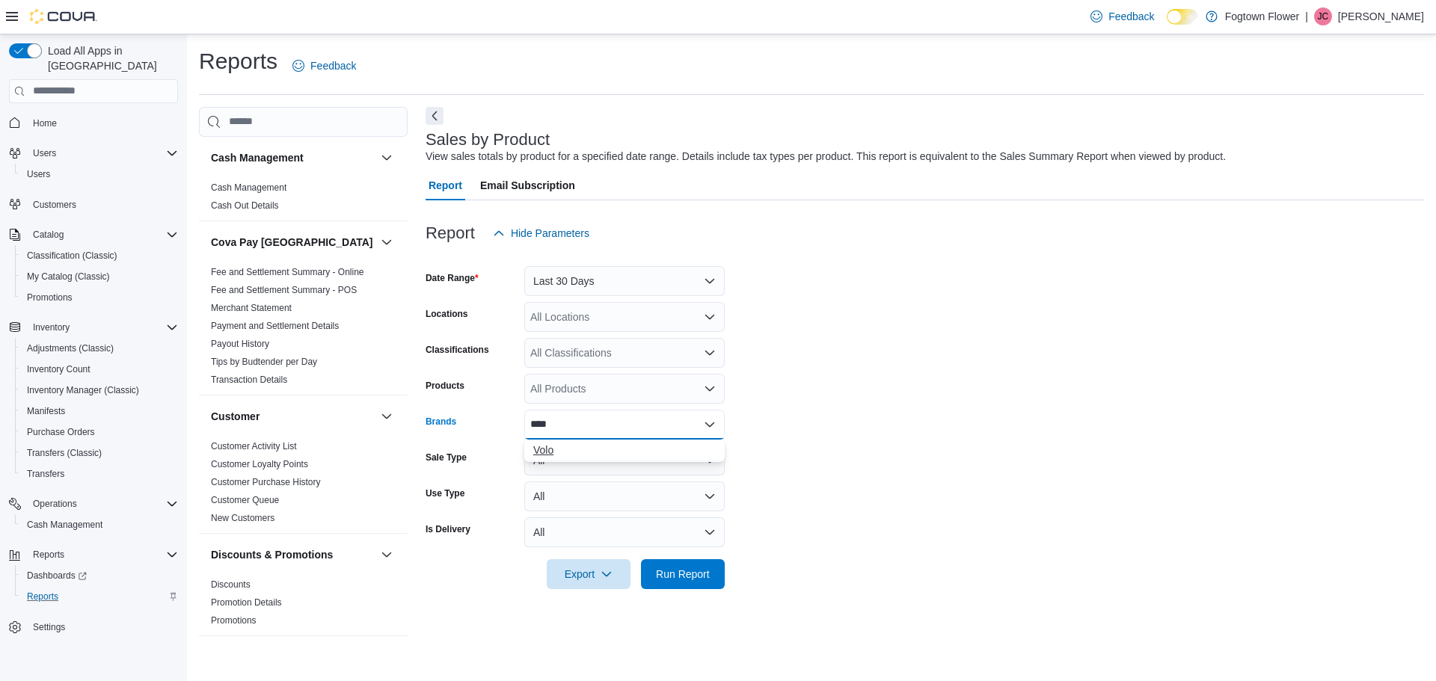
type input "****"
click at [643, 446] on span "Volo" at bounding box center [624, 450] width 182 height 15
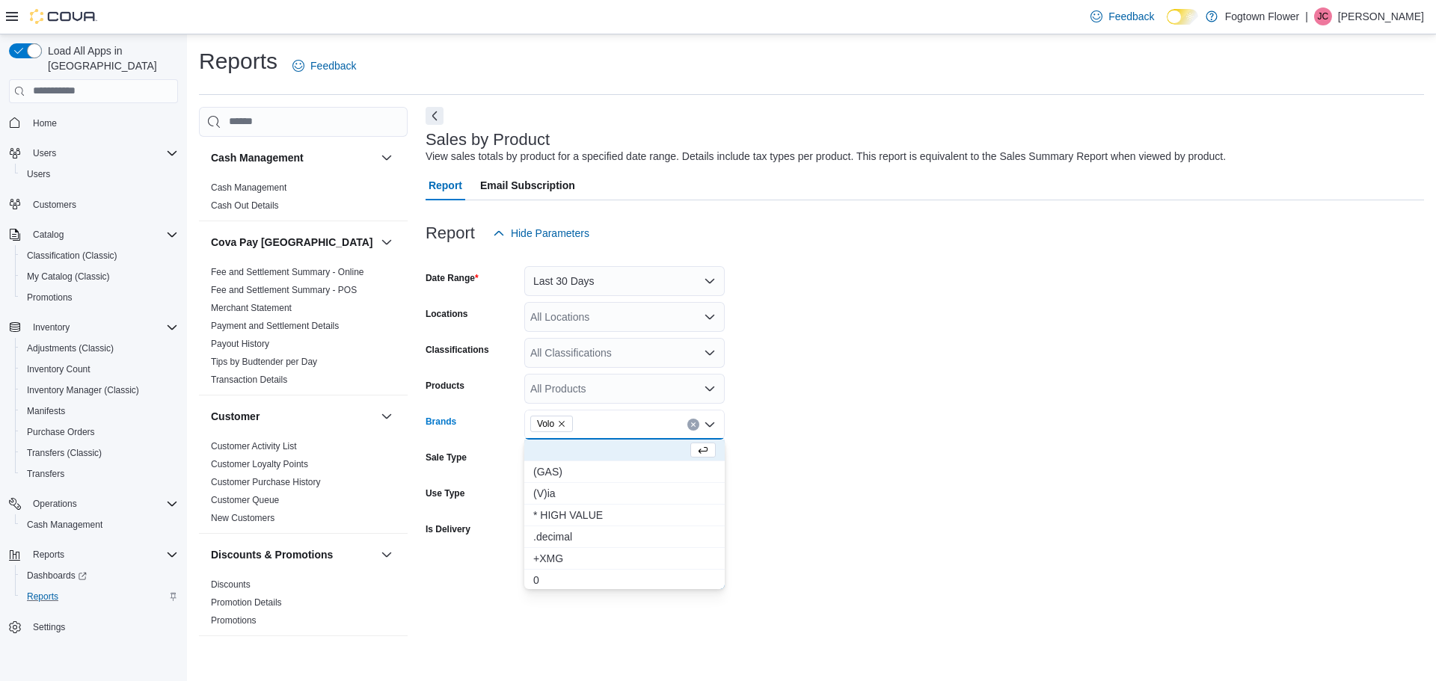
click at [645, 317] on div "All Locations" at bounding box center [624, 317] width 200 height 30
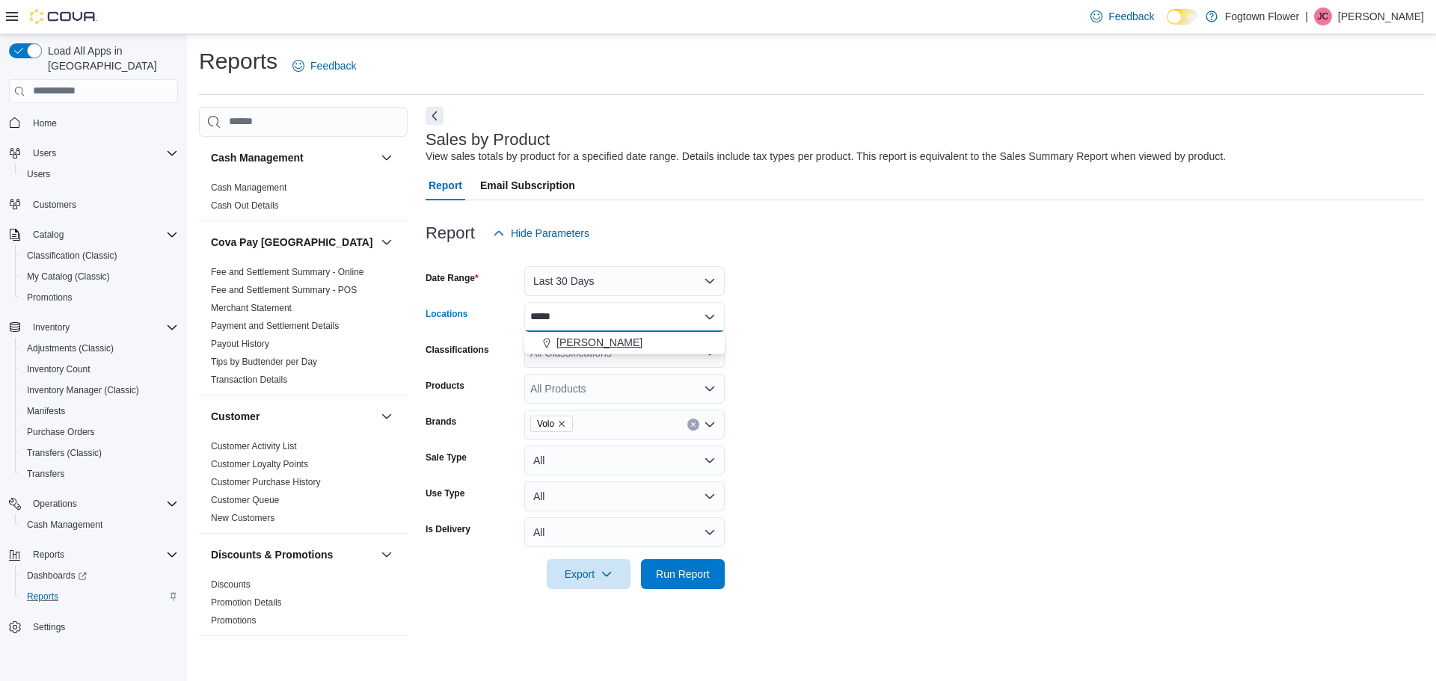
type input "*****"
click at [634, 340] on div "[PERSON_NAME]" at bounding box center [624, 342] width 182 height 15
drag, startPoint x: 789, startPoint y: 533, endPoint x: 780, endPoint y: 537, distance: 9.7
click at [787, 533] on form "Date Range Last 30 Days Locations [PERSON_NAME] Classifications All Classificat…" at bounding box center [925, 418] width 998 height 341
click at [717, 579] on button "Run Report" at bounding box center [683, 574] width 84 height 30
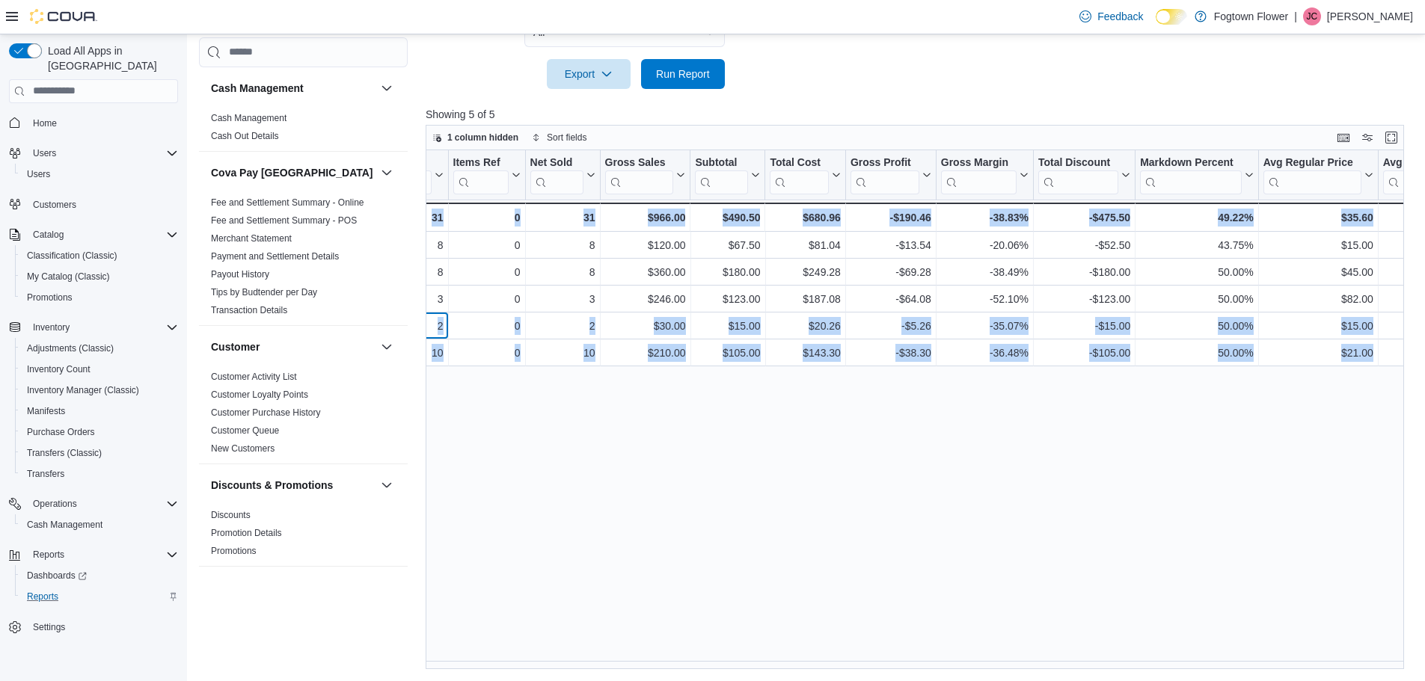
scroll to position [0, 559]
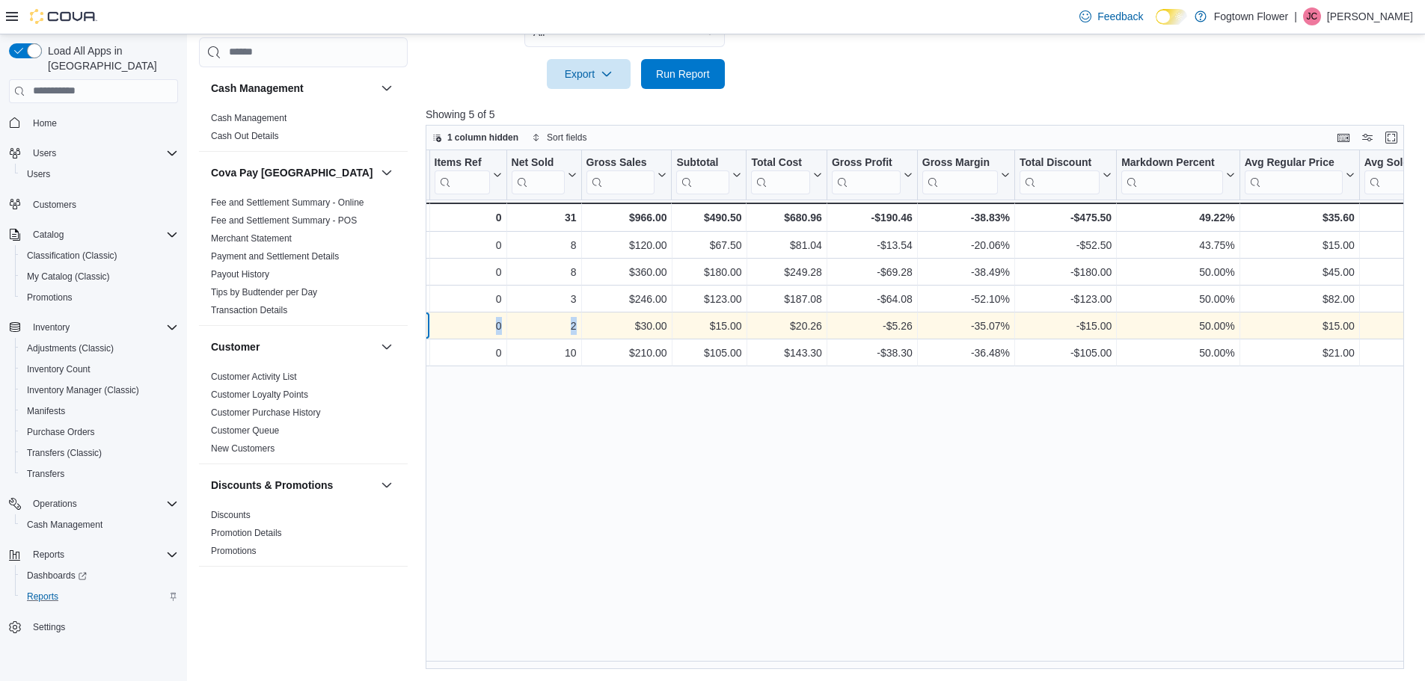
drag, startPoint x: 966, startPoint y: 328, endPoint x: 587, endPoint y: 328, distance: 379.1
click at [587, 328] on div "Pre Roll - Indica - Classification, column 3, row 4 2 - Items Sold, column 4, r…" at bounding box center [841, 326] width 1950 height 27
click at [924, 330] on div "-35.07%" at bounding box center [965, 326] width 87 height 18
click at [906, 331] on div "-$5.26" at bounding box center [872, 326] width 81 height 18
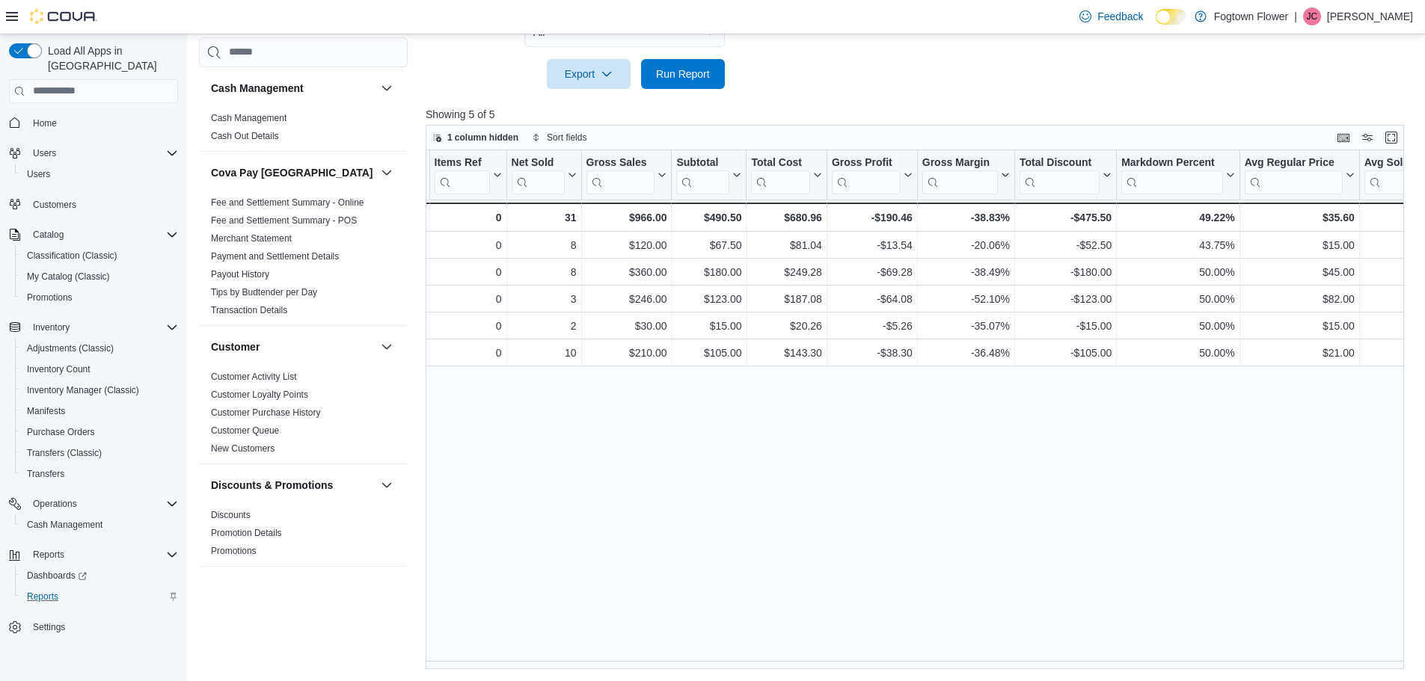
click at [855, 440] on div "Product Click to view column header actions SKU Click to view column header act…" at bounding box center [920, 410] width 989 height 520
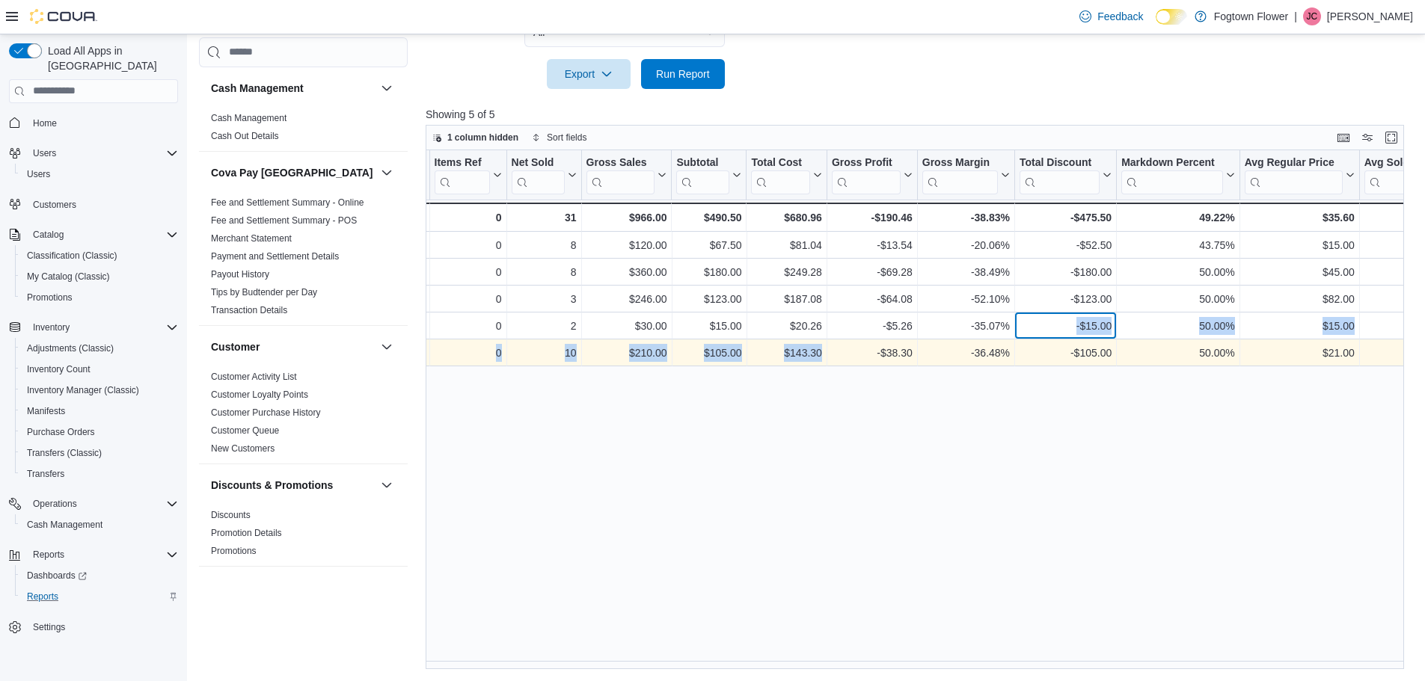
drag, startPoint x: 1016, startPoint y: 327, endPoint x: 831, endPoint y: 340, distance: 185.2
click at [831, 340] on div "Product Click to view column header actions SKU Click to view column header act…" at bounding box center [841, 258] width 1950 height 216
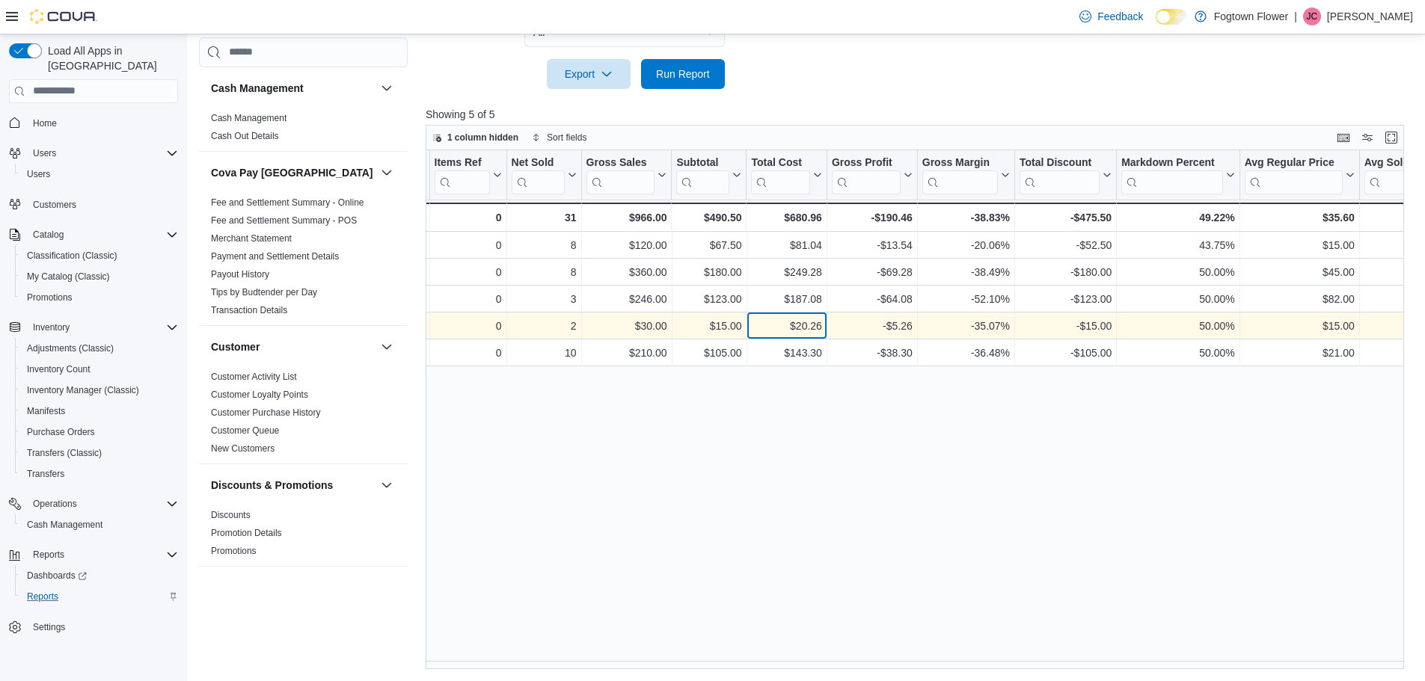
click at [750, 334] on div "$20.26 - Total Cost, column 9, row 4" at bounding box center [786, 326] width 80 height 27
click at [816, 332] on div "$20.26" at bounding box center [786, 326] width 70 height 18
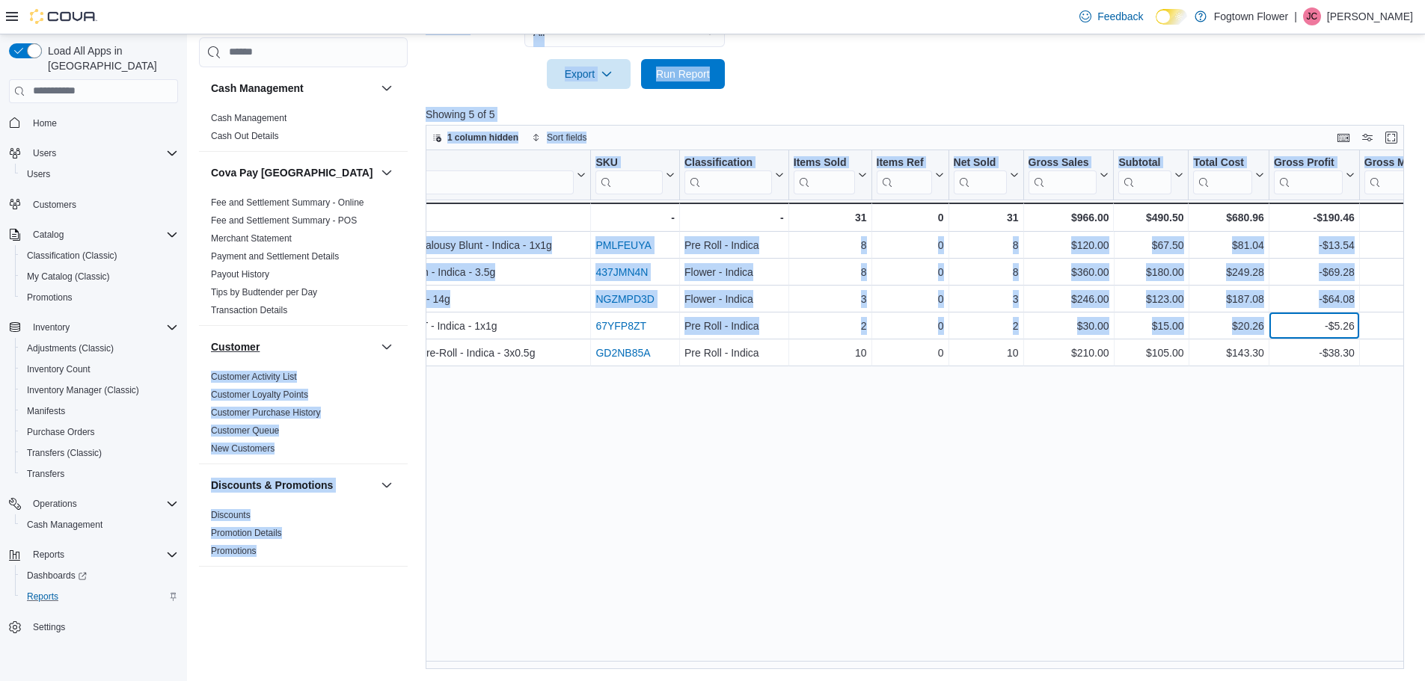
scroll to position [0, 0]
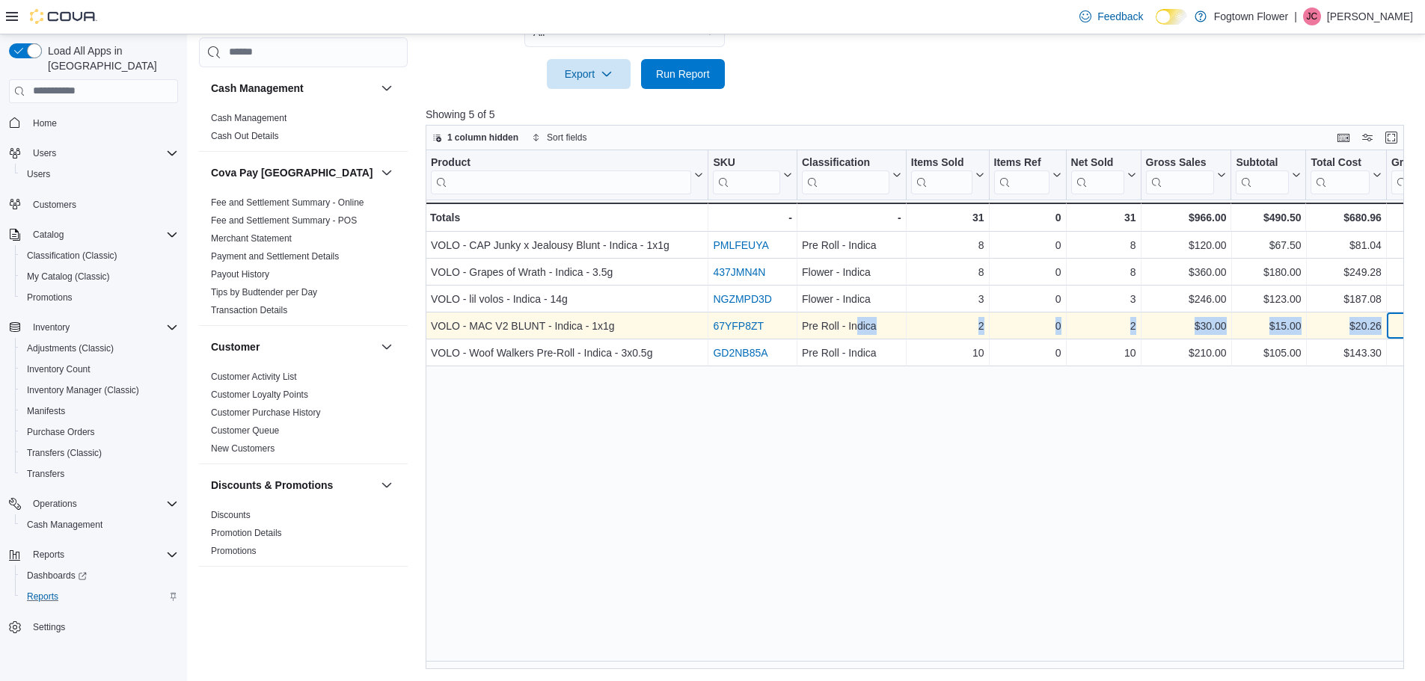
drag, startPoint x: 870, startPoint y: 330, endPoint x: 854, endPoint y: 318, distance: 19.7
click at [854, 318] on div "Pre Roll - Indica - Classification, column 3, row 4 2 - Items Sold, column 4, r…" at bounding box center [1401, 326] width 1950 height 27
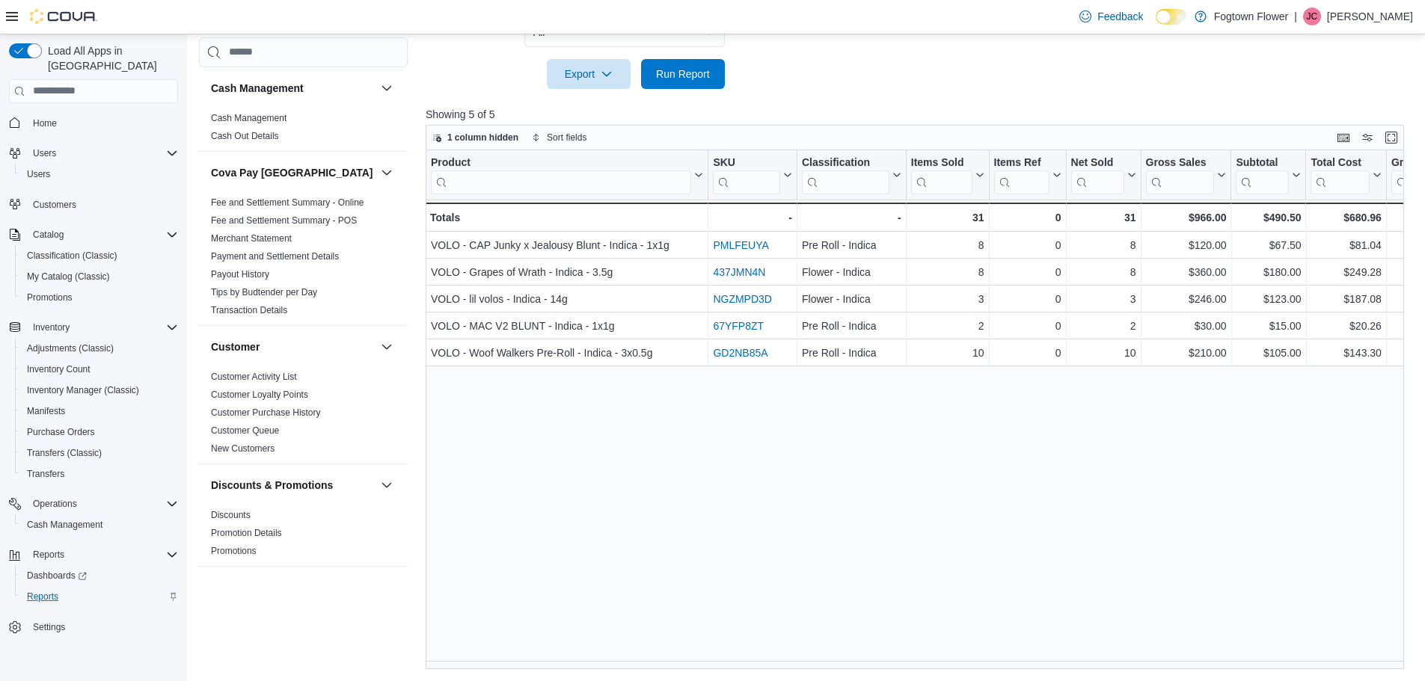
click at [830, 397] on div "Product Click to view column header actions SKU Click to view column header act…" at bounding box center [920, 410] width 989 height 520
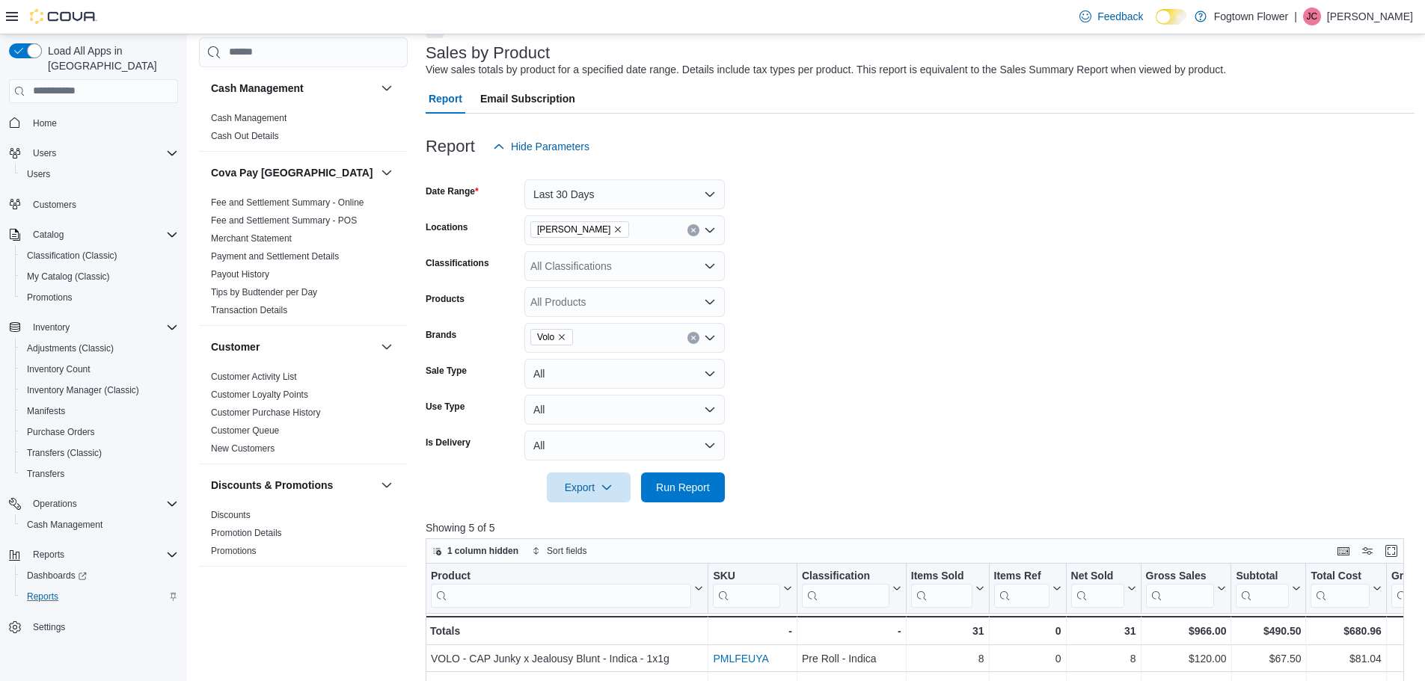
scroll to position [52, 0]
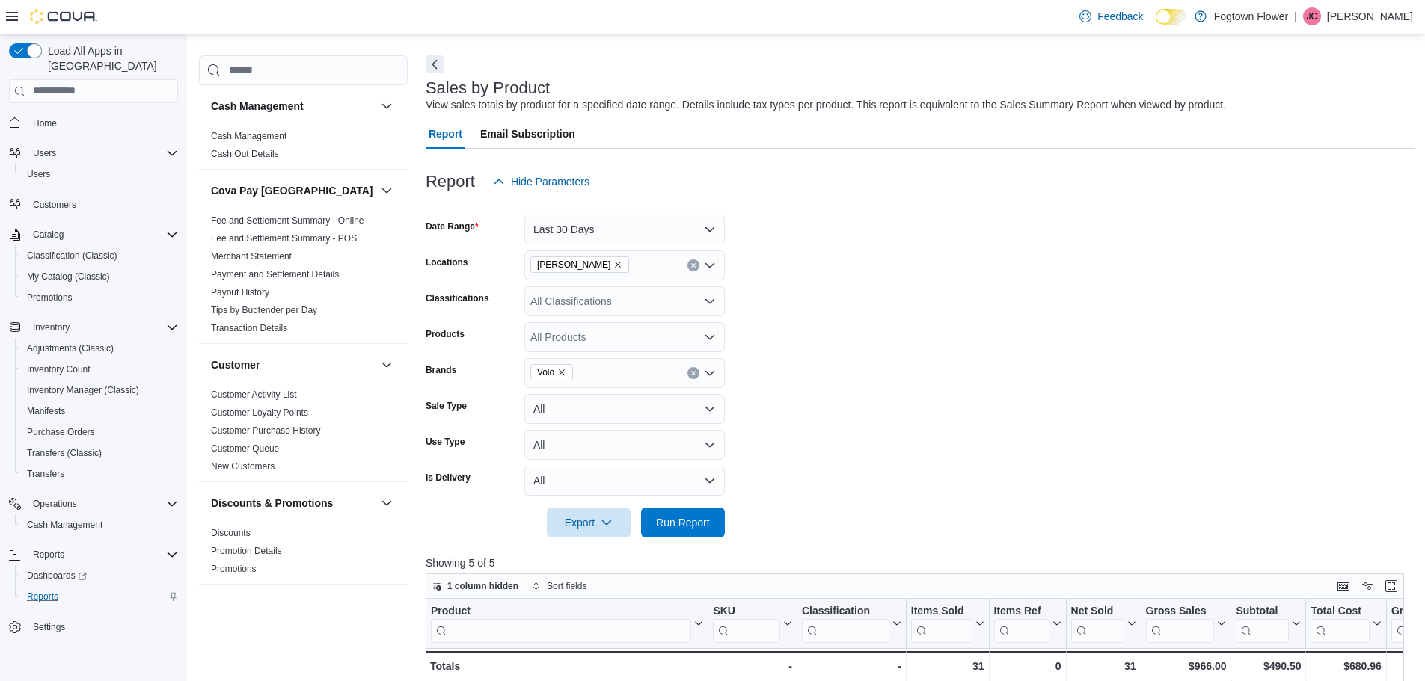
click at [684, 266] on div "[PERSON_NAME]" at bounding box center [624, 266] width 200 height 30
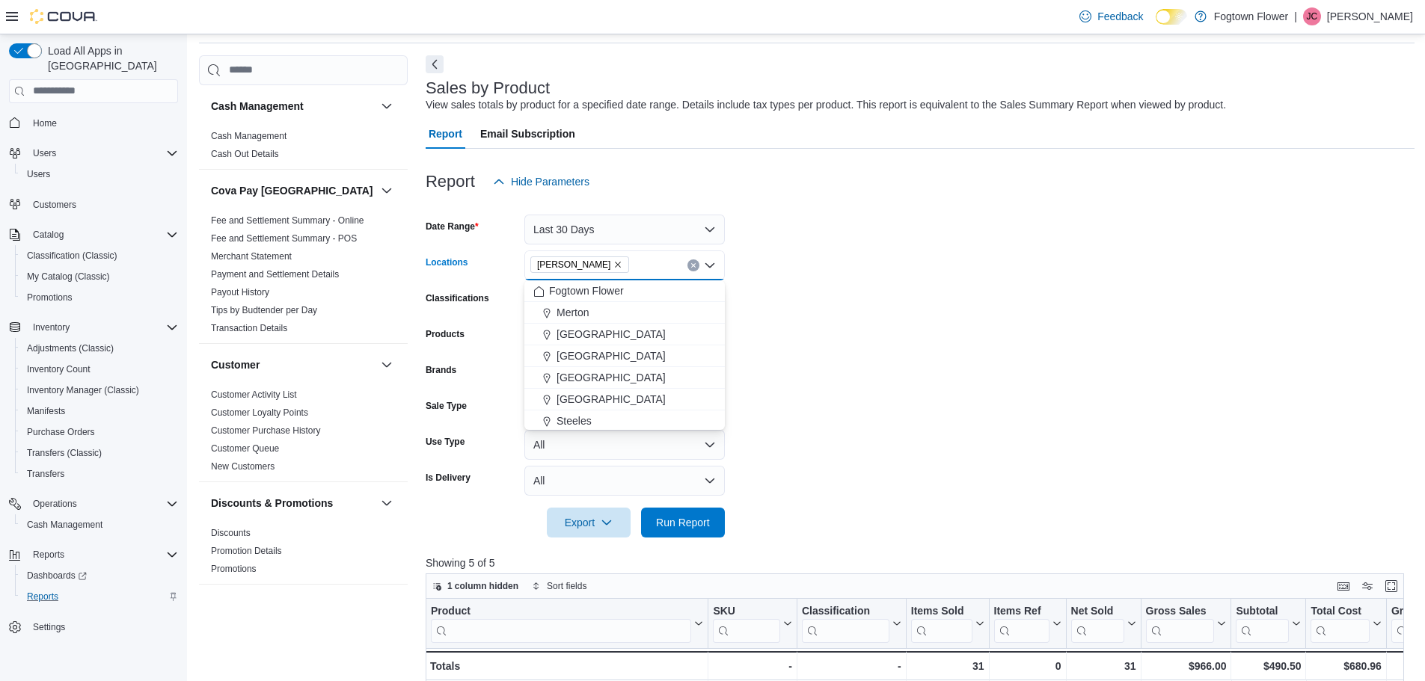
click at [694, 262] on icon "Clear input" at bounding box center [693, 265] width 6 height 6
click at [619, 291] on span "Fogtown Flower" at bounding box center [586, 290] width 75 height 15
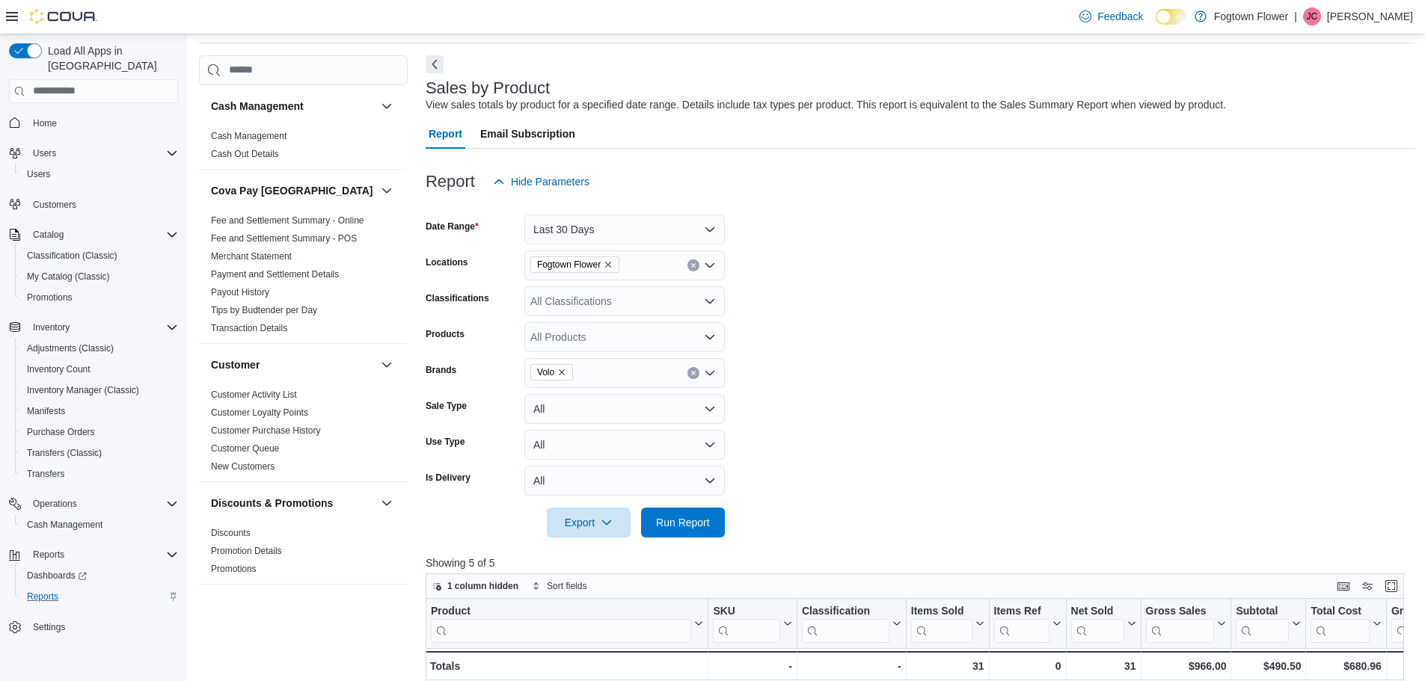
drag, startPoint x: 897, startPoint y: 323, endPoint x: 892, endPoint y: 329, distance: 7.9
click at [897, 322] on form "Date Range Last 30 Days Locations Fogtown Flower Classifications All Classifica…" at bounding box center [920, 367] width 989 height 341
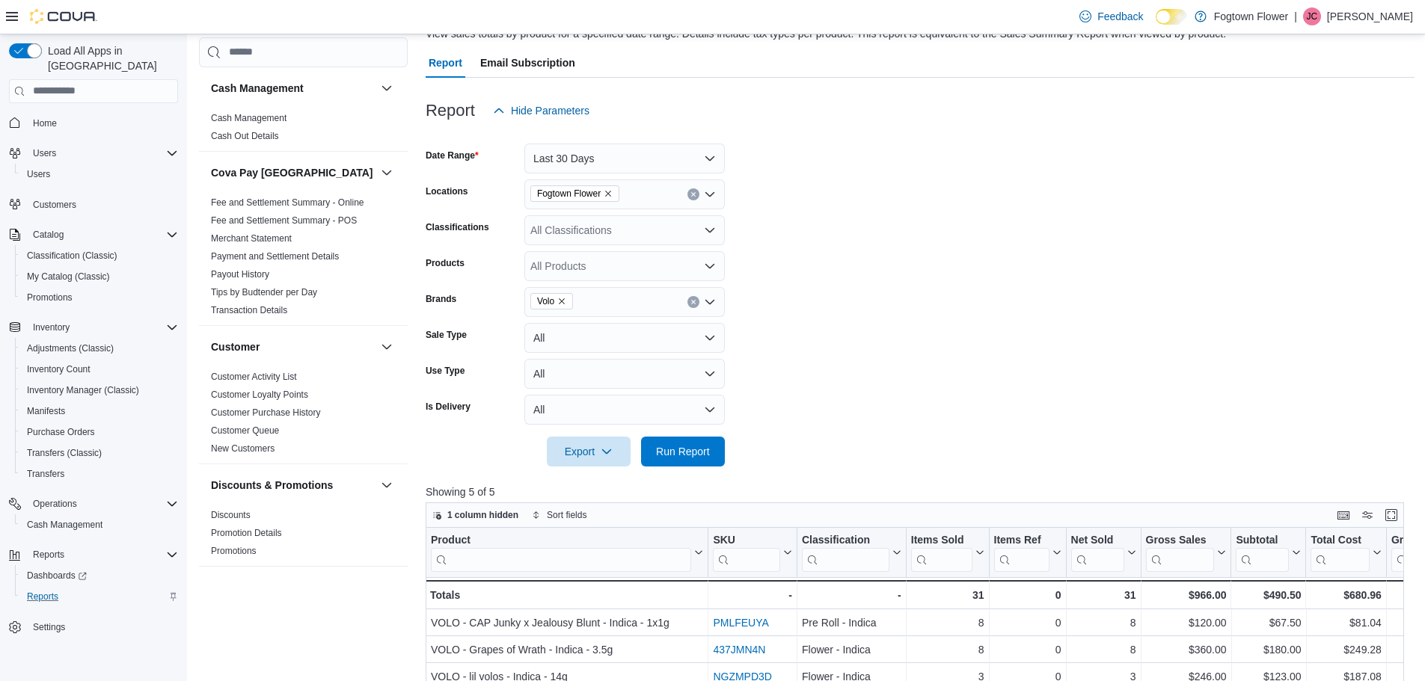
scroll to position [201, 0]
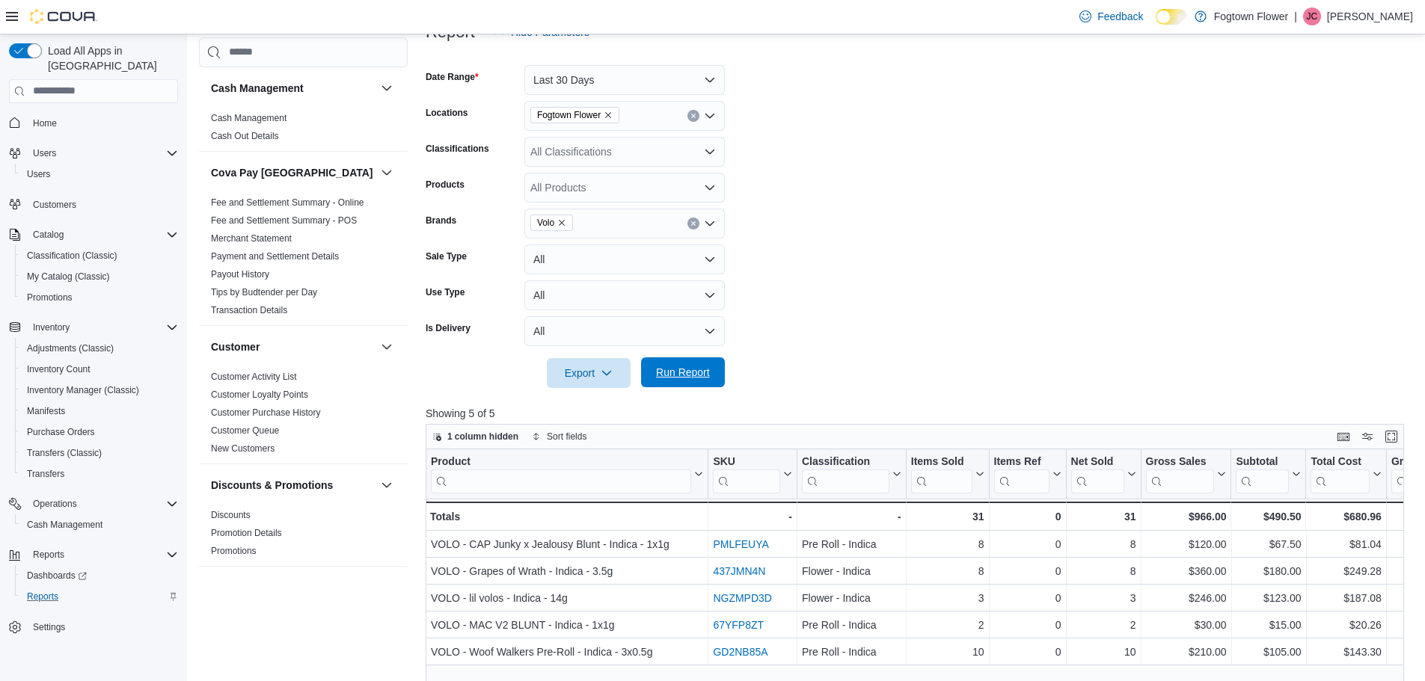
click at [699, 372] on span "Run Report" at bounding box center [683, 372] width 54 height 15
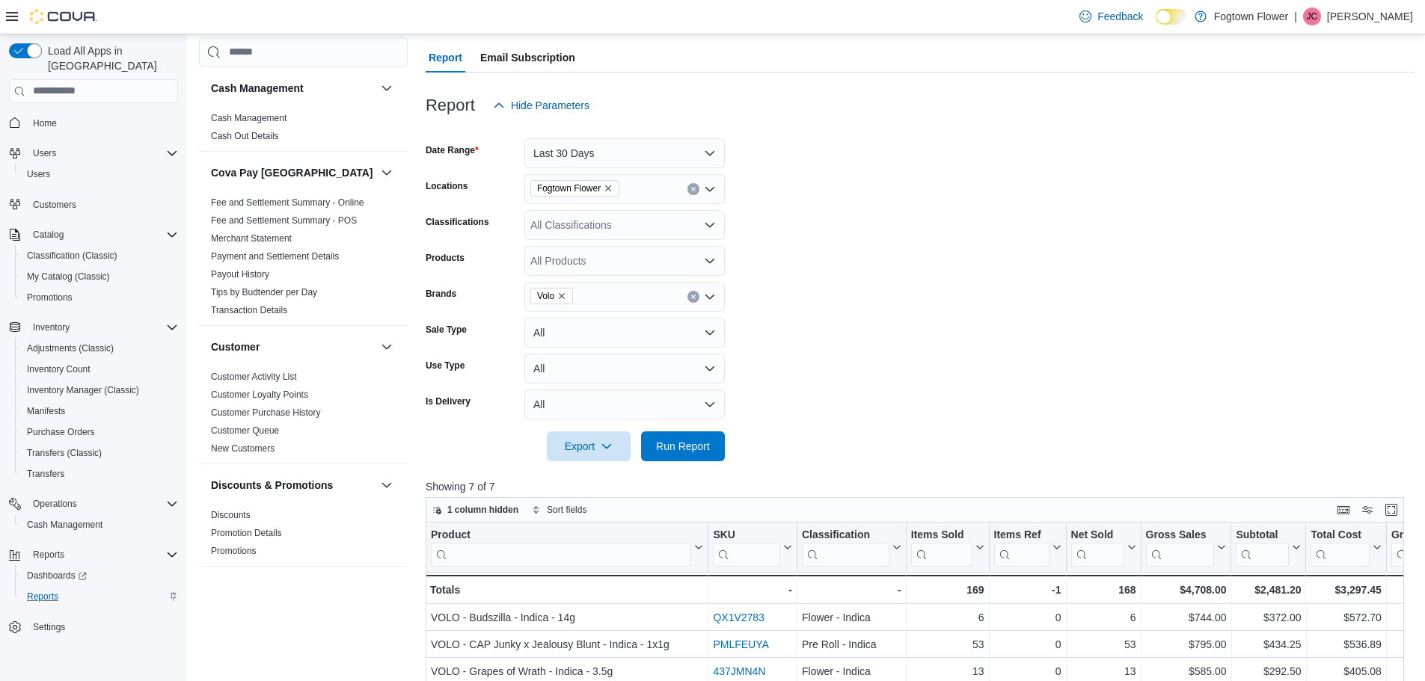
scroll to position [126, 0]
click at [608, 265] on div "All Products" at bounding box center [624, 263] width 200 height 30
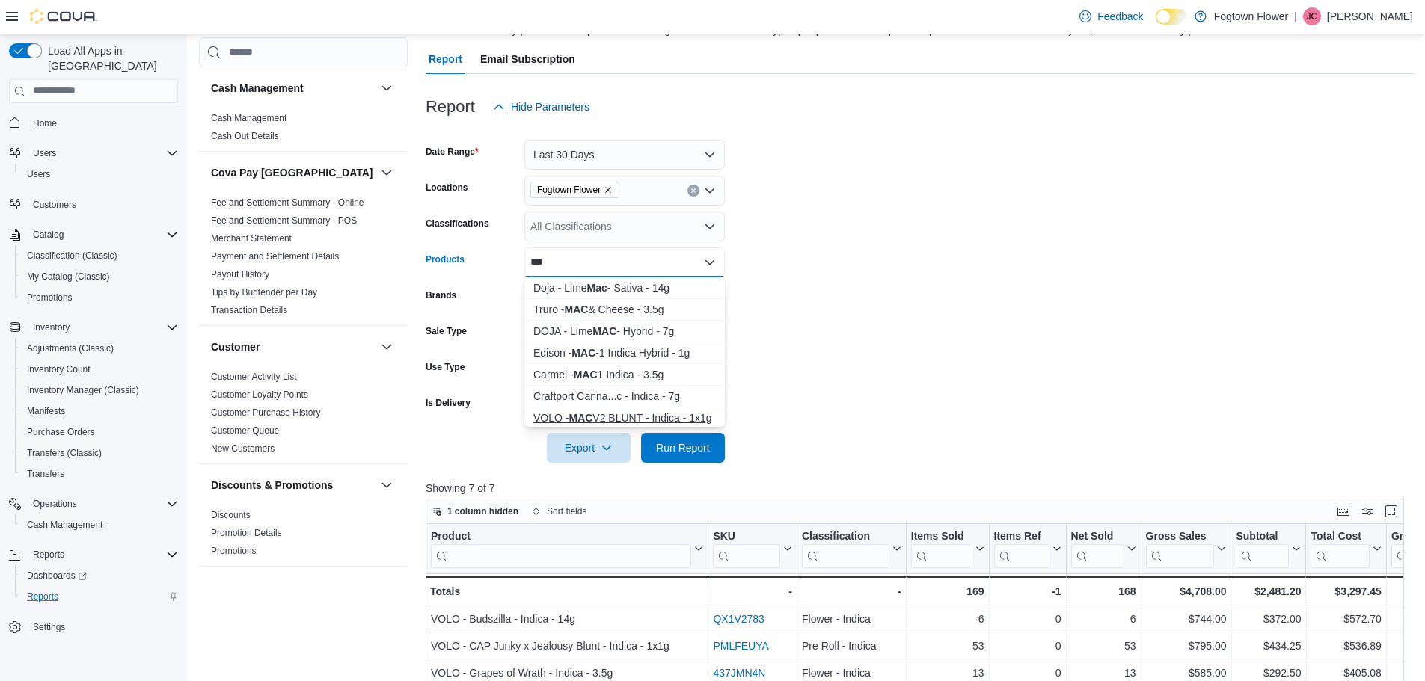
type input "***"
click at [656, 421] on div "VOLO - MAC V2 BLUNT - Indica - 1x1g" at bounding box center [624, 418] width 182 height 15
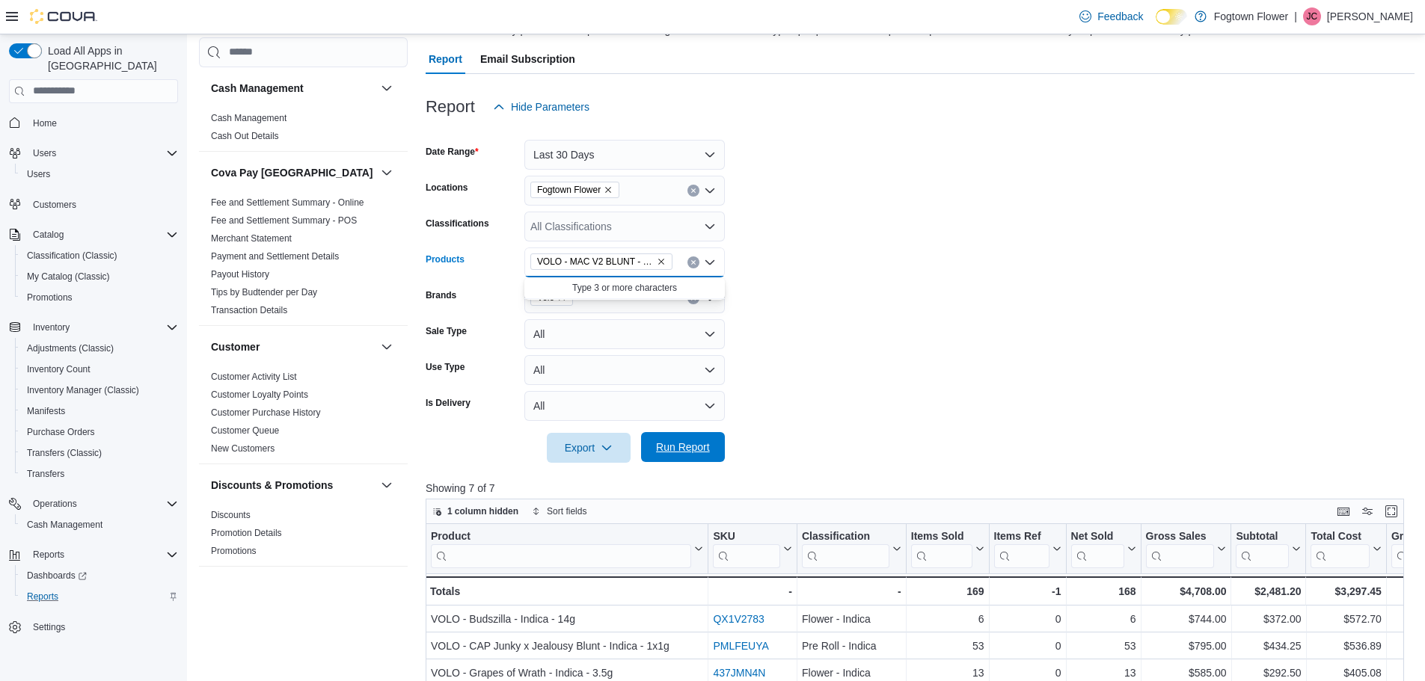
click at [683, 440] on span "Run Report" at bounding box center [683, 447] width 66 height 30
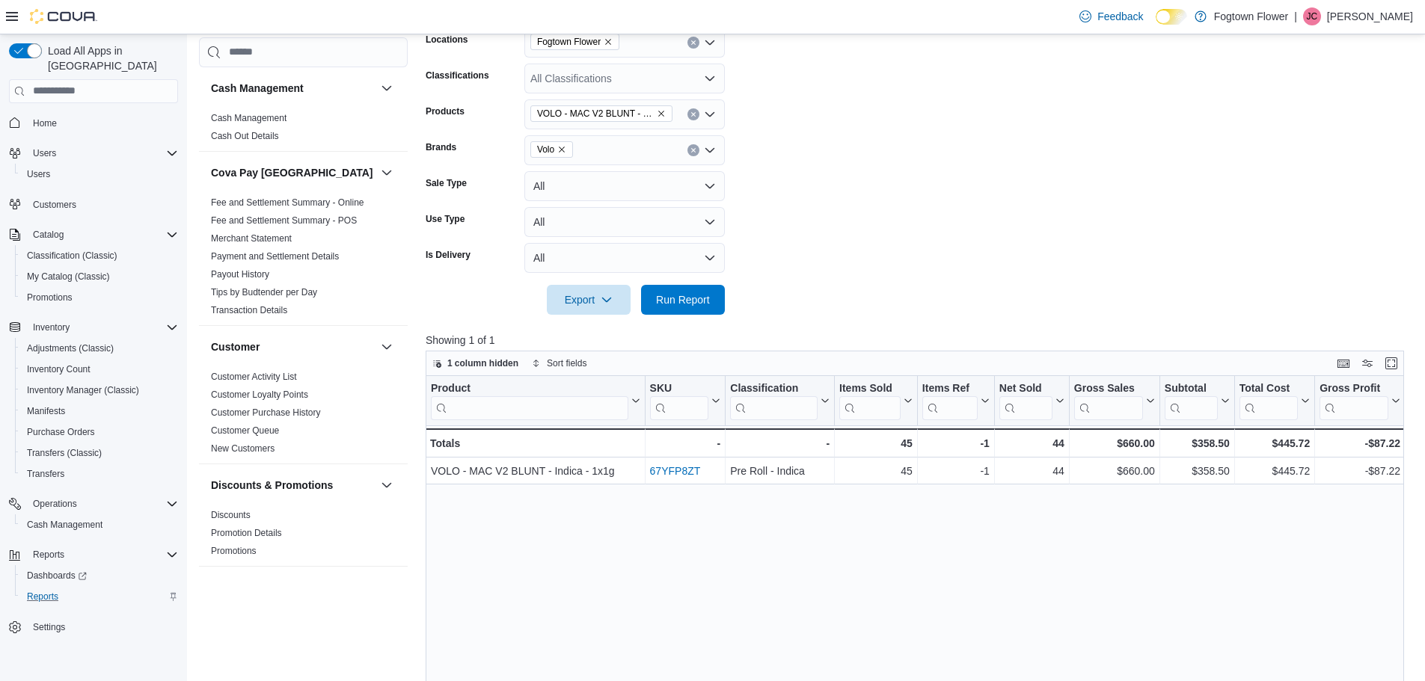
scroll to position [276, 0]
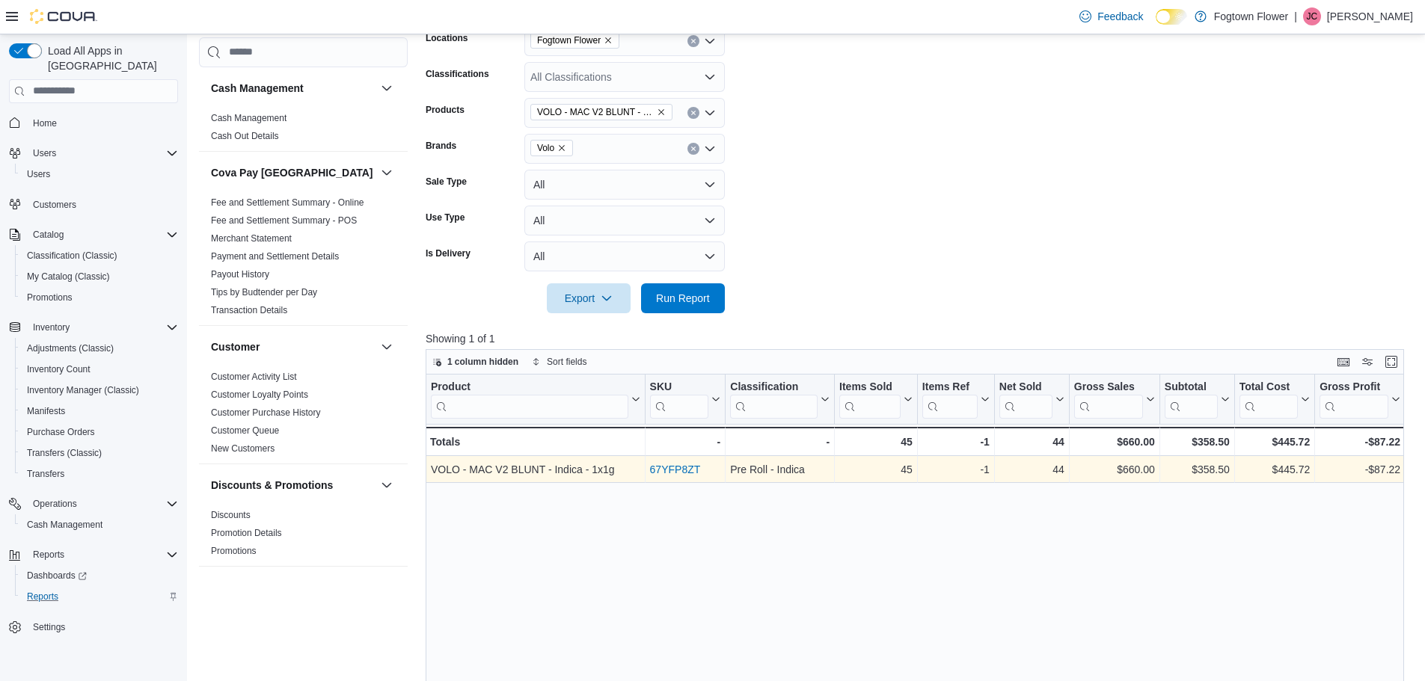
click at [687, 472] on link "67YFP8ZT" at bounding box center [674, 470] width 51 height 12
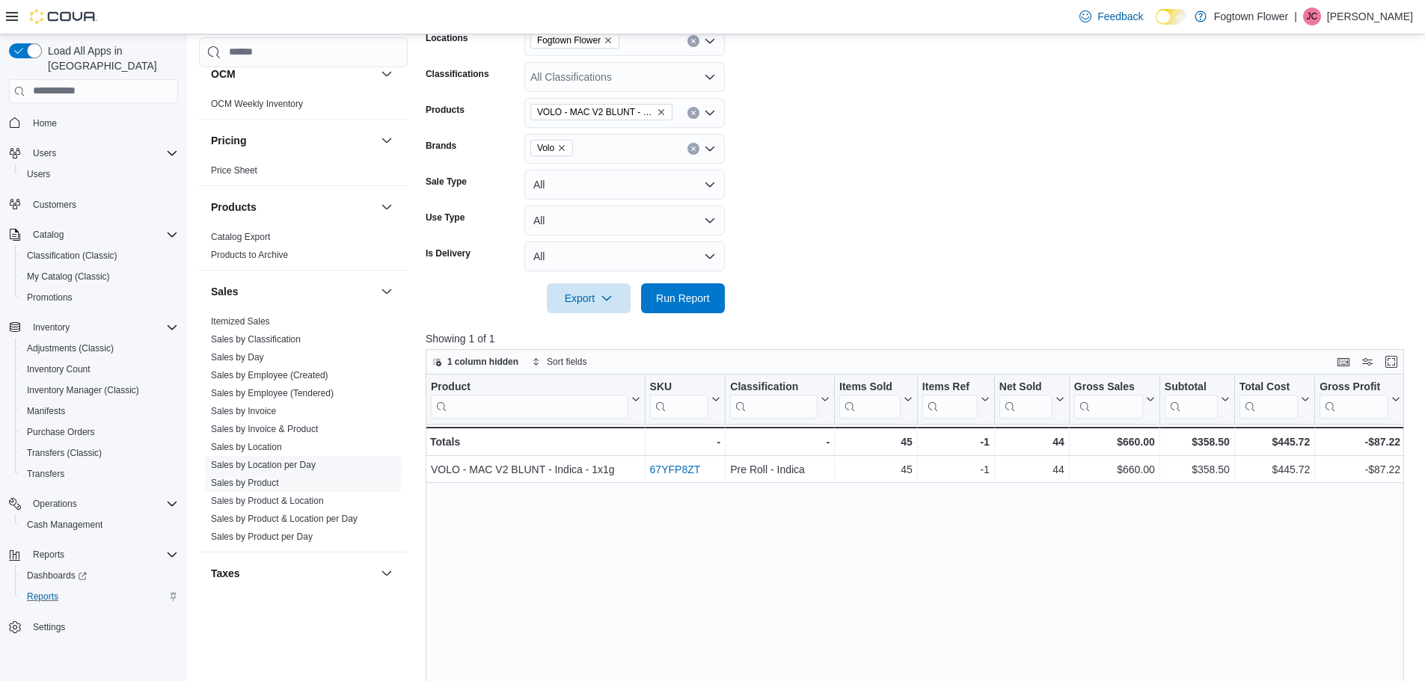
scroll to position [861, 0]
click at [309, 501] on link "Sales by Product & Location" at bounding box center [267, 502] width 113 height 10
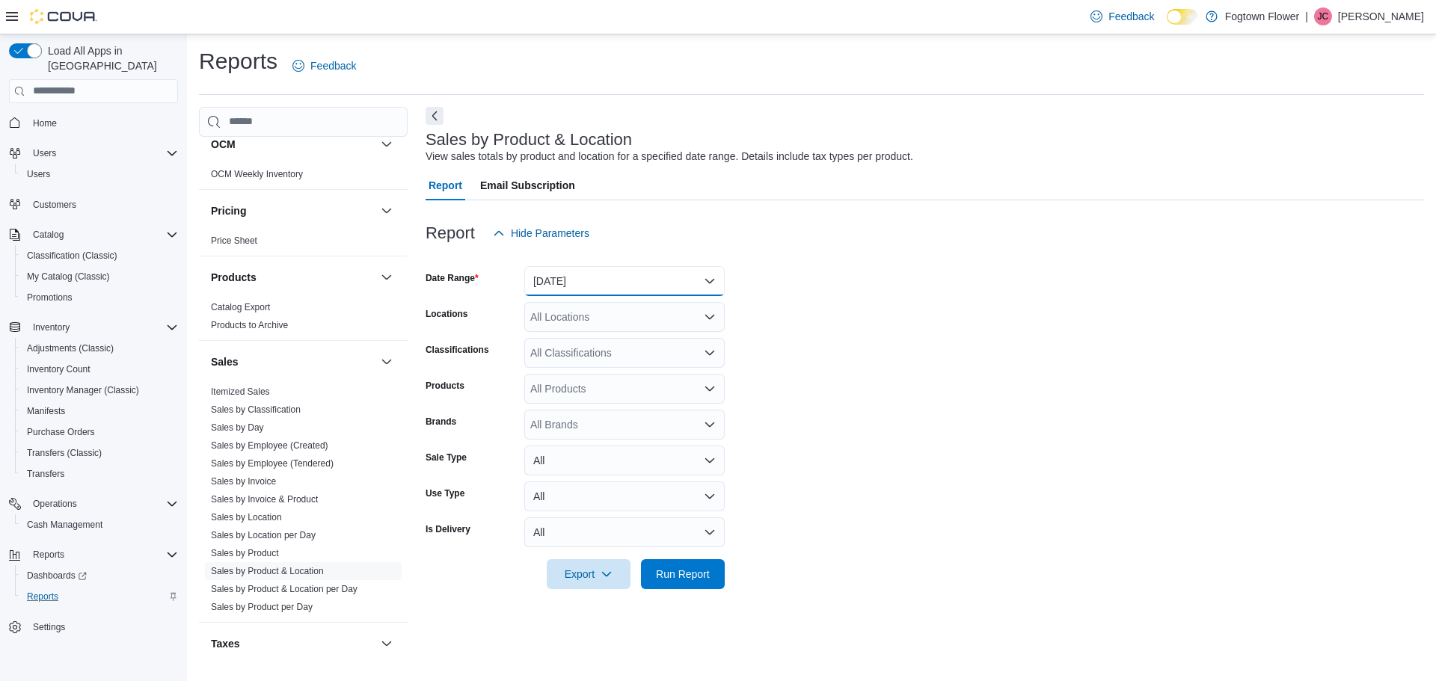
click at [600, 285] on button "Yesterday" at bounding box center [624, 281] width 200 height 30
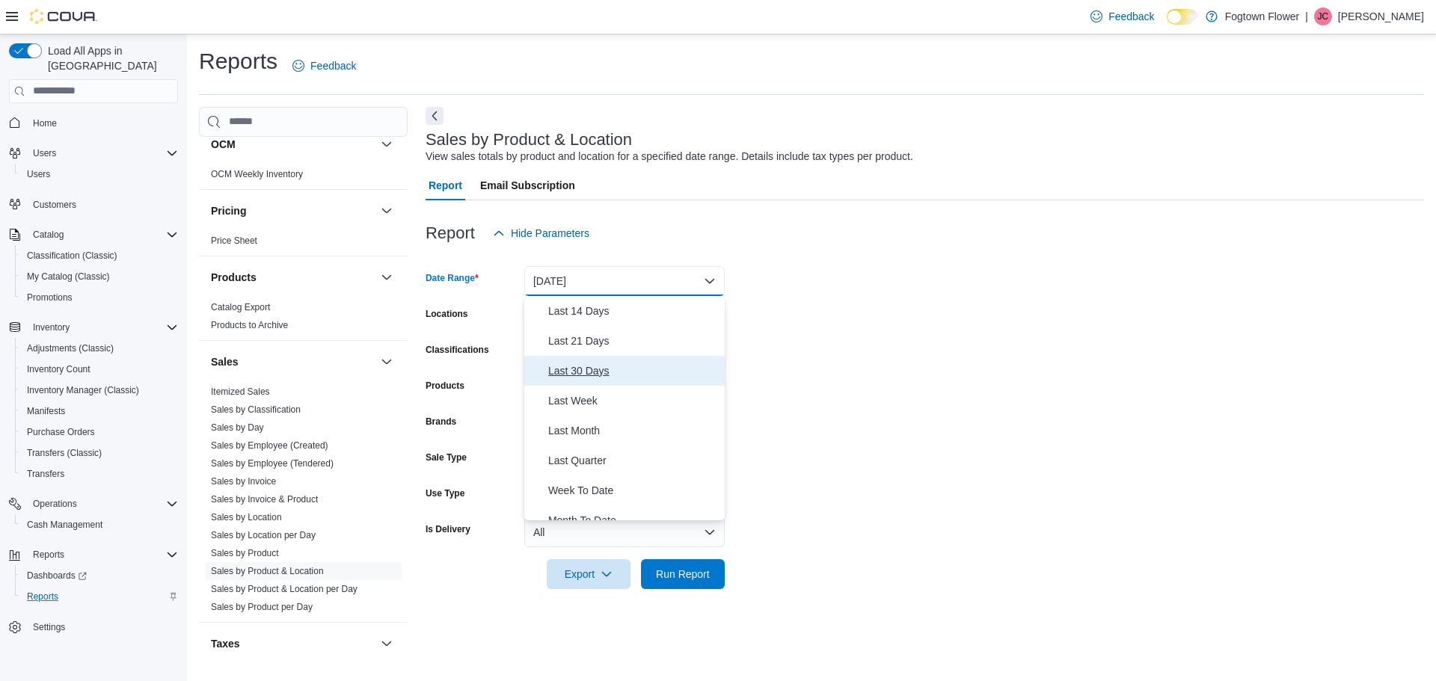
click at [591, 365] on span "Last 30 Days" at bounding box center [633, 371] width 171 height 18
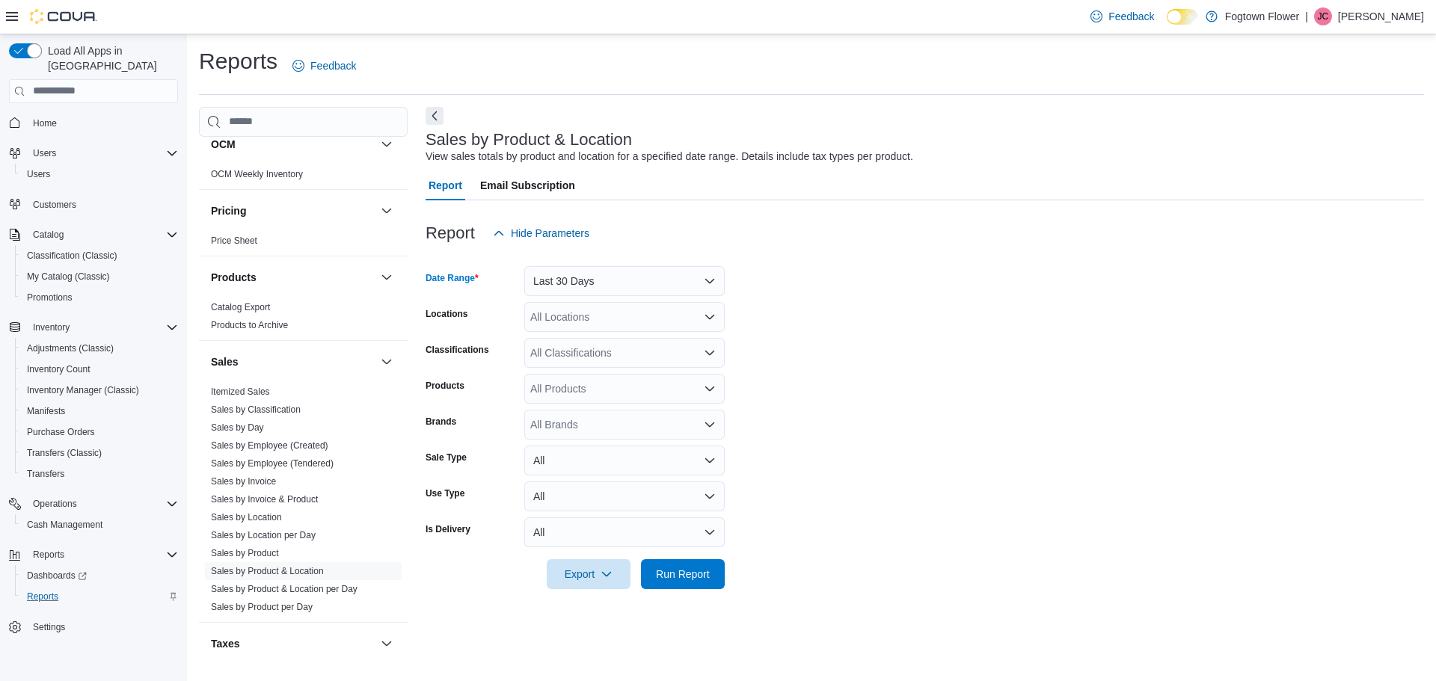
click at [594, 418] on div "All Brands" at bounding box center [624, 425] width 200 height 30
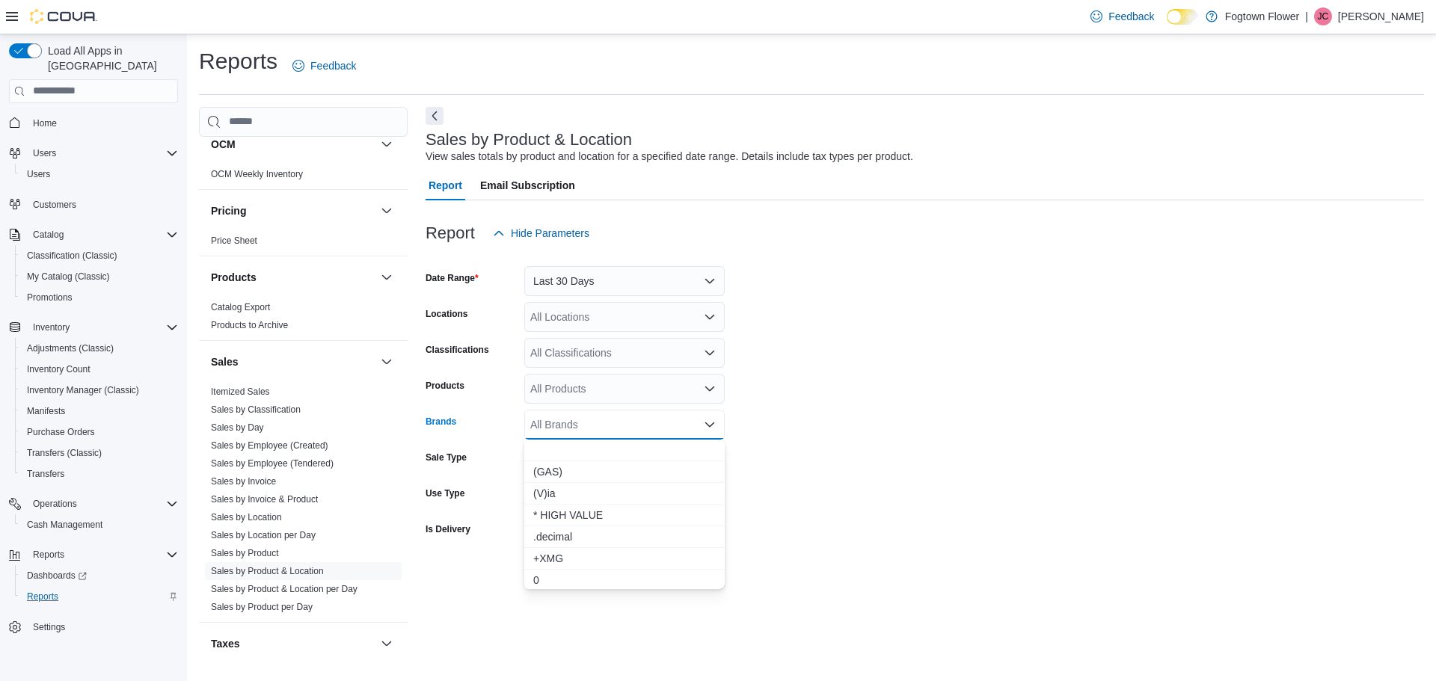
click at [598, 395] on div "All Products" at bounding box center [624, 389] width 200 height 30
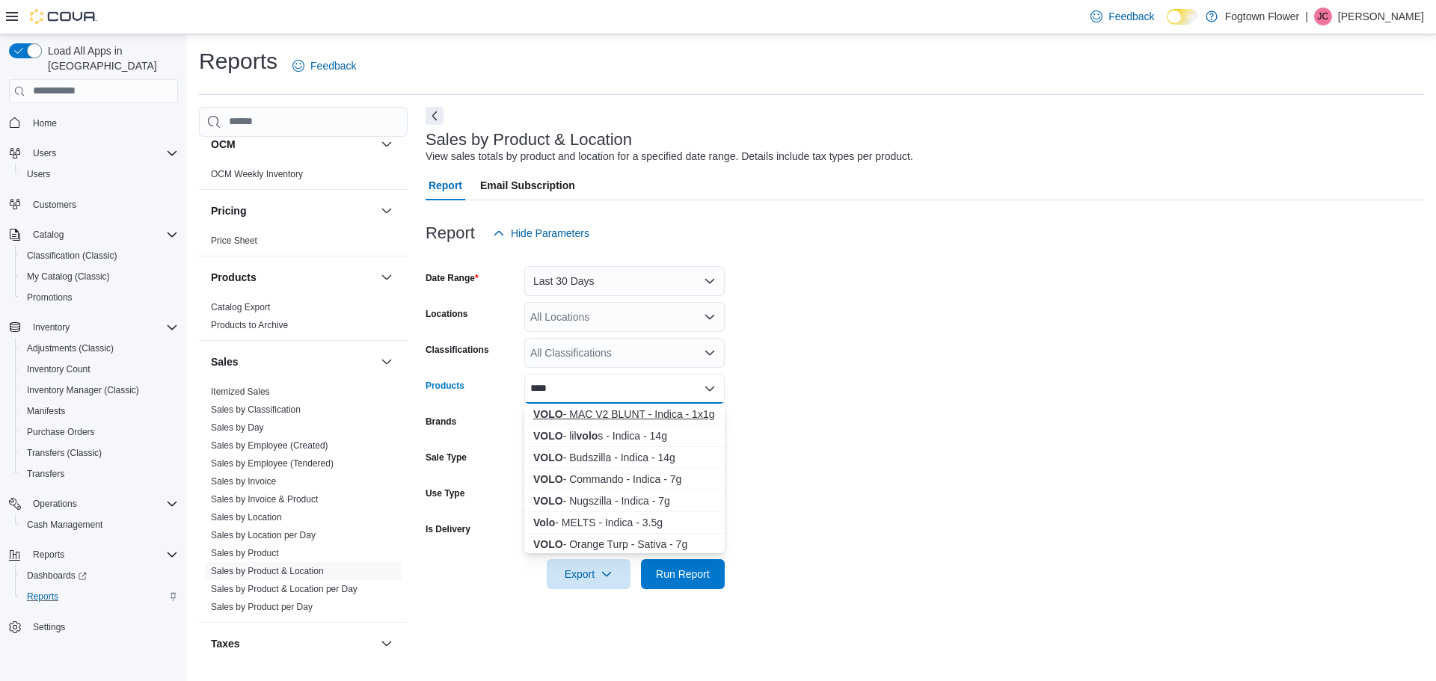
type input "****"
click at [687, 409] on div "VOLO - MAC V2 BLUNT - Indica - 1x1g" at bounding box center [624, 414] width 182 height 15
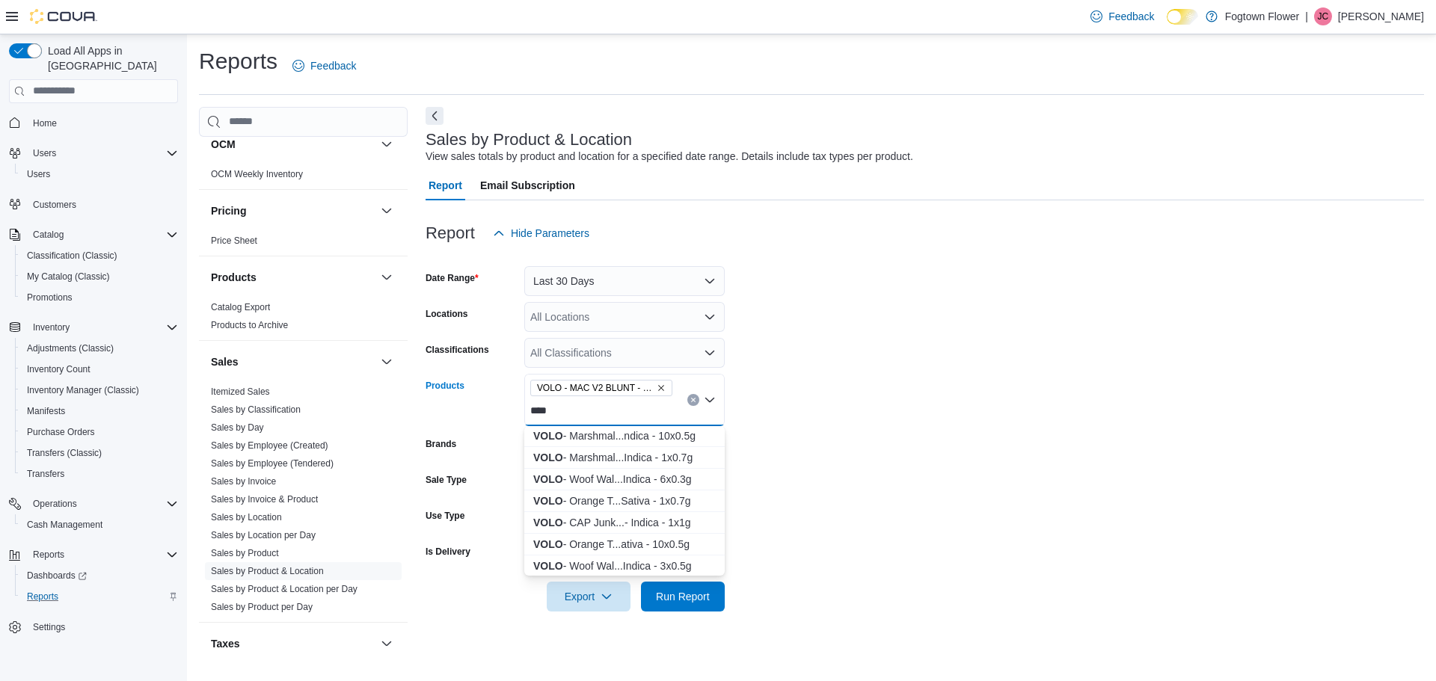
scroll to position [371, 0]
type input "****"
click at [657, 497] on div "VOLO - CAP Junk...- Indica - 1x1g" at bounding box center [624, 499] width 182 height 15
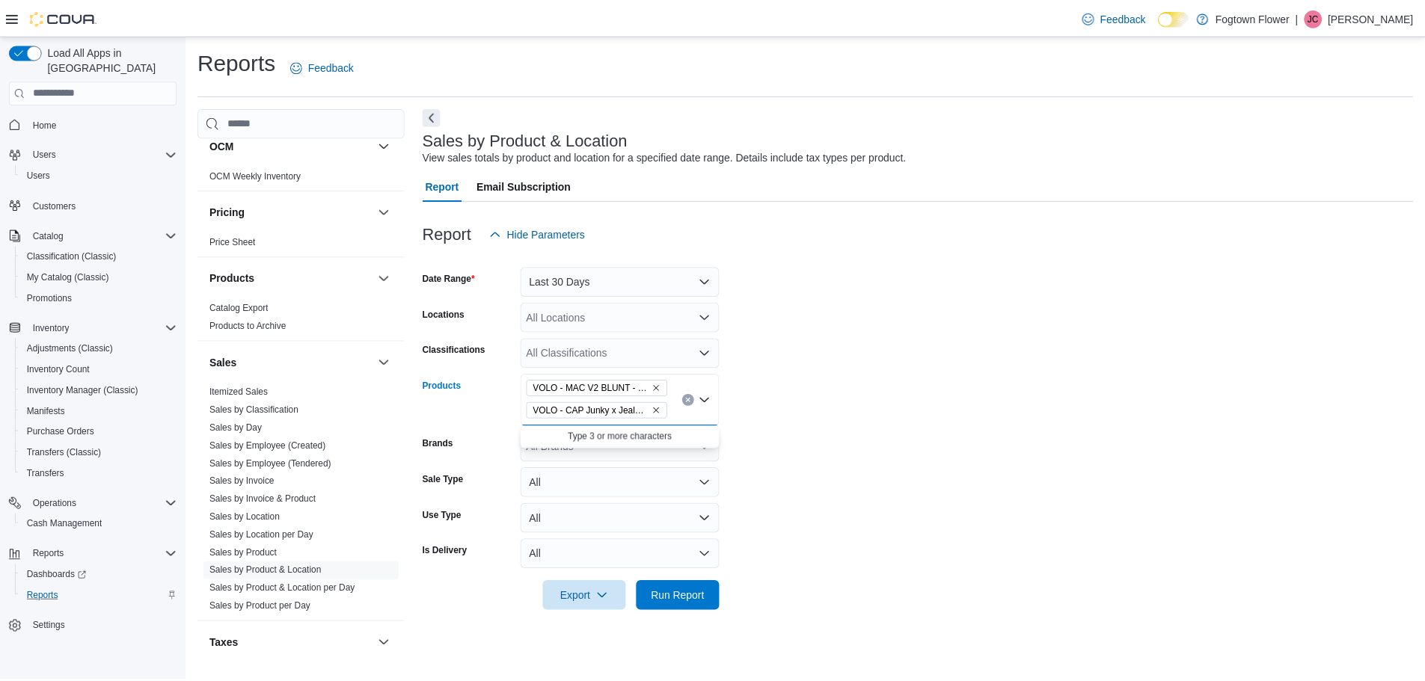
scroll to position [0, 0]
drag, startPoint x: 830, startPoint y: 491, endPoint x: 745, endPoint y: 526, distance: 92.2
click at [816, 491] on form "Date Range Last 30 Days Locations All Locations Classifications All Classificat…" at bounding box center [925, 429] width 998 height 363
click at [675, 591] on span "Run Report" at bounding box center [683, 596] width 54 height 15
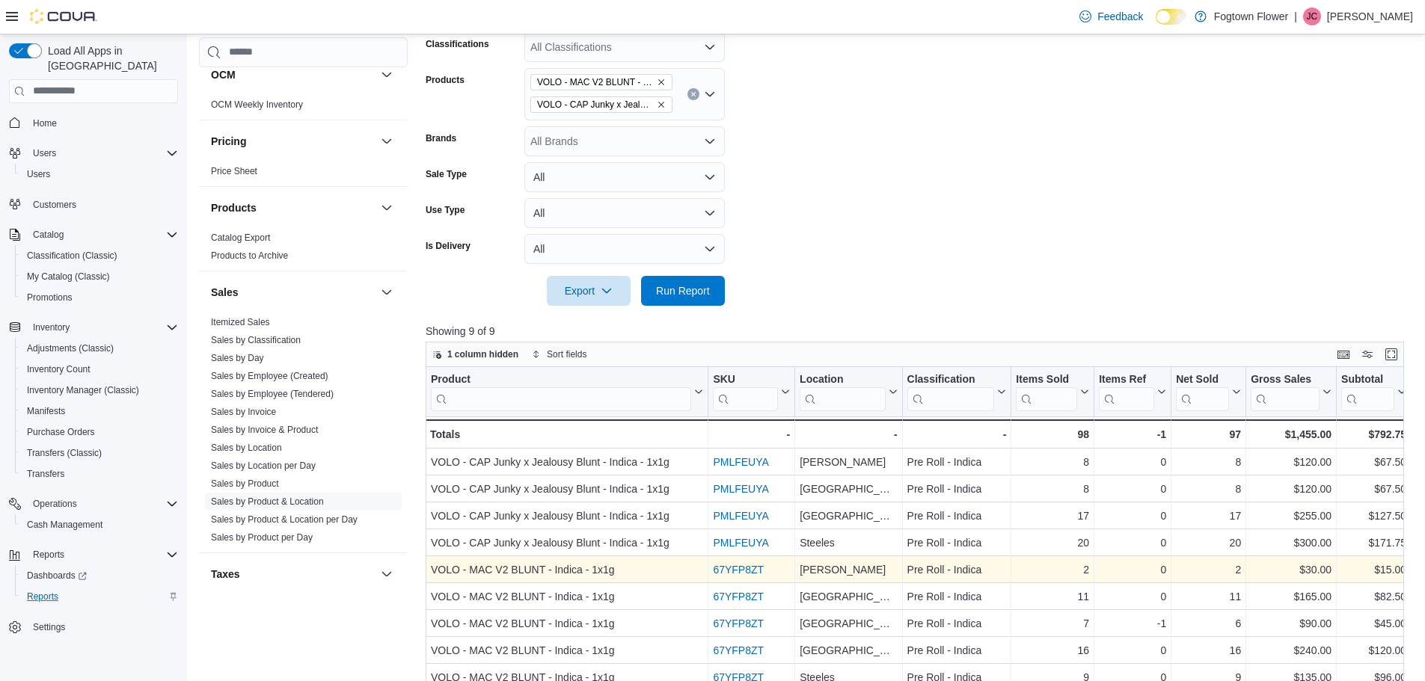
scroll to position [374, 0]
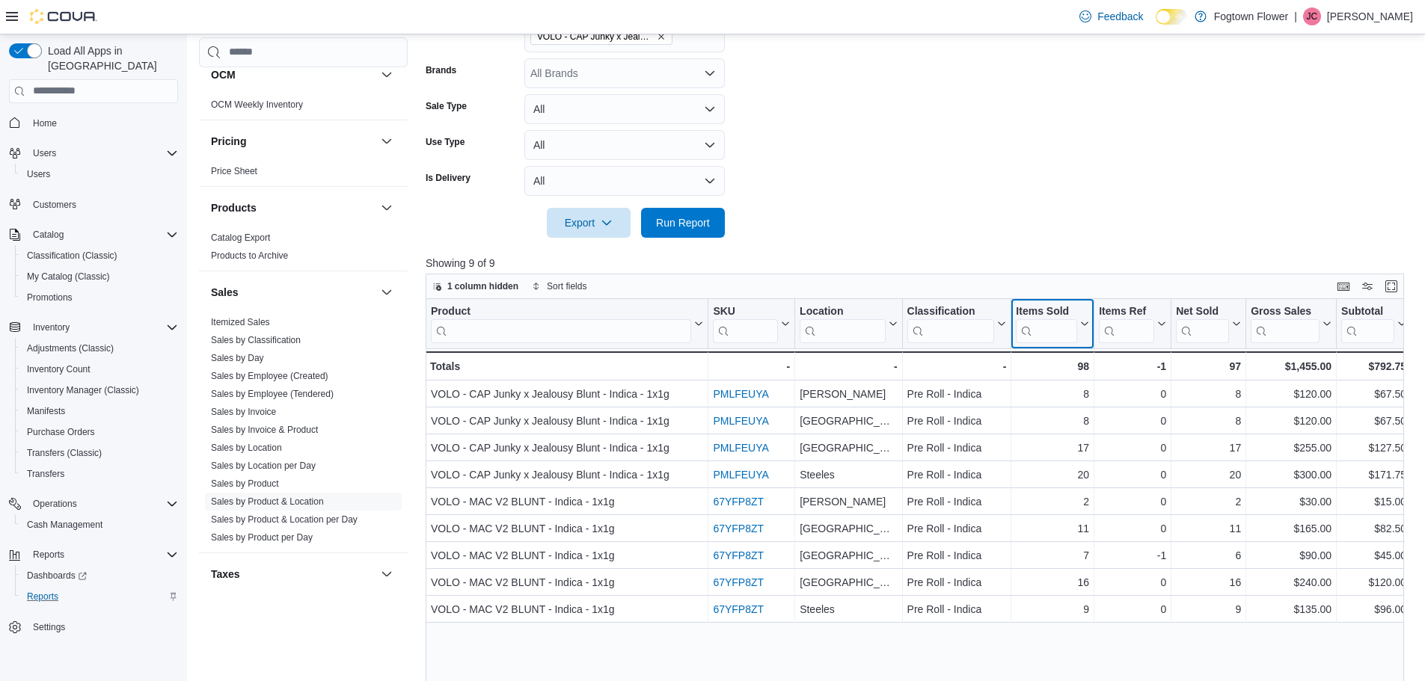
click at [1042, 306] on div "Items Sold" at bounding box center [1046, 311] width 61 height 14
drag, startPoint x: 1084, startPoint y: 212, endPoint x: 1085, endPoint y: 221, distance: 8.3
click at [1084, 213] on form "Date Range Last 30 Days Locations All Locations Classifications All Classificat…" at bounding box center [920, 55] width 989 height 363
click at [1083, 317] on button "Items Sold" at bounding box center [1052, 323] width 73 height 38
click at [1100, 164] on form "Date Range Last 30 Days Locations All Locations Classifications All Classificat…" at bounding box center [920, 55] width 989 height 363
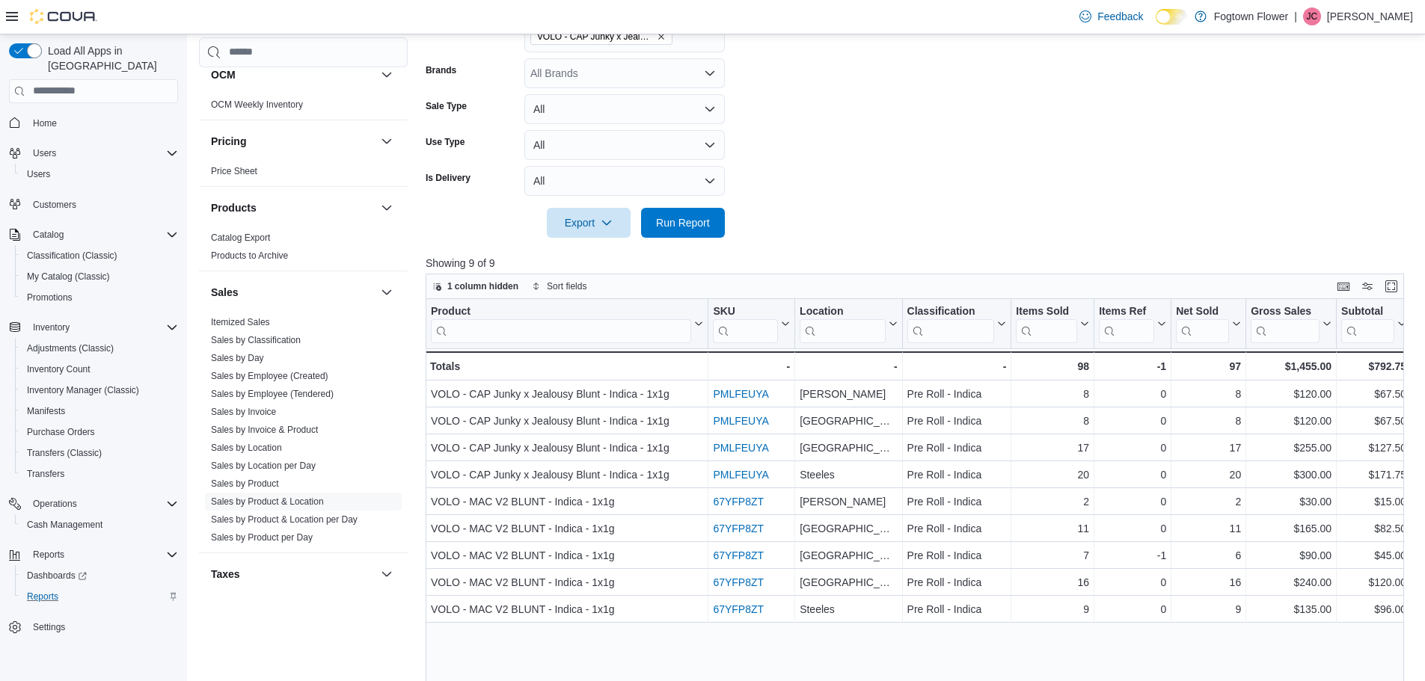
drag, startPoint x: 1066, startPoint y: 172, endPoint x: 1094, endPoint y: 155, distance: 32.6
click at [1069, 171] on form "Date Range Last 30 Days Locations All Locations Classifications All Classificat…" at bounding box center [920, 55] width 989 height 363
click at [1093, 154] on form "Date Range Last 30 Days Locations All Locations Classifications All Classificat…" at bounding box center [920, 55] width 989 height 363
drag, startPoint x: 1097, startPoint y: 135, endPoint x: 1107, endPoint y: 128, distance: 12.3
click at [1099, 133] on form "Date Range Last 30 Days Locations All Locations Classifications All Classificat…" at bounding box center [920, 55] width 989 height 363
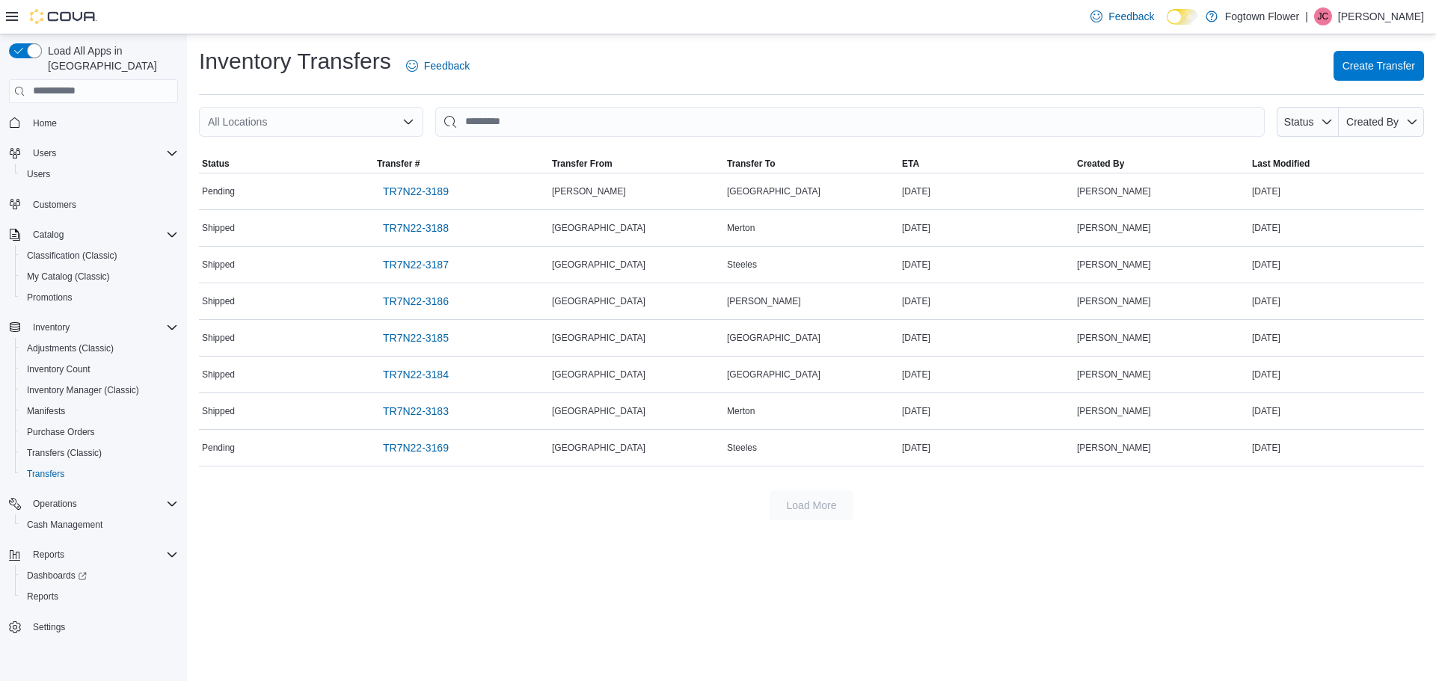
click at [1365, 15] on p "[PERSON_NAME]" at bounding box center [1381, 16] width 86 height 18
drag, startPoint x: 1334, startPoint y: 140, endPoint x: 1216, endPoint y: 40, distance: 154.9
click at [1216, 40] on body "Feedback Dark Mode Fogtown Flower | [PERSON_NAME] Load All Apps in New Hub Home…" at bounding box center [718, 340] width 1436 height 681
click at [1214, 65] on div "Inventory Transfers Feedback Create Transfer" at bounding box center [811, 65] width 1225 height 39
click at [1294, 511] on div "Load More" at bounding box center [811, 506] width 1225 height 30
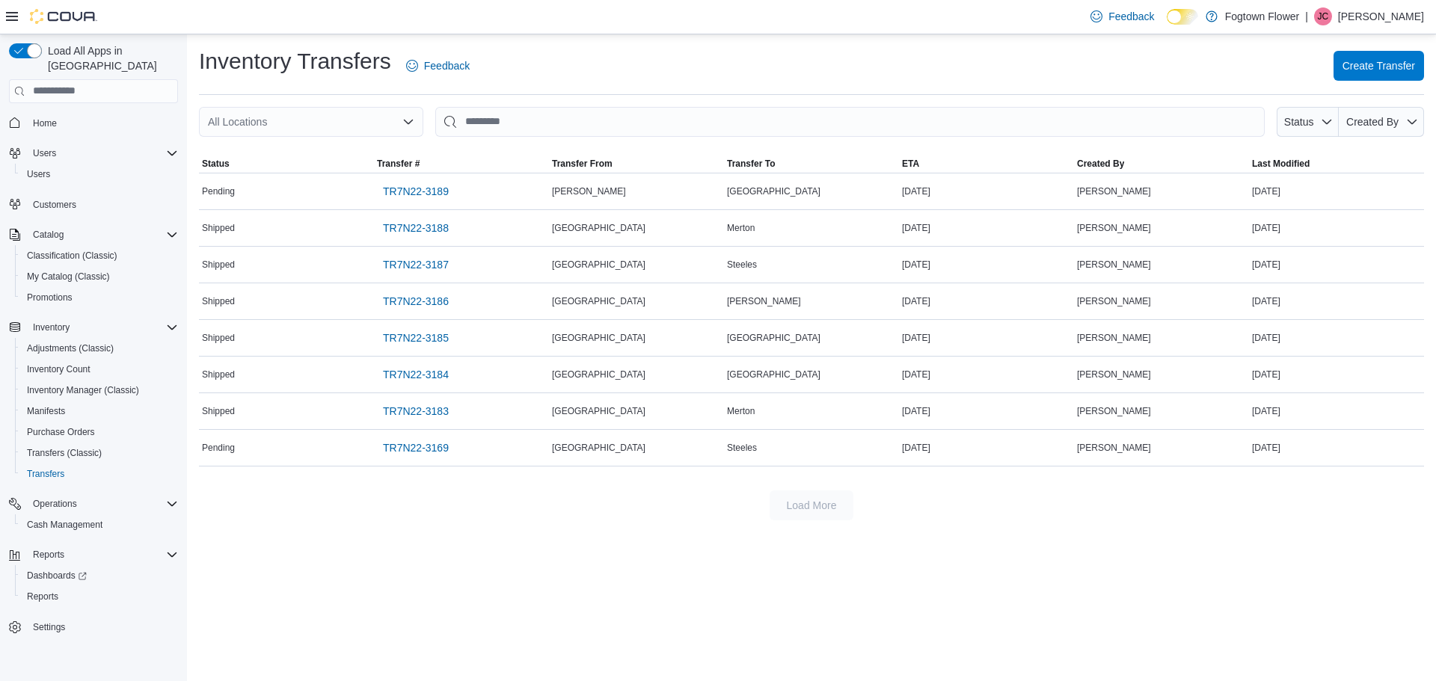
click at [1371, 19] on p "[PERSON_NAME]" at bounding box center [1381, 16] width 86 height 18
click at [1366, 157] on button "Sign Out" at bounding box center [1349, 146] width 138 height 24
